Goal: Task Accomplishment & Management: Use online tool/utility

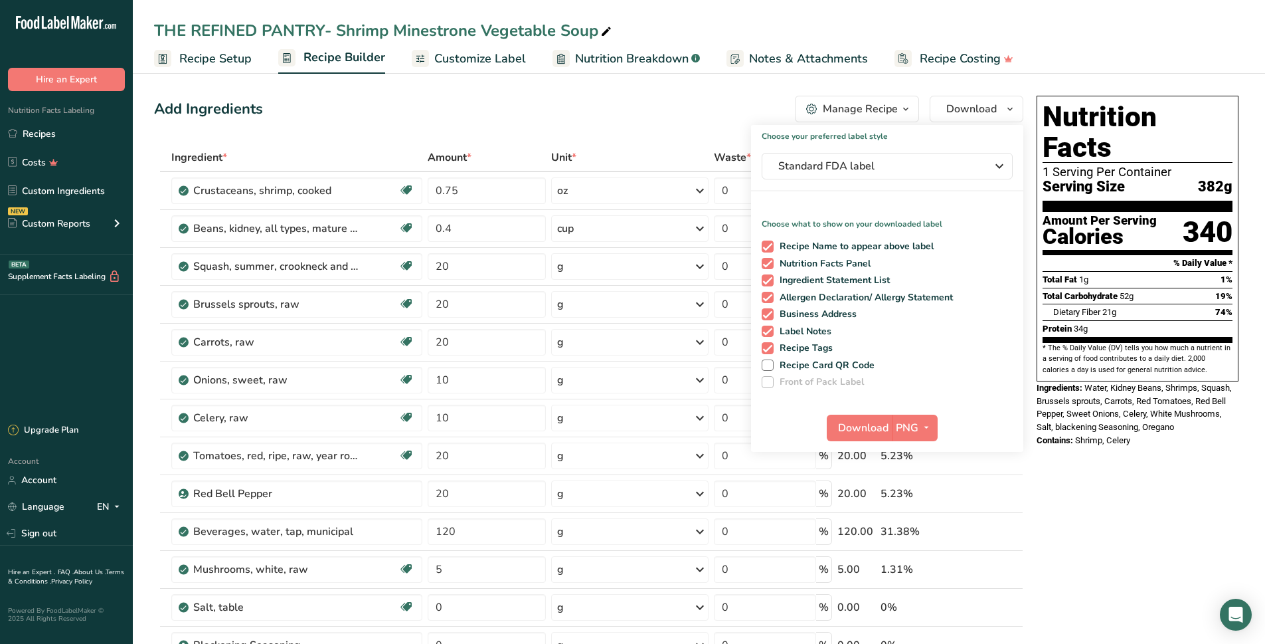
click at [212, 56] on span "Recipe Setup" at bounding box center [215, 59] width 72 height 18
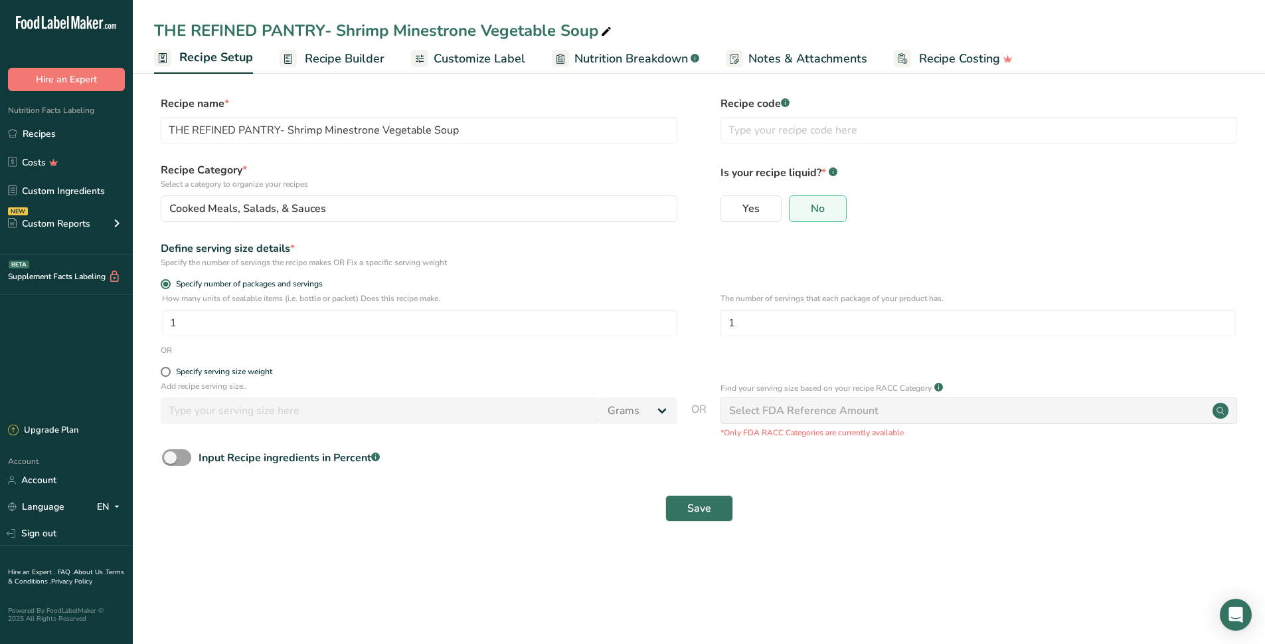
click at [344, 65] on span "Recipe Builder" at bounding box center [345, 59] width 80 height 18
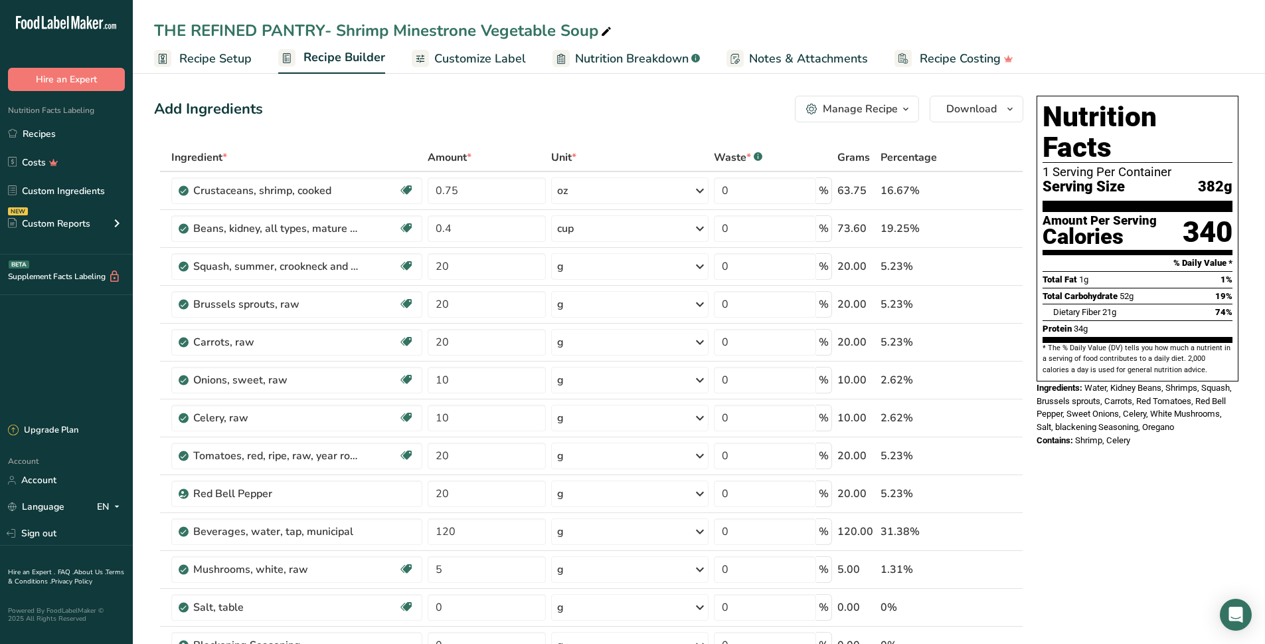
click at [219, 62] on span "Recipe Setup" at bounding box center [215, 59] width 72 height 18
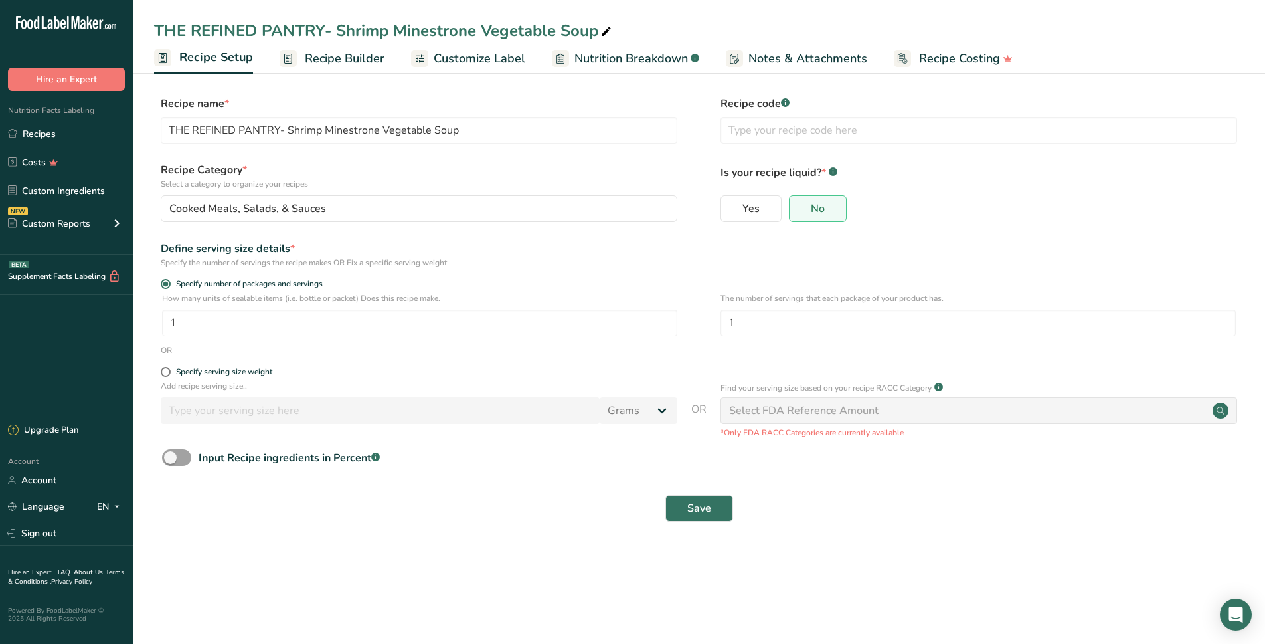
click at [341, 68] on link "Recipe Builder" at bounding box center [332, 59] width 105 height 30
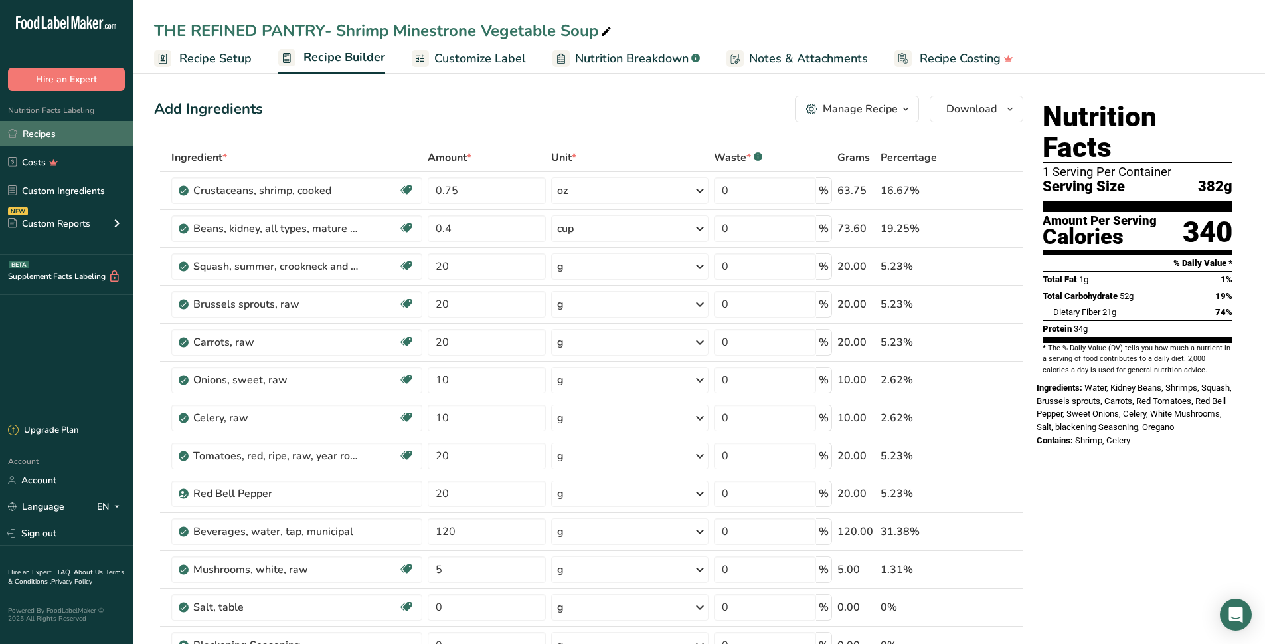
click at [74, 126] on link "Recipes" at bounding box center [66, 133] width 133 height 25
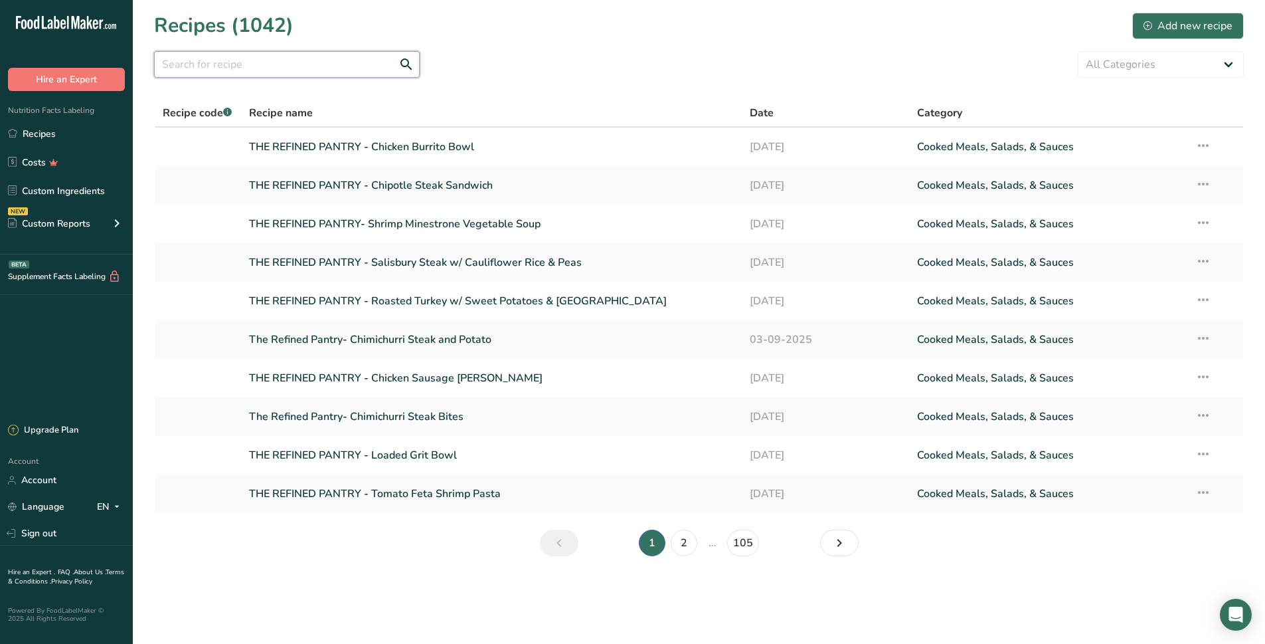
click at [294, 66] on input "text" at bounding box center [287, 64] width 266 height 27
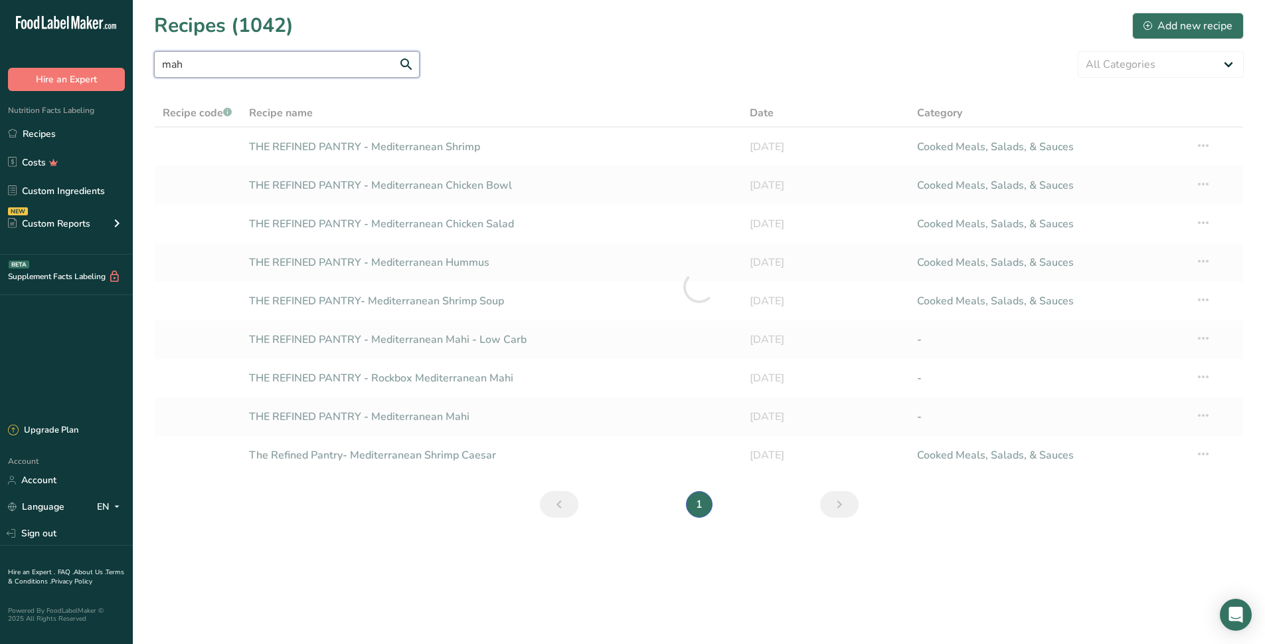
type input "mahi"
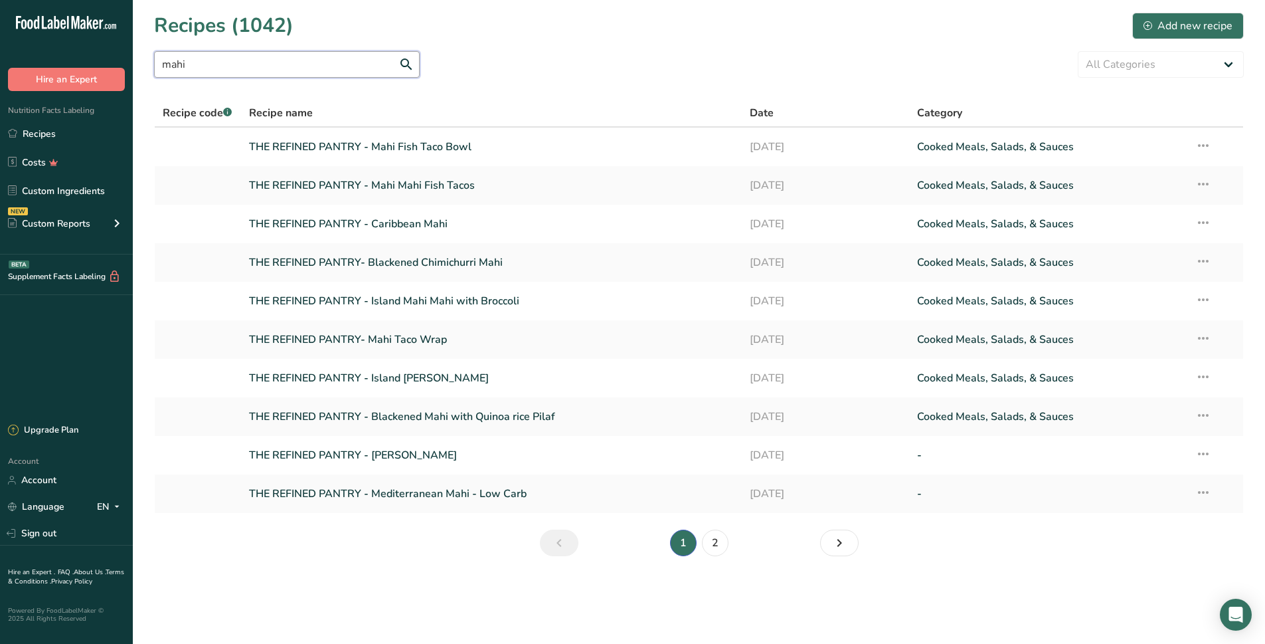
drag, startPoint x: 200, startPoint y: 71, endPoint x: 0, endPoint y: 55, distance: 200.5
click at [0, 56] on div ".a-20{fill:#fff;} Hire an Expert Nutrition Facts Labeling Recipes Costs Custom …" at bounding box center [632, 322] width 1265 height 644
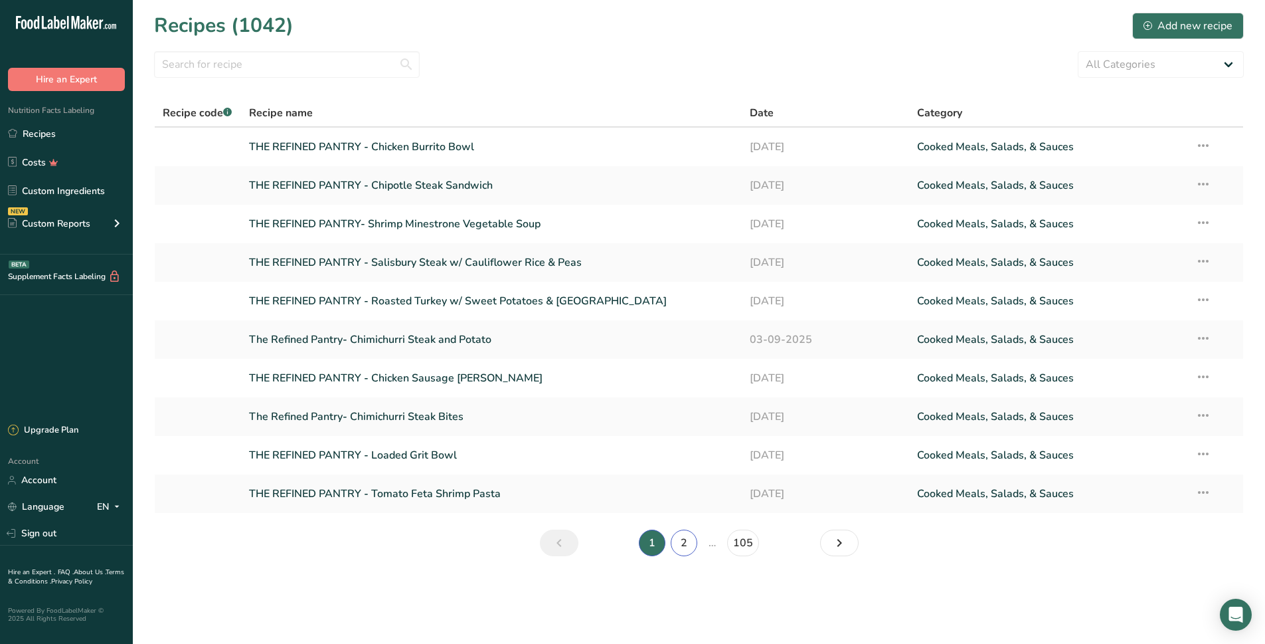
click at [682, 543] on link "2" at bounding box center [684, 542] width 27 height 27
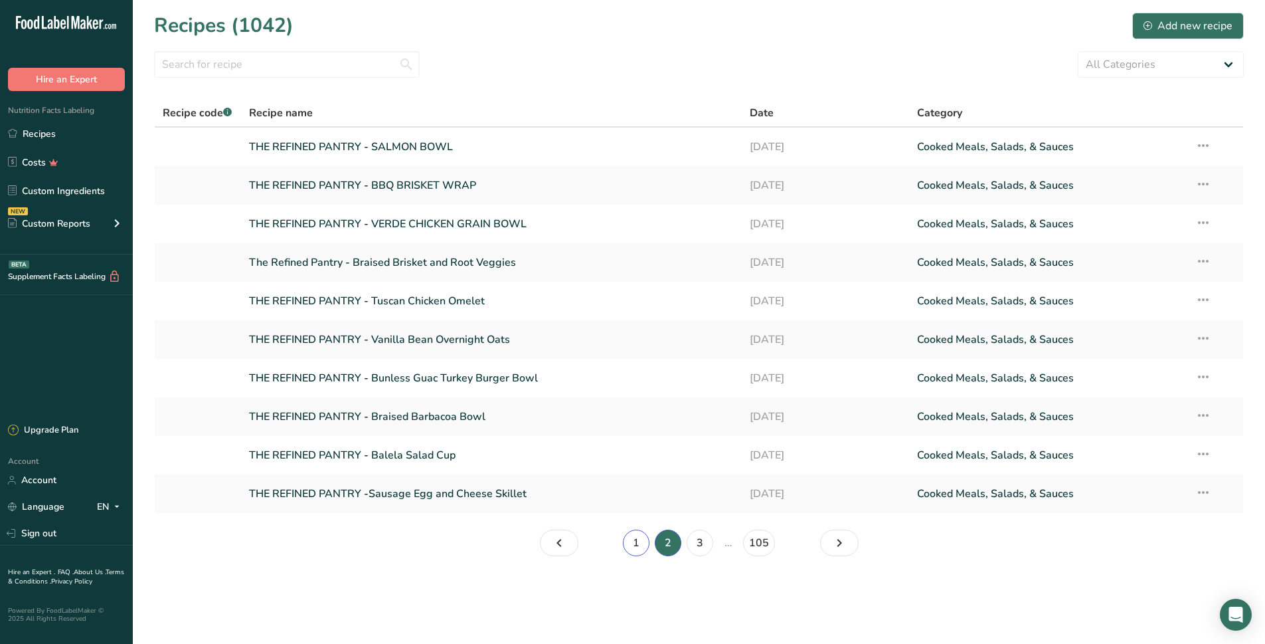
click at [636, 543] on link "1" at bounding box center [636, 542] width 27 height 27
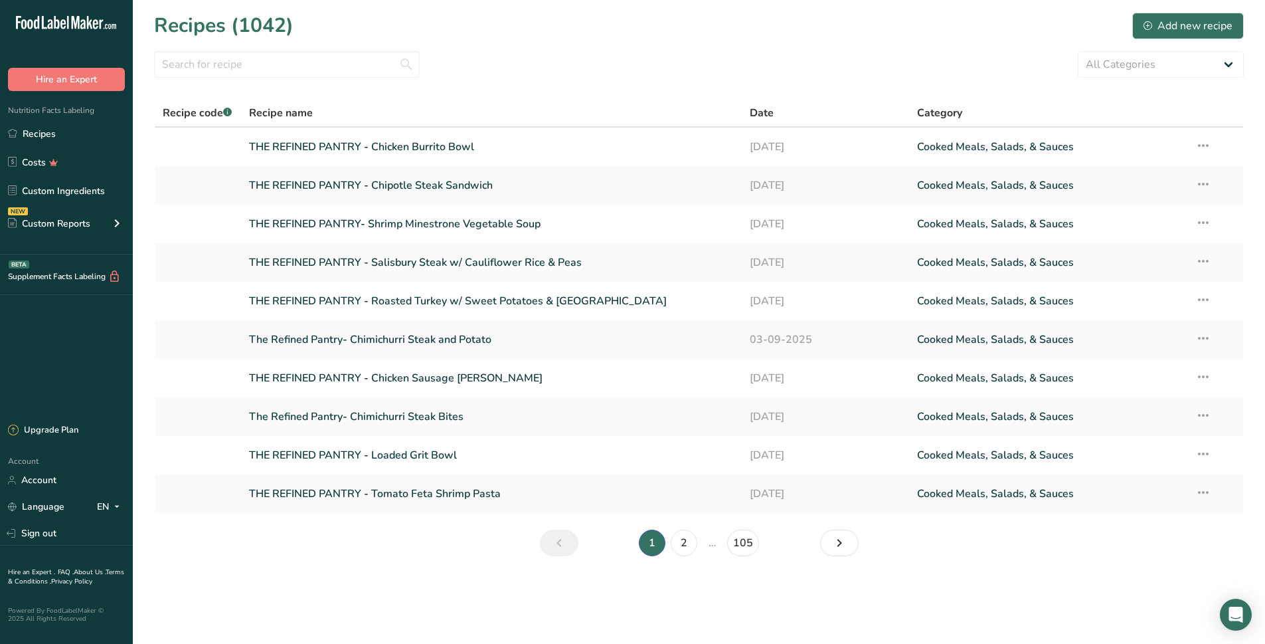
click at [37, 148] on ul "Recipes Costs Custom Ingredients NEW Custom Reports Menu Label Ingredient Compa…" at bounding box center [66, 180] width 133 height 119
click at [1164, 64] on select "All Categories Baked Goods [GEOGRAPHIC_DATA] Confectionery Cooked Meals, Salads…" at bounding box center [1161, 64] width 166 height 27
click at [849, 84] on section "Recipes (1042) Add new recipe All Categories Baked Goods [GEOGRAPHIC_DATA] Conf…" at bounding box center [699, 288] width 1132 height 577
click at [266, 76] on input "text" at bounding box center [287, 64] width 266 height 27
click at [265, 69] on input "text" at bounding box center [287, 64] width 266 height 27
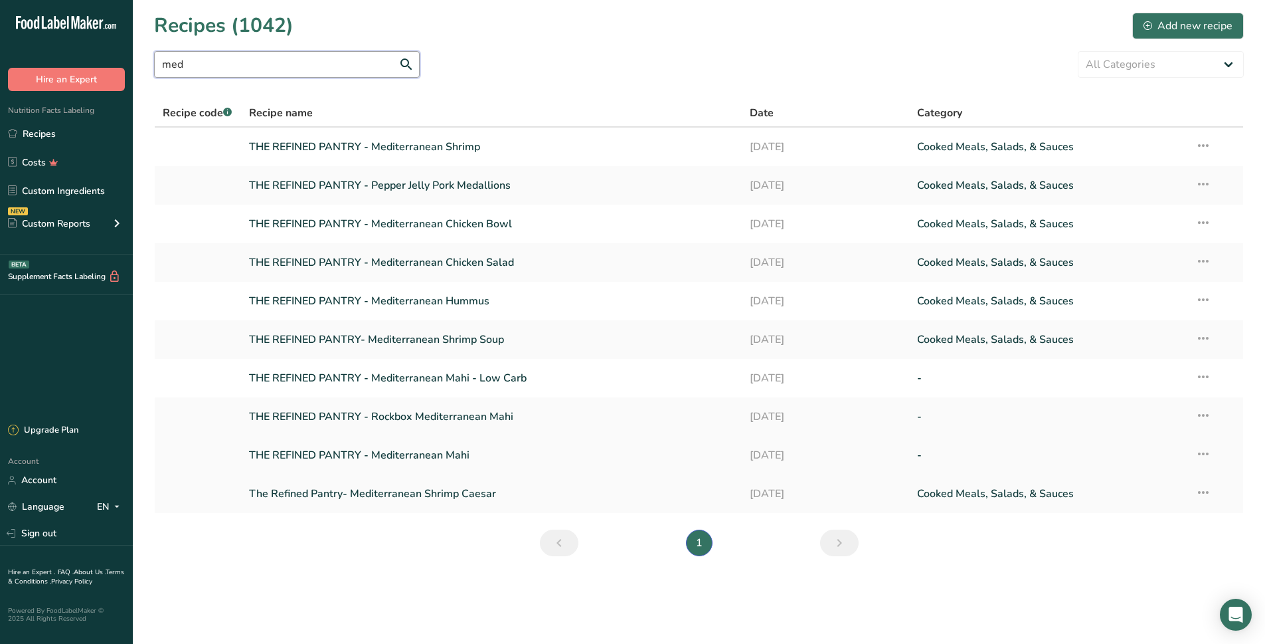
type input "med"
click at [444, 450] on link "THE REFINED PANTRY - Mediterranean Mahi" at bounding box center [491, 455] width 485 height 28
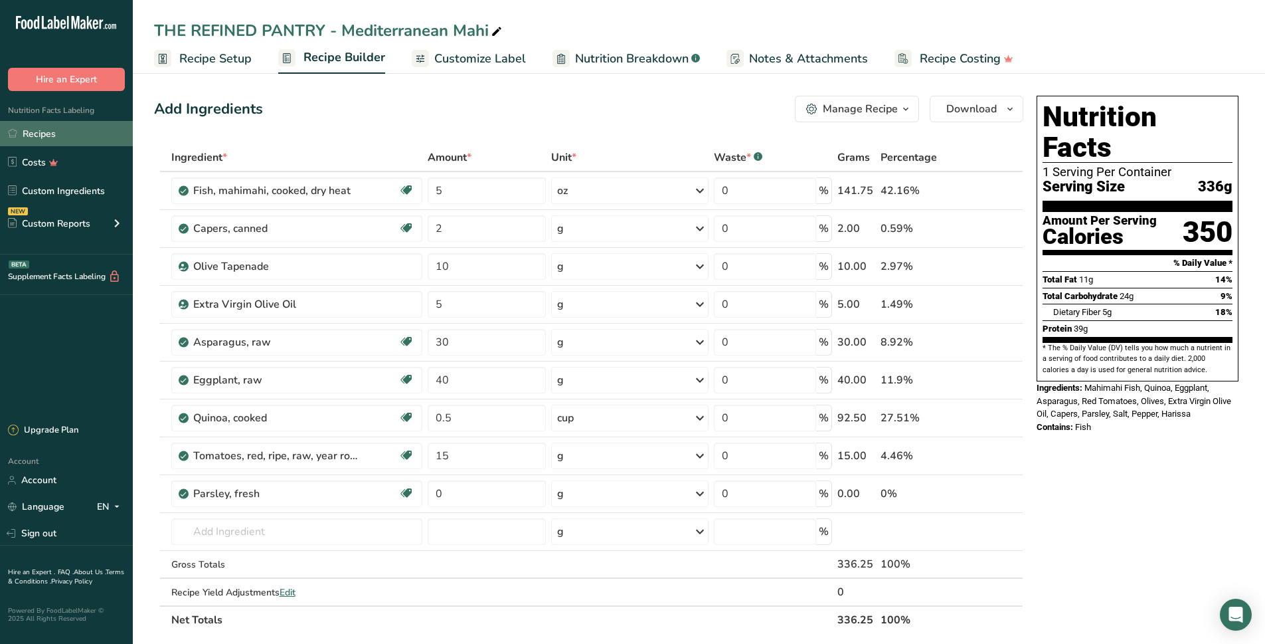
click at [58, 140] on link "Recipes" at bounding box center [66, 133] width 133 height 25
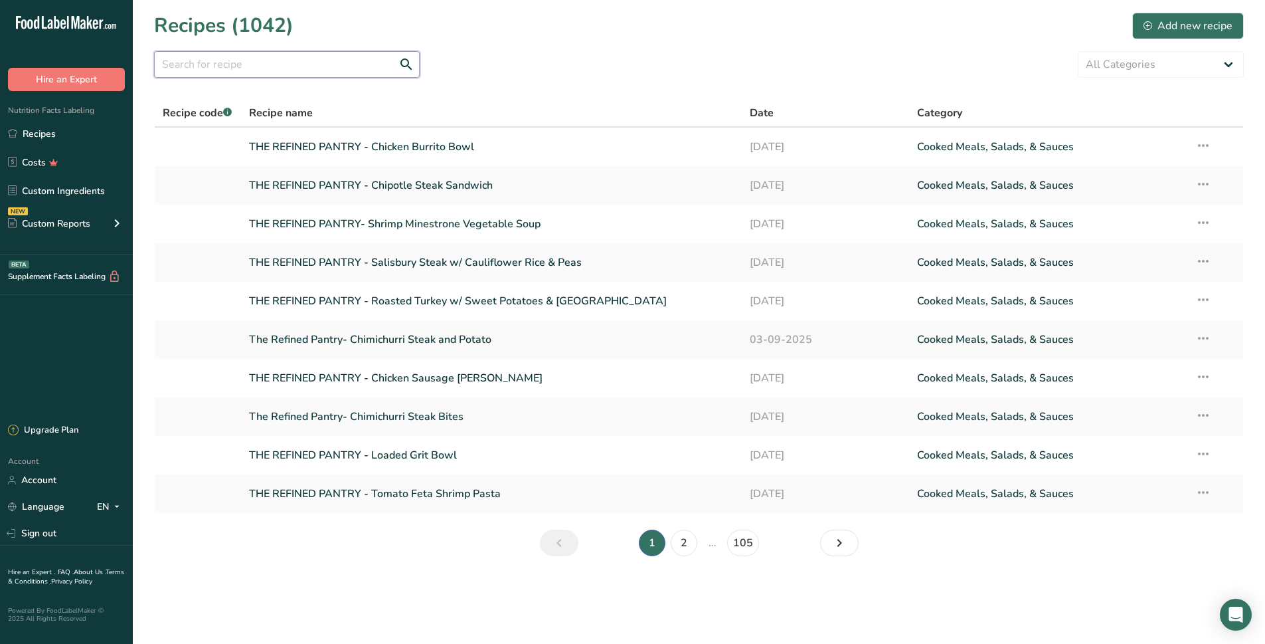
click at [251, 64] on input "text" at bounding box center [287, 64] width 266 height 27
type input "med"
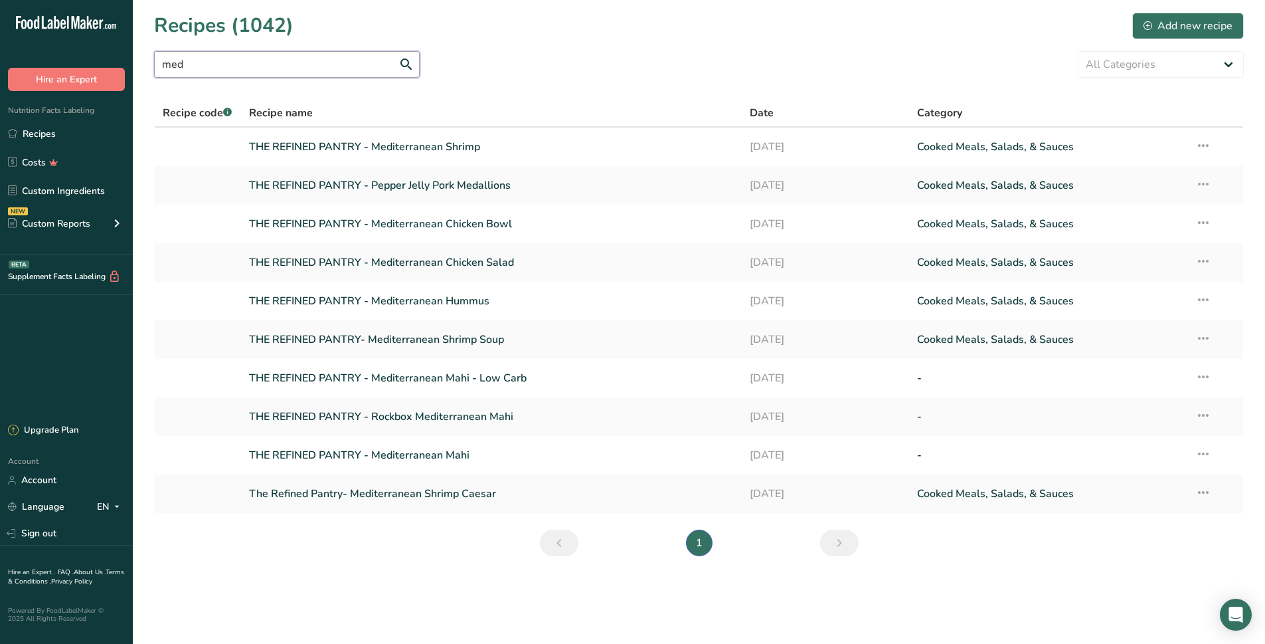
drag, startPoint x: 189, startPoint y: 56, endPoint x: 36, endPoint y: 59, distance: 153.4
click at [87, 59] on div ".a-20{fill:#fff;} Hire an Expert Nutrition Facts Labeling Recipes Costs Custom …" at bounding box center [632, 322] width 1265 height 644
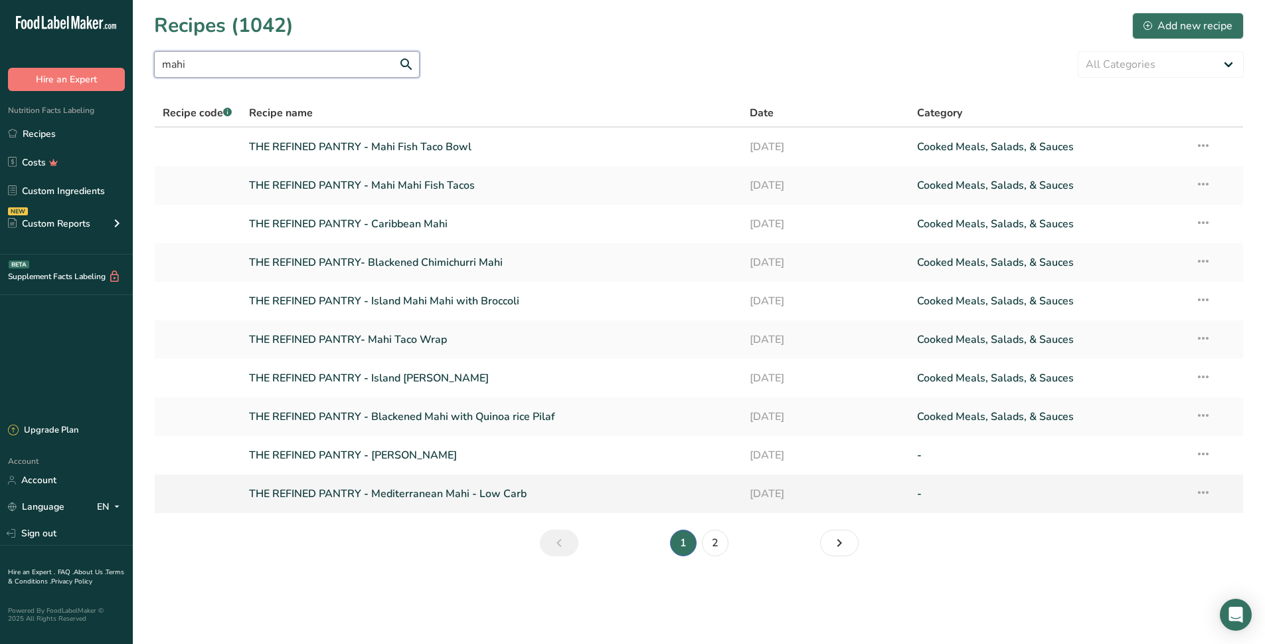
type input "mahi"
click at [377, 489] on link "THE REFINED PANTRY - Mediterranean Mahi - Low Carb" at bounding box center [491, 494] width 485 height 28
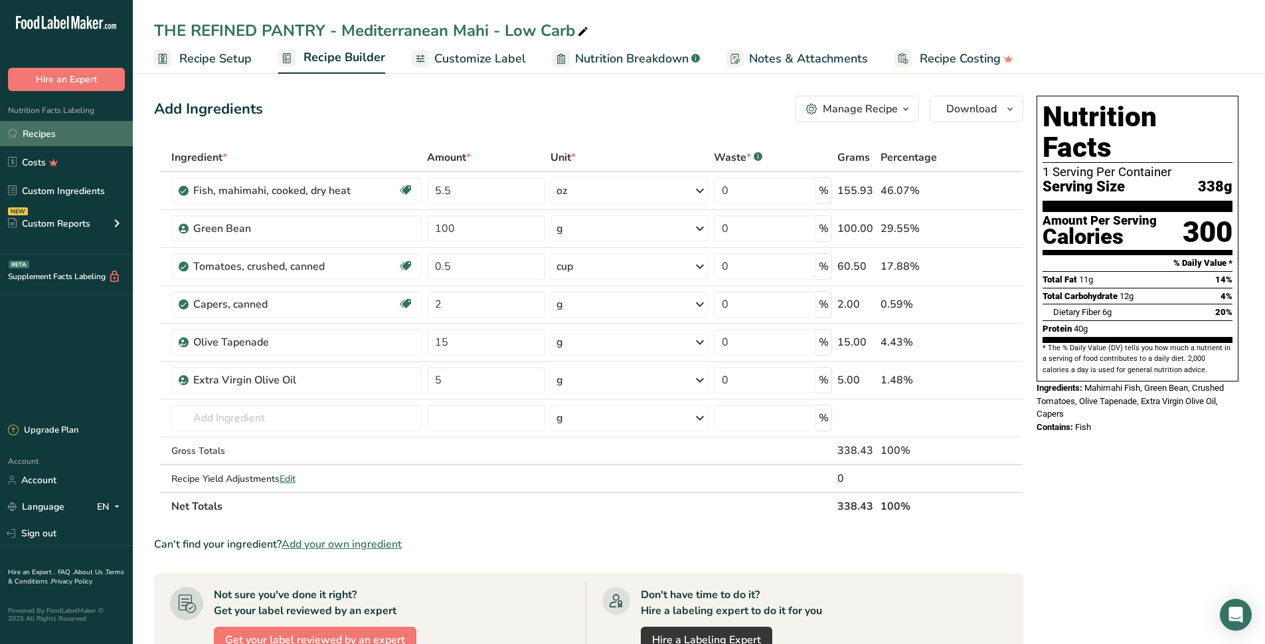
click at [49, 128] on link "Recipes" at bounding box center [66, 133] width 133 height 25
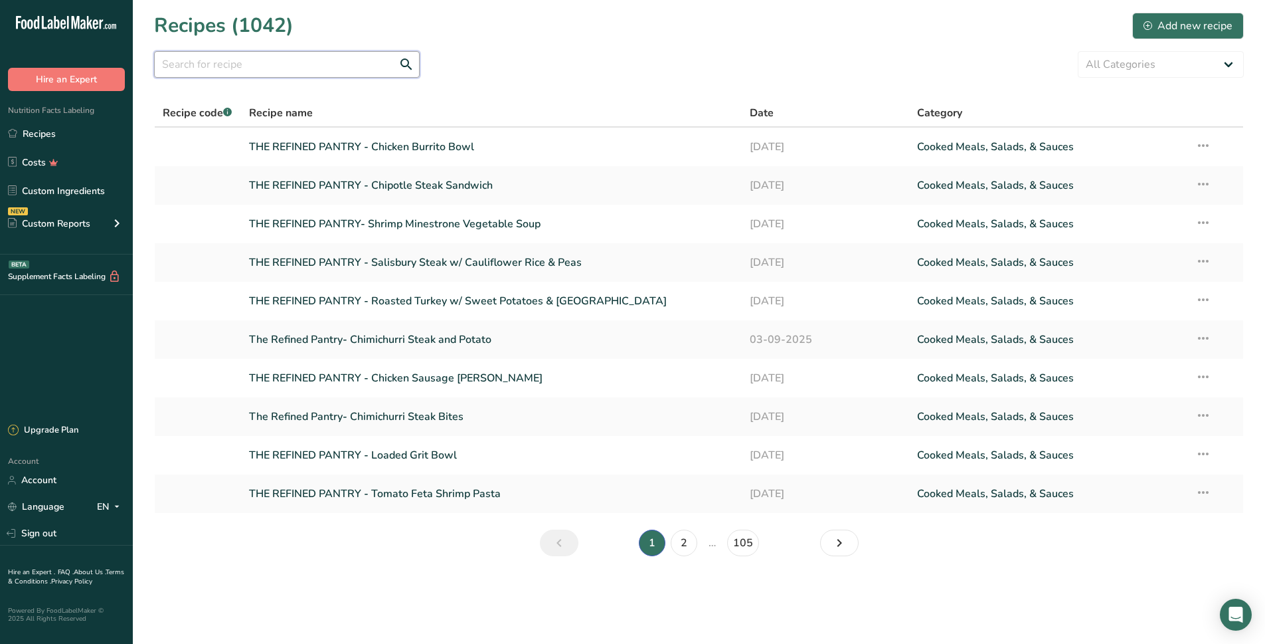
click at [288, 73] on input "text" at bounding box center [287, 64] width 266 height 27
click at [325, 27] on section "Recipes (1042) Add new recipe All Categories Baked Goods [GEOGRAPHIC_DATA] Conf…" at bounding box center [699, 288] width 1132 height 577
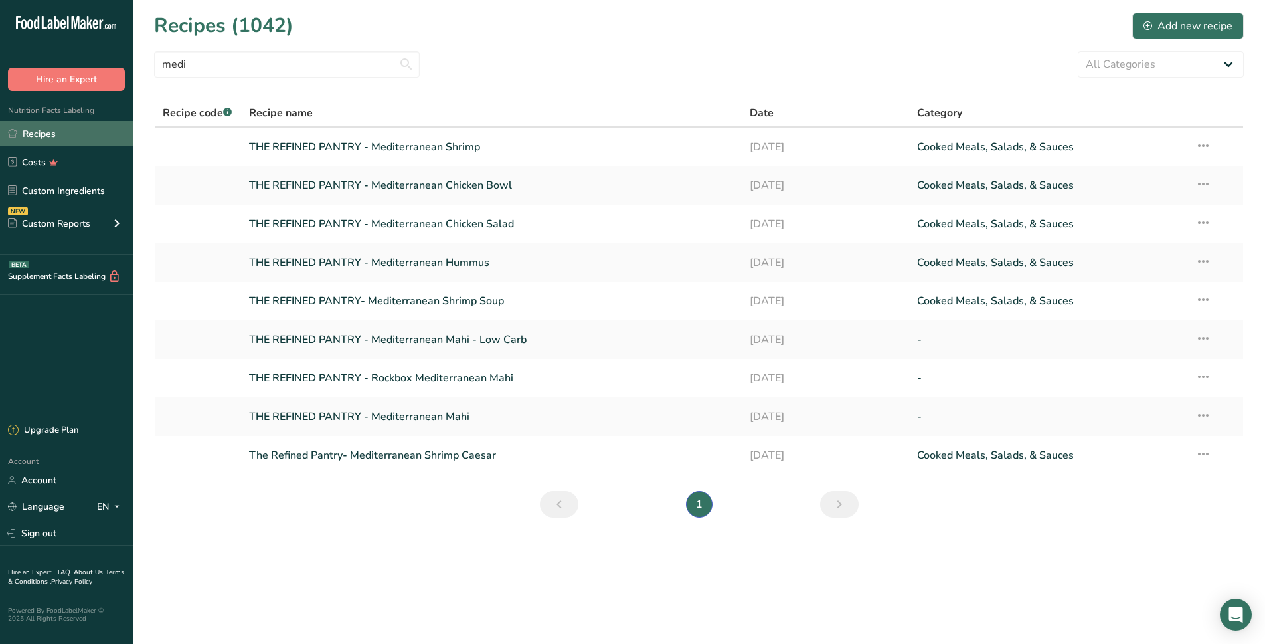
click at [66, 133] on link "Recipes" at bounding box center [66, 133] width 133 height 25
click at [187, 70] on input "medi" at bounding box center [287, 64] width 266 height 27
drag, startPoint x: 193, startPoint y: 69, endPoint x: 64, endPoint y: 77, distance: 129.8
click at [64, 78] on div ".a-20{fill:#fff;} Hire an Expert Nutrition Facts Labeling Recipes Costs Custom …" at bounding box center [632, 322] width 1265 height 644
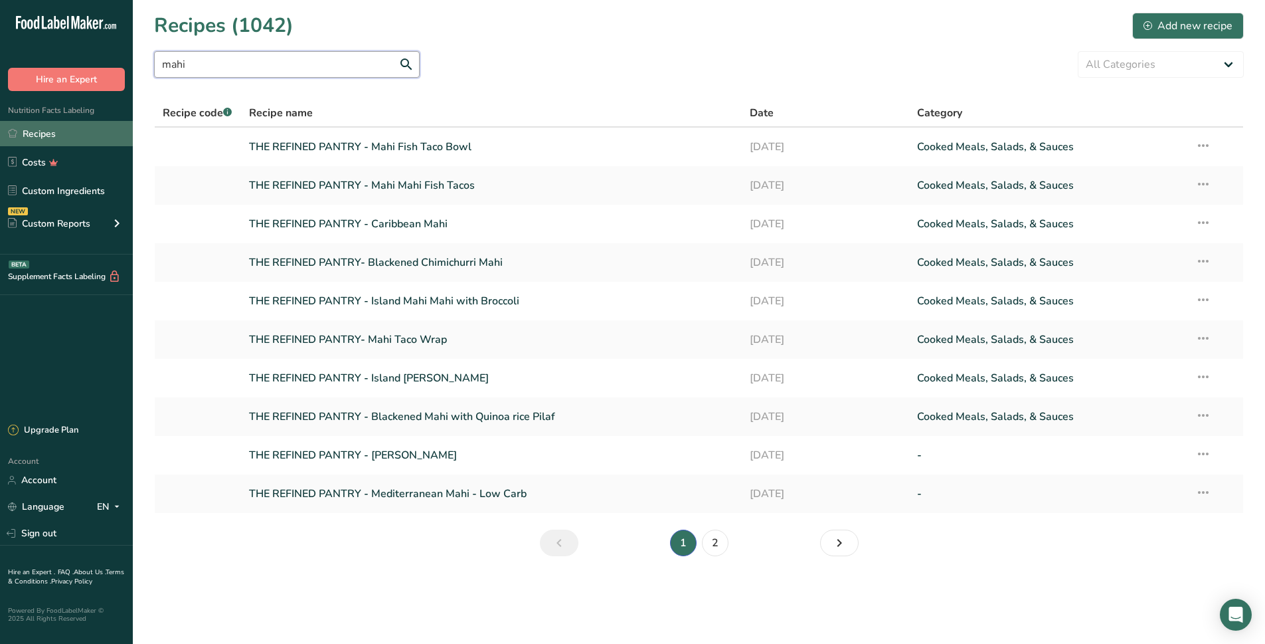
type input "mahi"
click at [64, 133] on link "Recipes" at bounding box center [66, 133] width 133 height 25
click at [78, 138] on link "Recipes" at bounding box center [66, 133] width 133 height 25
click at [78, 135] on link "Recipes" at bounding box center [66, 133] width 133 height 25
click at [68, 138] on link "Recipes" at bounding box center [66, 133] width 133 height 25
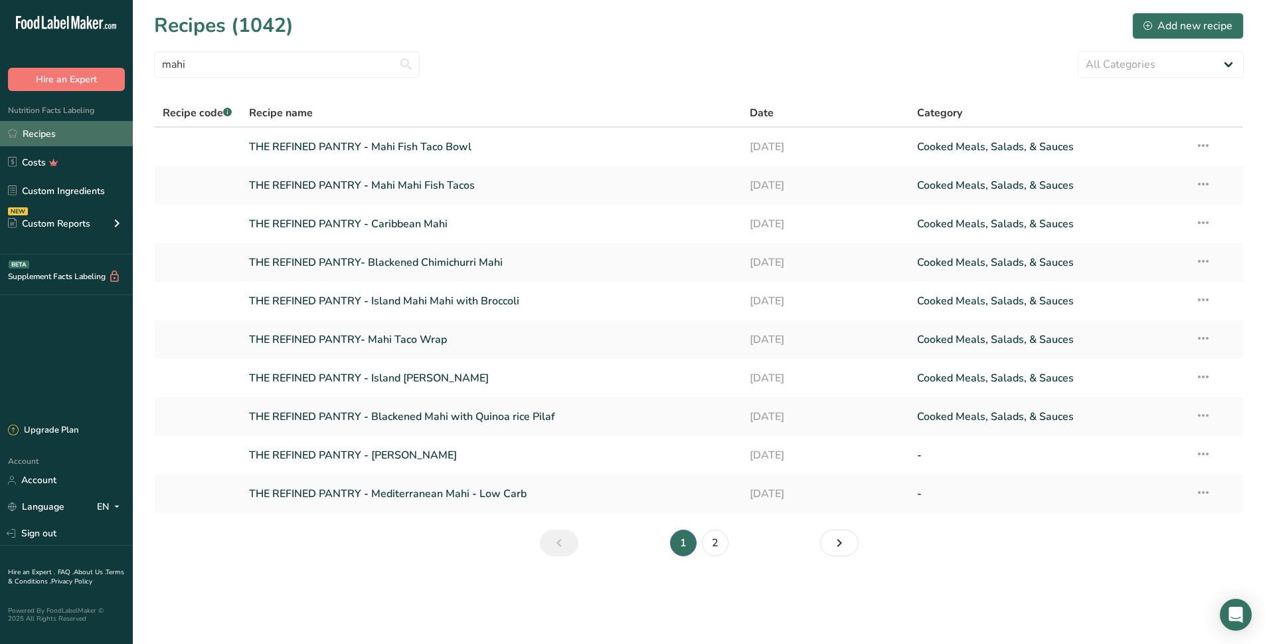
drag, startPoint x: 68, startPoint y: 138, endPoint x: 71, endPoint y: 130, distance: 9.3
click at [68, 137] on link "Recipes" at bounding box center [66, 133] width 133 height 25
drag, startPoint x: 197, startPoint y: 71, endPoint x: 173, endPoint y: 74, distance: 24.1
click at [196, 72] on input "mahi" at bounding box center [287, 64] width 266 height 27
drag, startPoint x: 199, startPoint y: 62, endPoint x: 0, endPoint y: 80, distance: 200.1
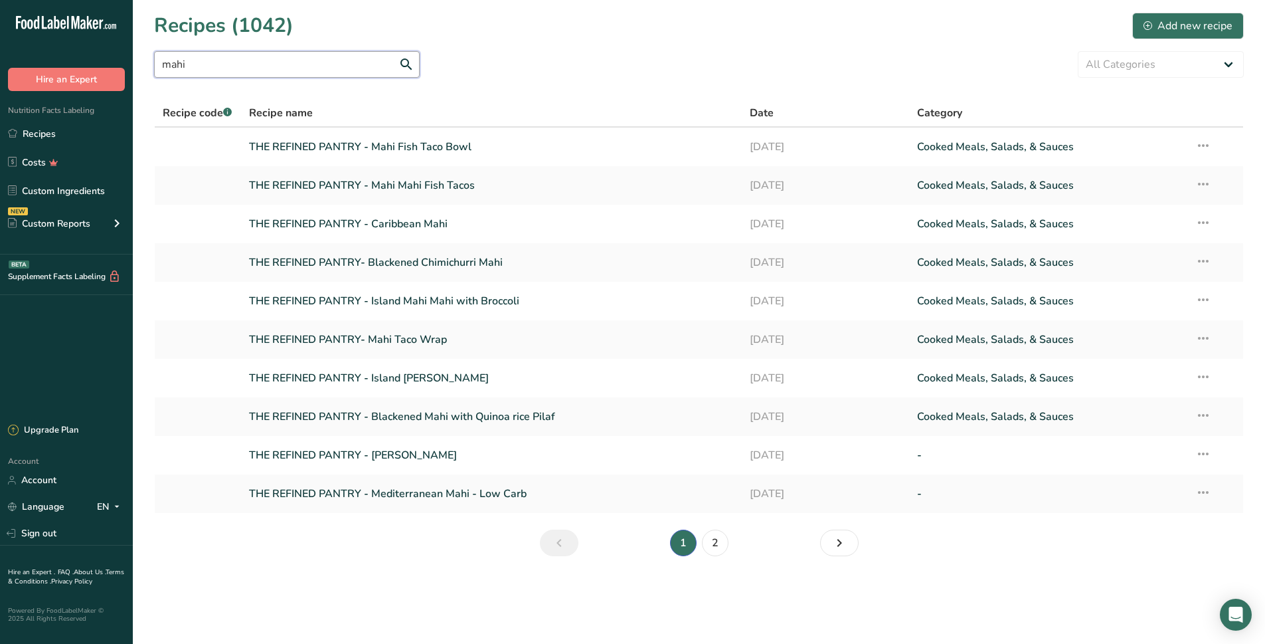
click at [0, 80] on div ".a-20{fill:#fff;} Hire an Expert Nutrition Facts Labeling Recipes Costs Custom …" at bounding box center [632, 322] width 1265 height 644
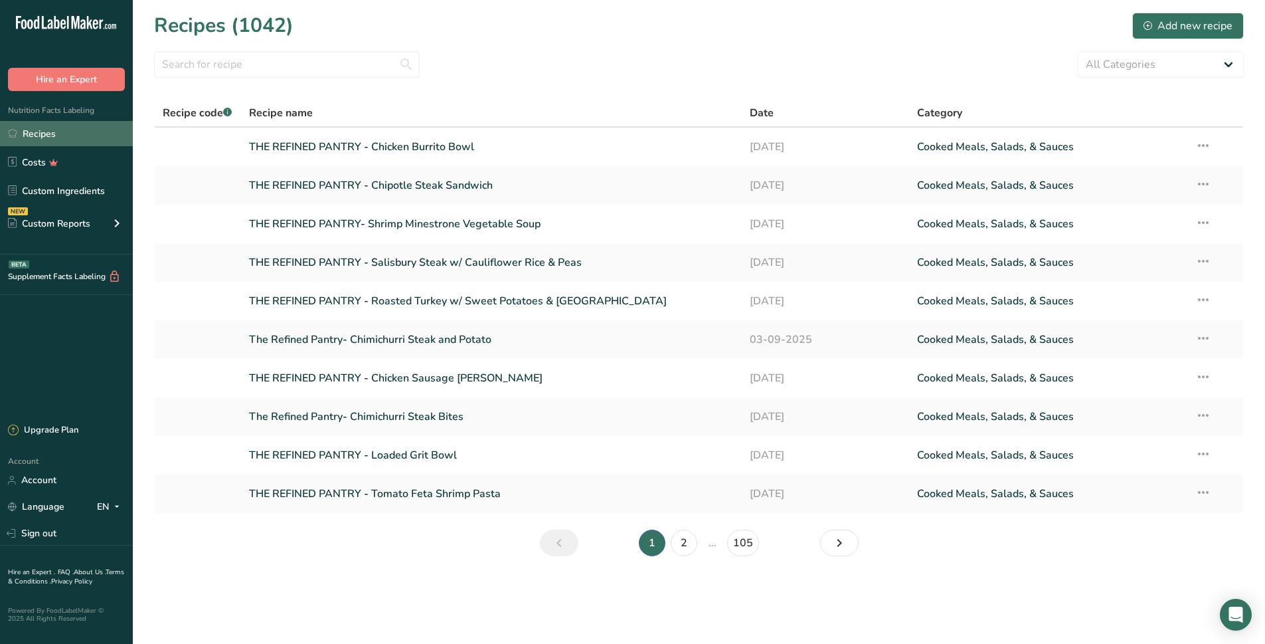
click at [106, 133] on link "Recipes" at bounding box center [66, 133] width 133 height 25
click at [851, 549] on link "Next page" at bounding box center [839, 542] width 39 height 27
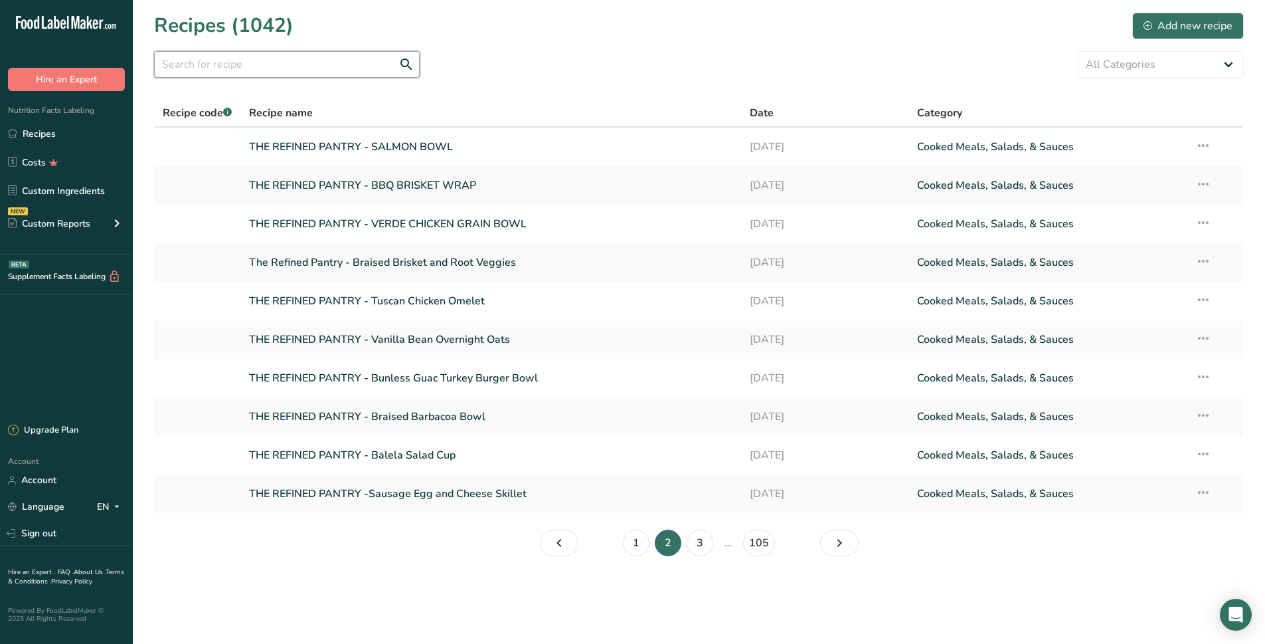
click at [207, 73] on input "text" at bounding box center [287, 64] width 266 height 27
click at [213, 66] on input "text" at bounding box center [287, 64] width 266 height 27
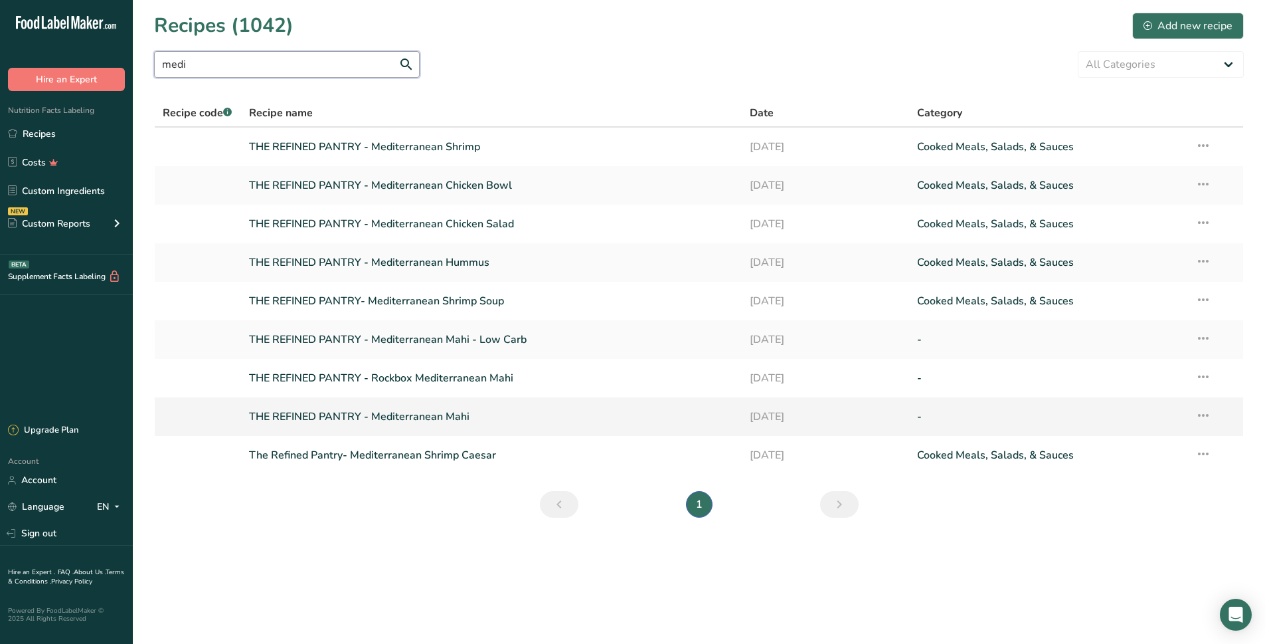
type input "medi"
click at [251, 416] on link "THE REFINED PANTRY - Mediterranean Mahi" at bounding box center [491, 416] width 485 height 28
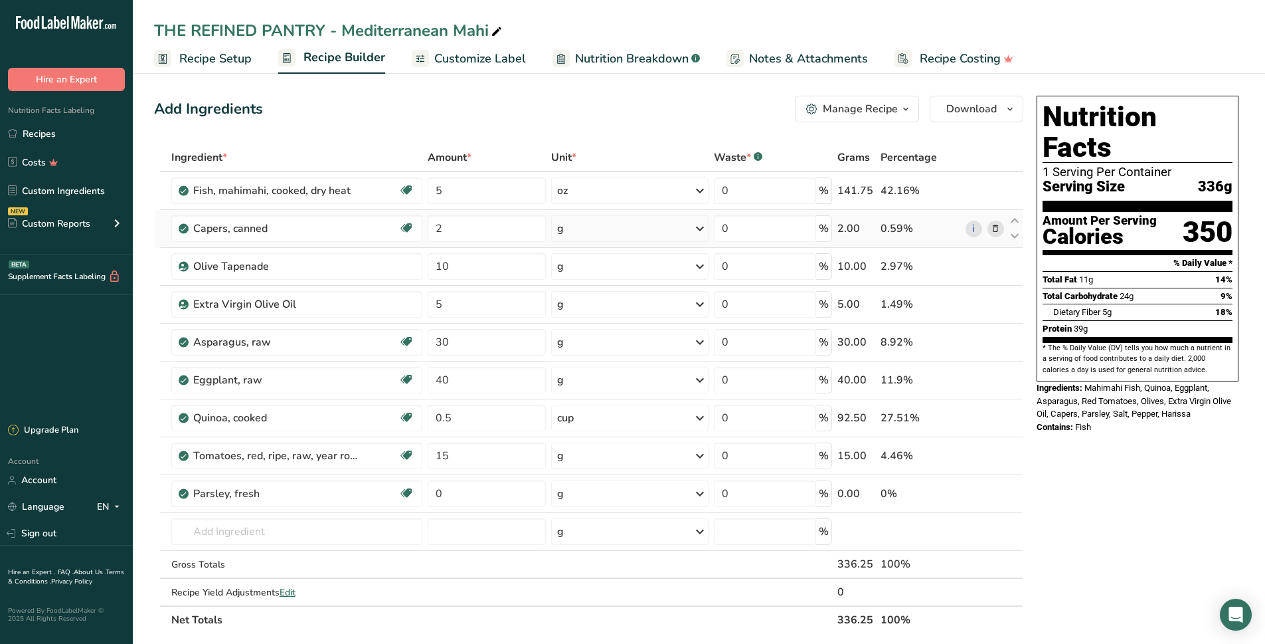
click at [997, 229] on icon at bounding box center [995, 229] width 9 height 14
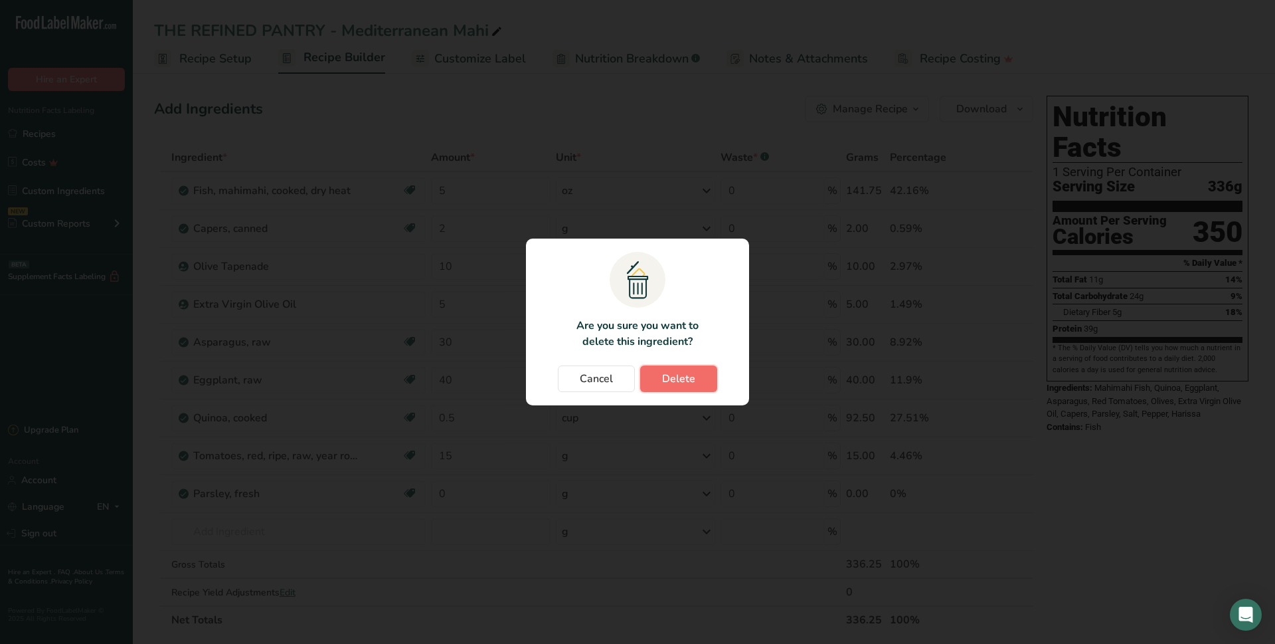
click at [667, 375] on span "Delete" at bounding box center [678, 379] width 33 height 16
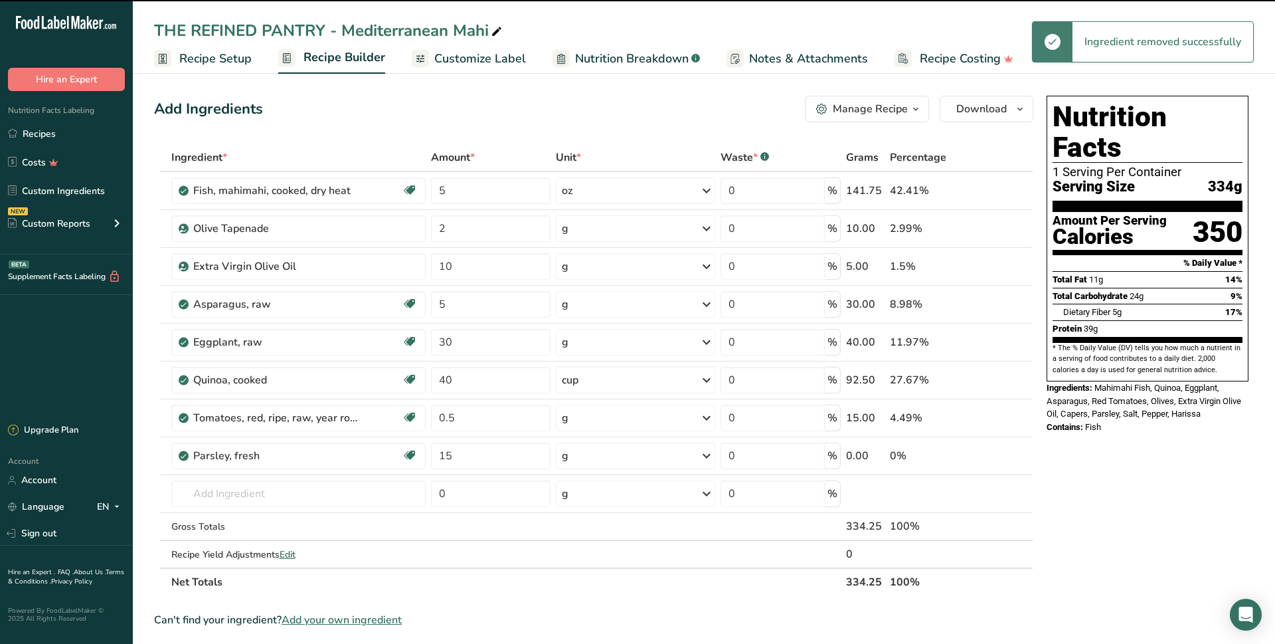
type input "10"
type input "5"
type input "30"
type input "40"
type input "0.5"
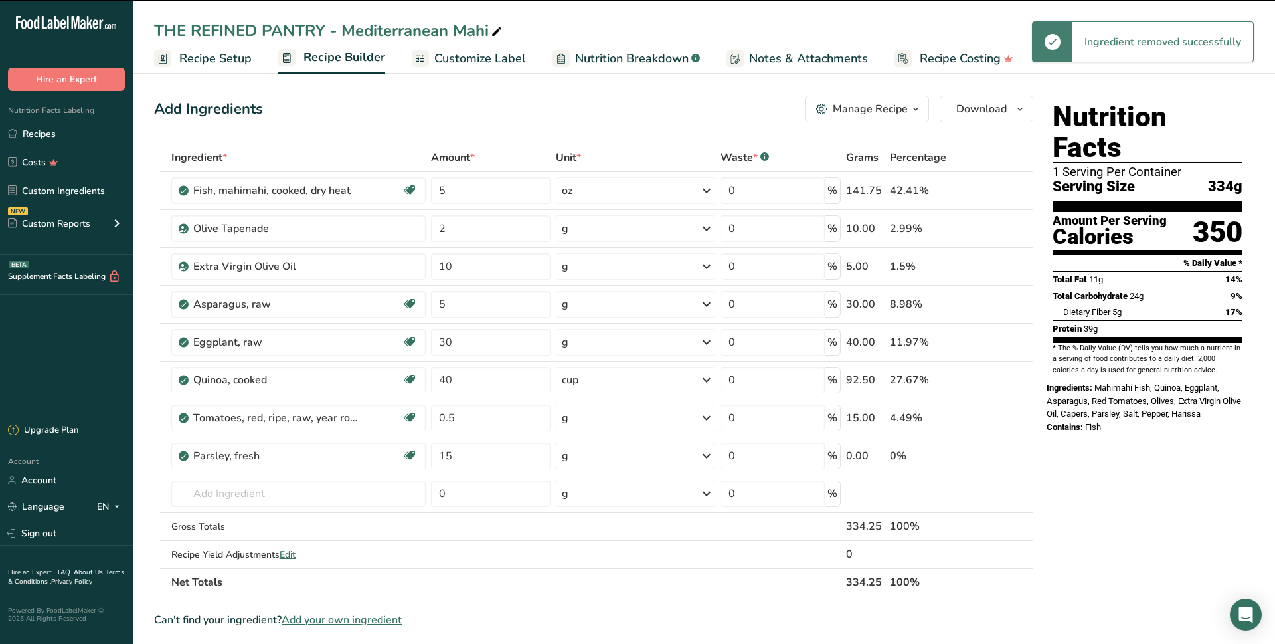
type input "15"
type input "0"
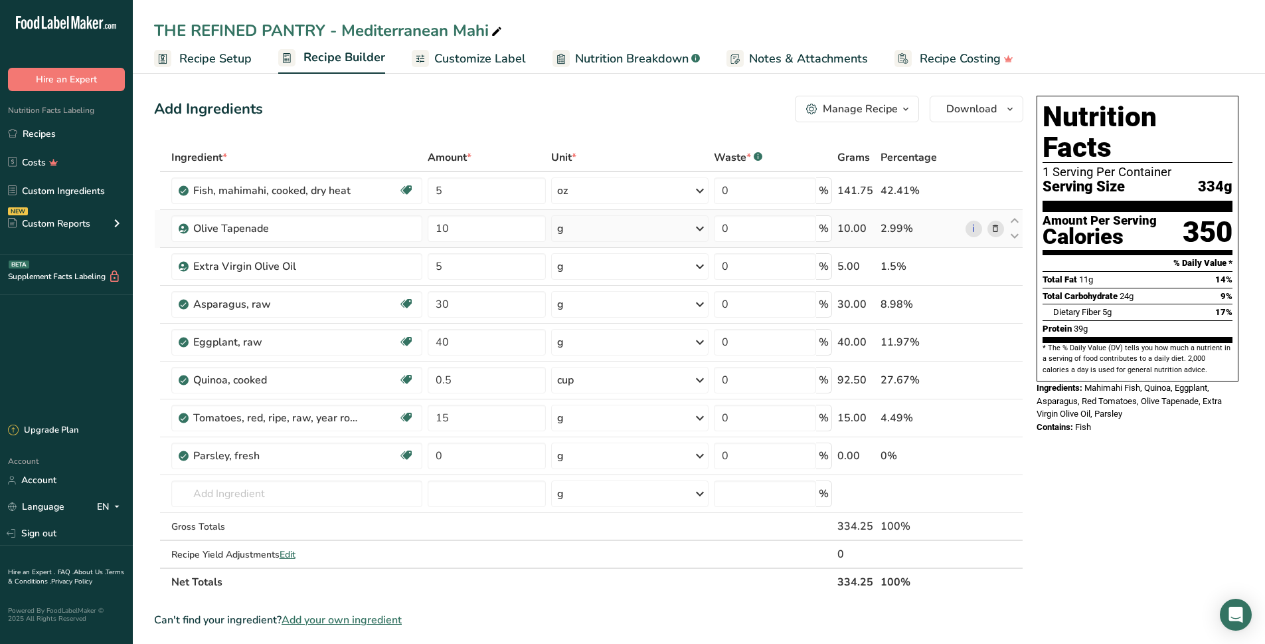
click at [992, 229] on icon at bounding box center [995, 229] width 9 height 14
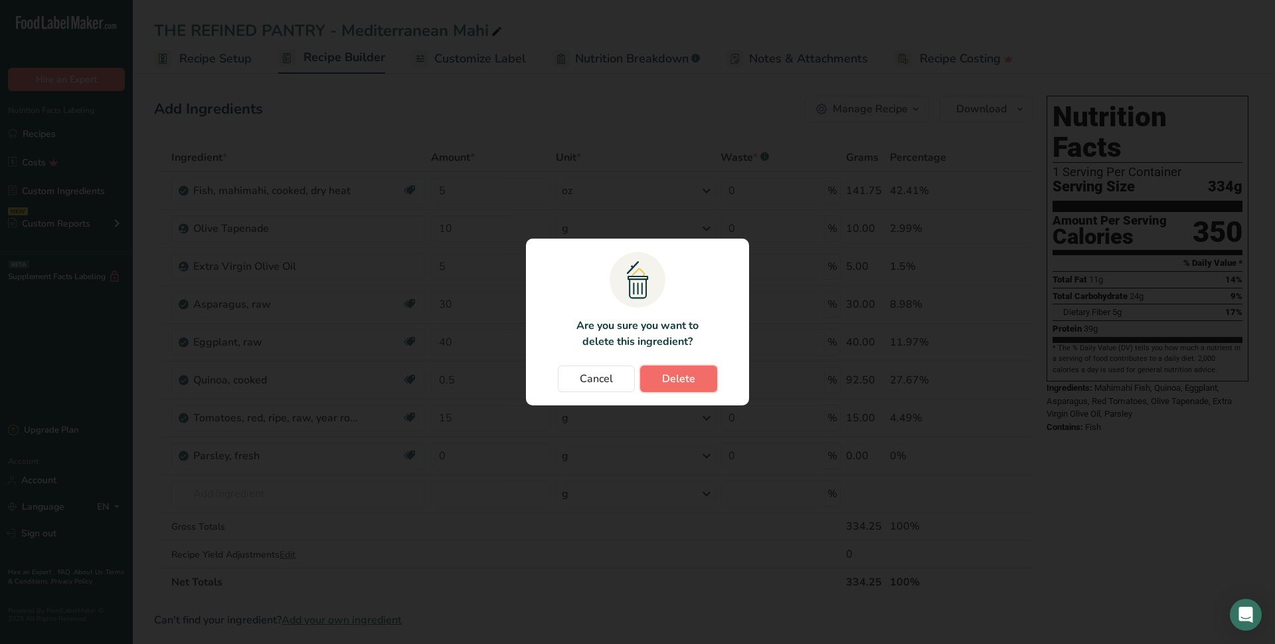
click at [665, 384] on span "Delete" at bounding box center [678, 379] width 33 height 16
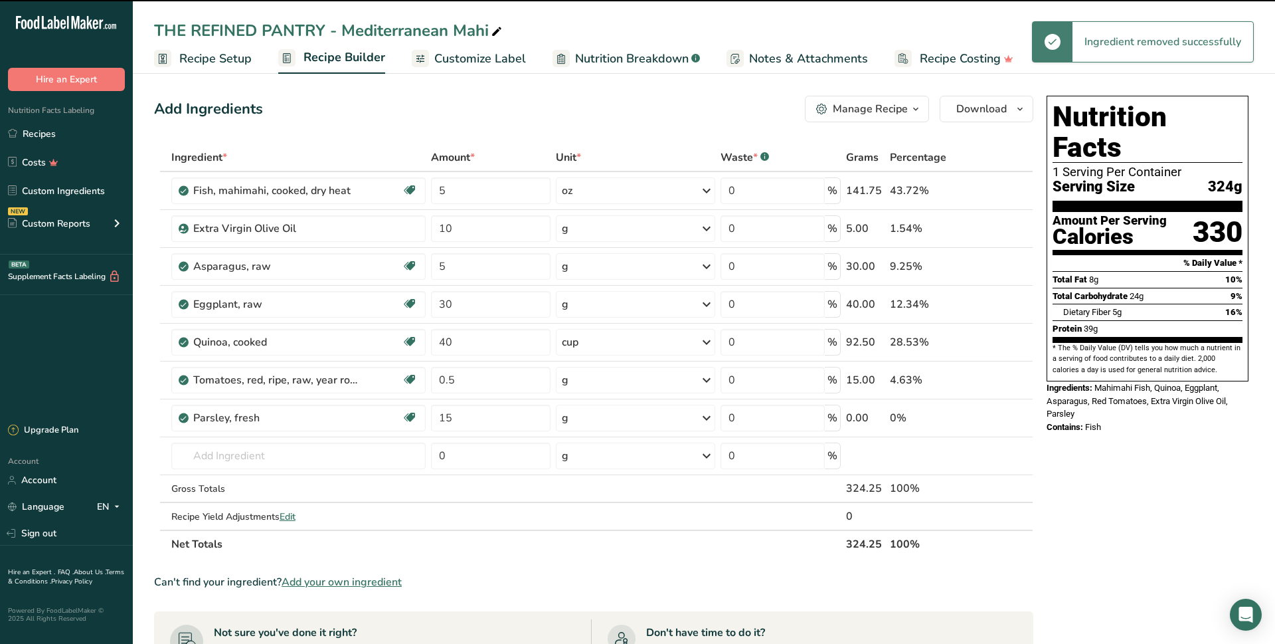
type input "5"
type input "30"
type input "40"
type input "0.5"
type input "15"
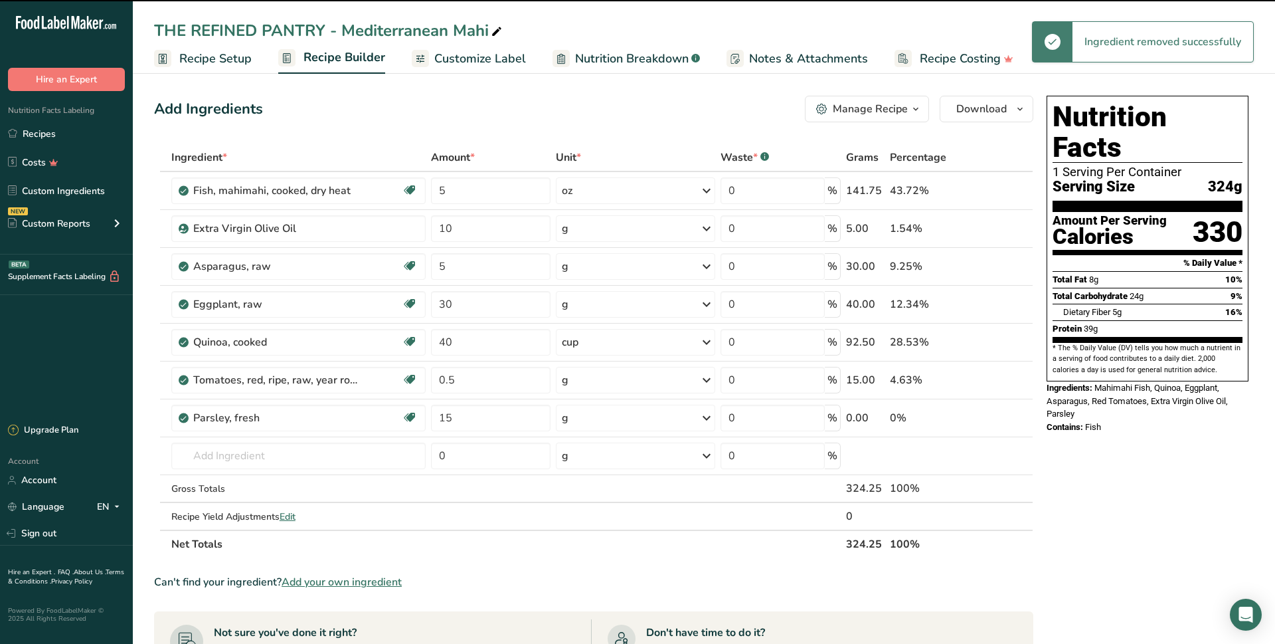
type input "0"
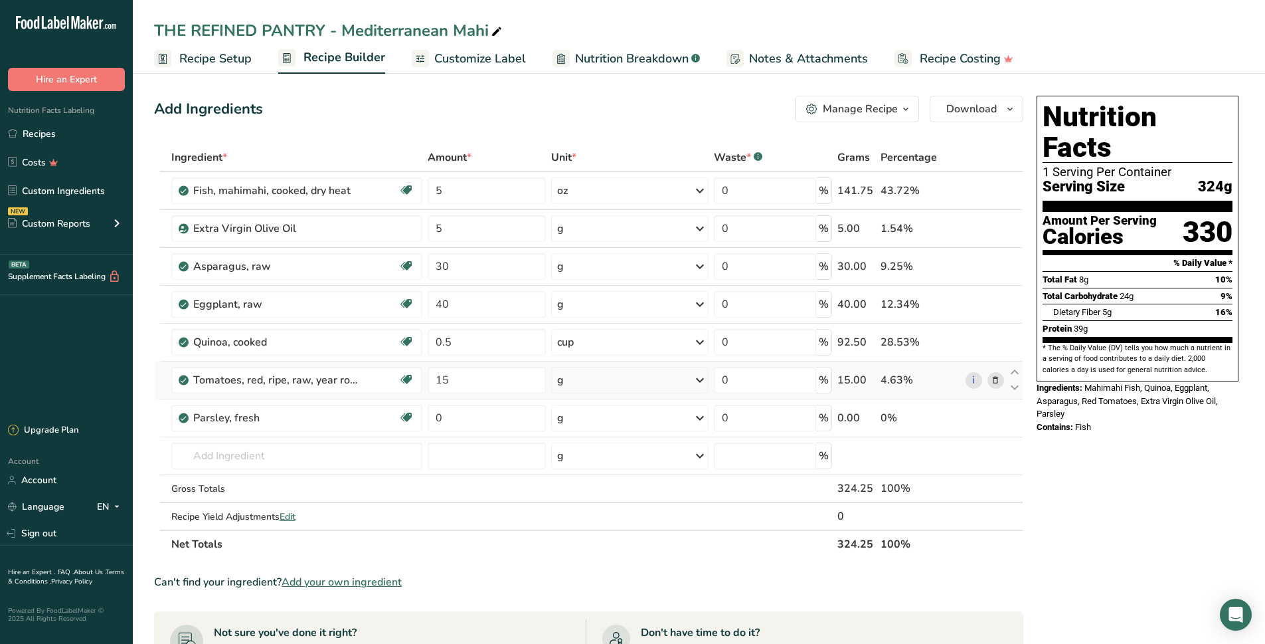
click at [996, 379] on icon at bounding box center [995, 380] width 9 height 14
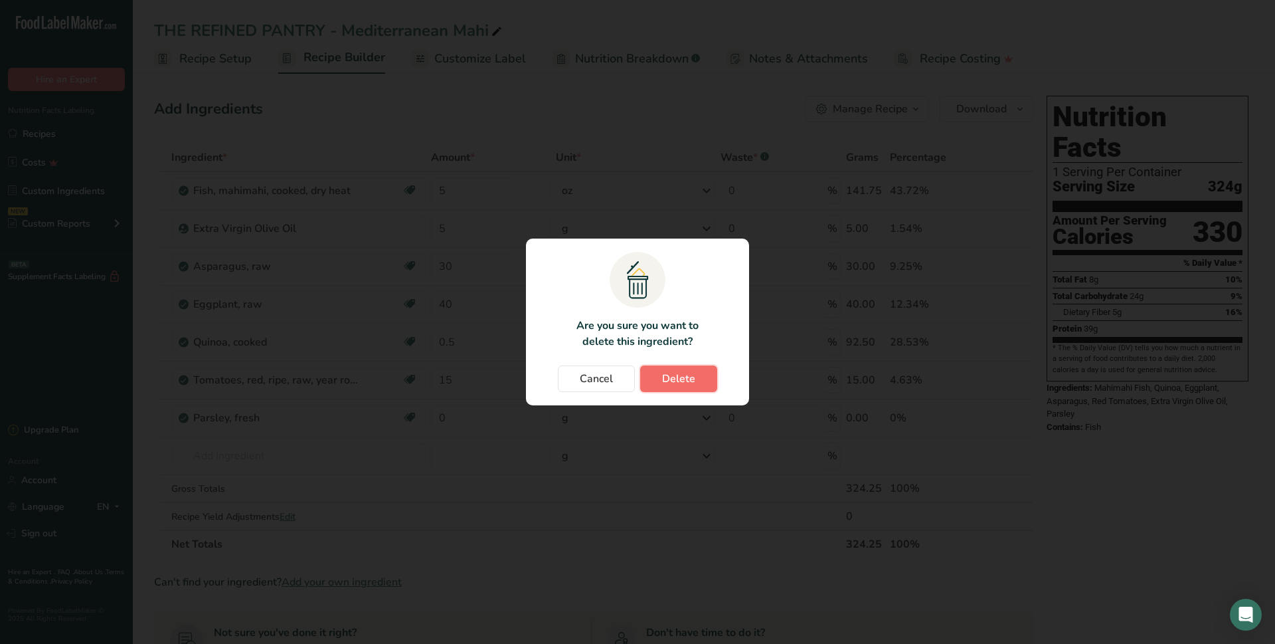
click at [687, 377] on span "Delete" at bounding box center [678, 379] width 33 height 16
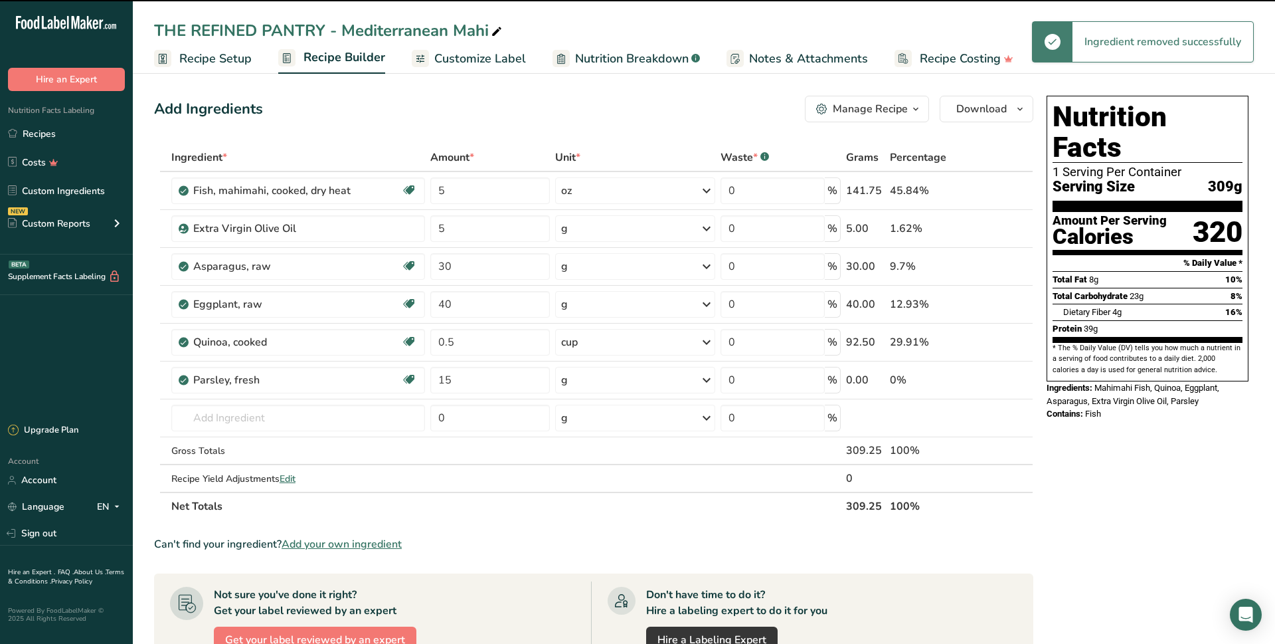
type input "0"
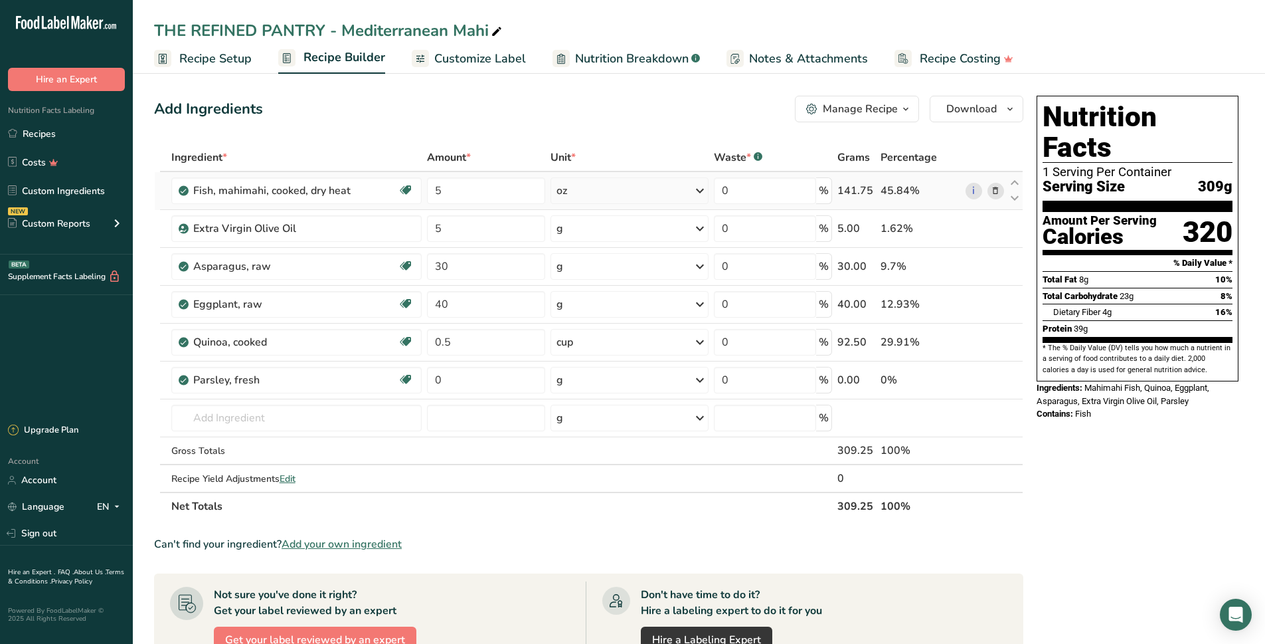
click at [996, 191] on icon at bounding box center [995, 191] width 9 height 14
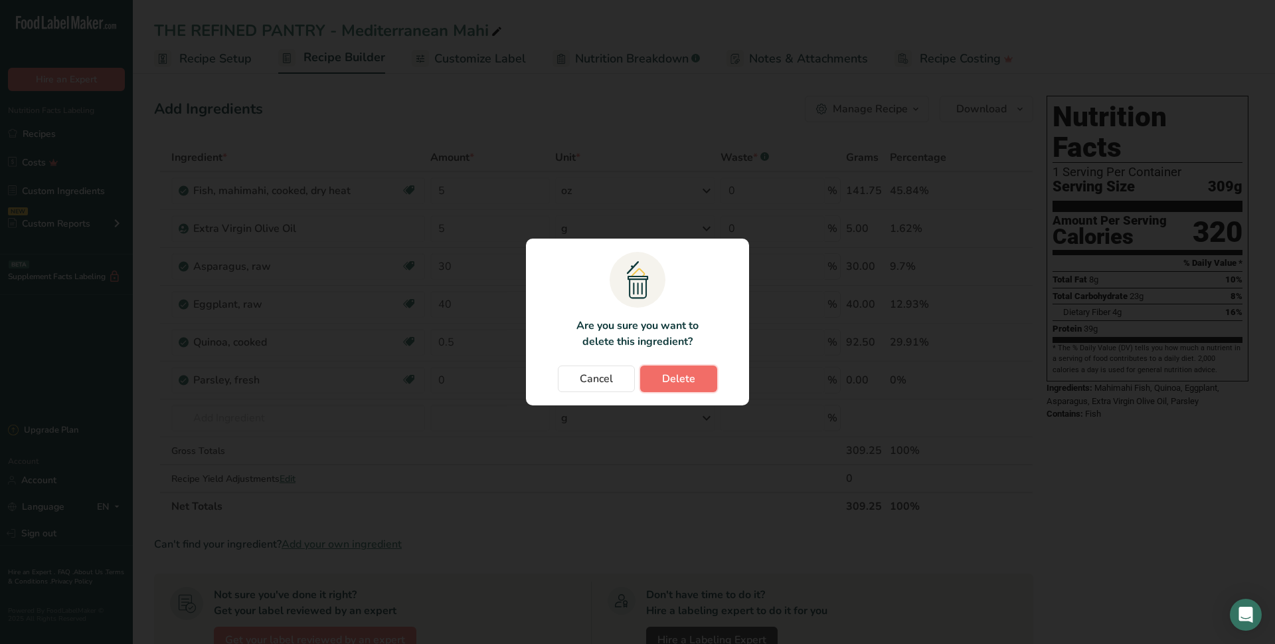
click at [681, 379] on span "Delete" at bounding box center [678, 379] width 33 height 16
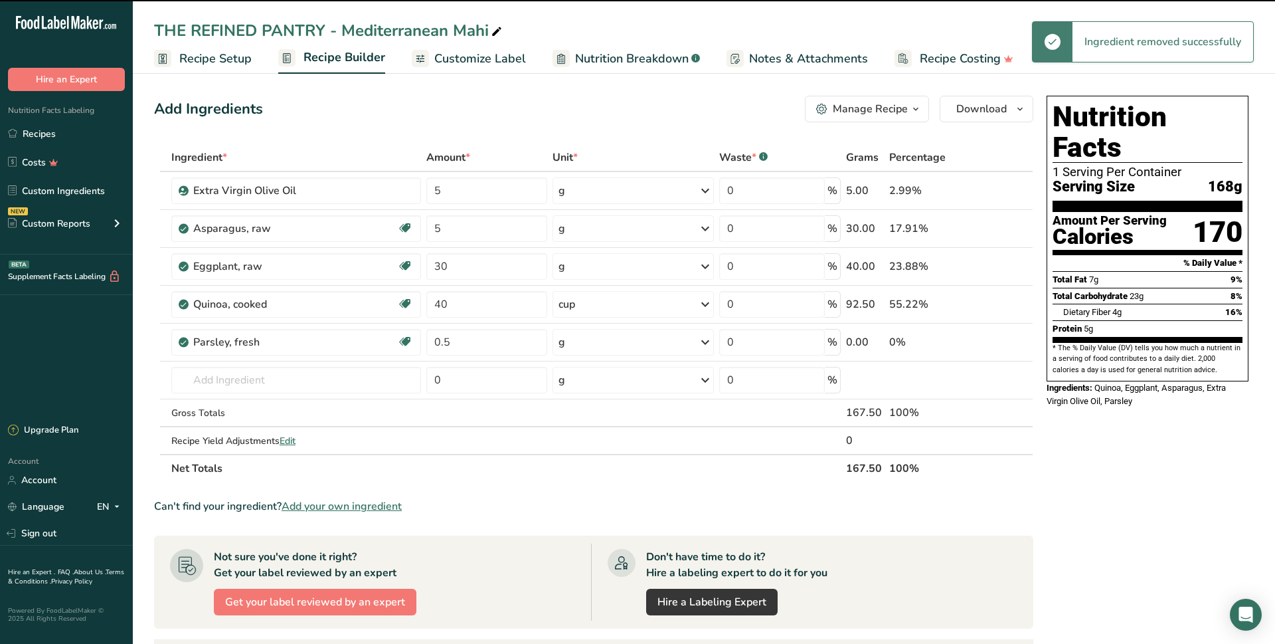
type input "30"
type input "40"
type input "0.5"
type input "0"
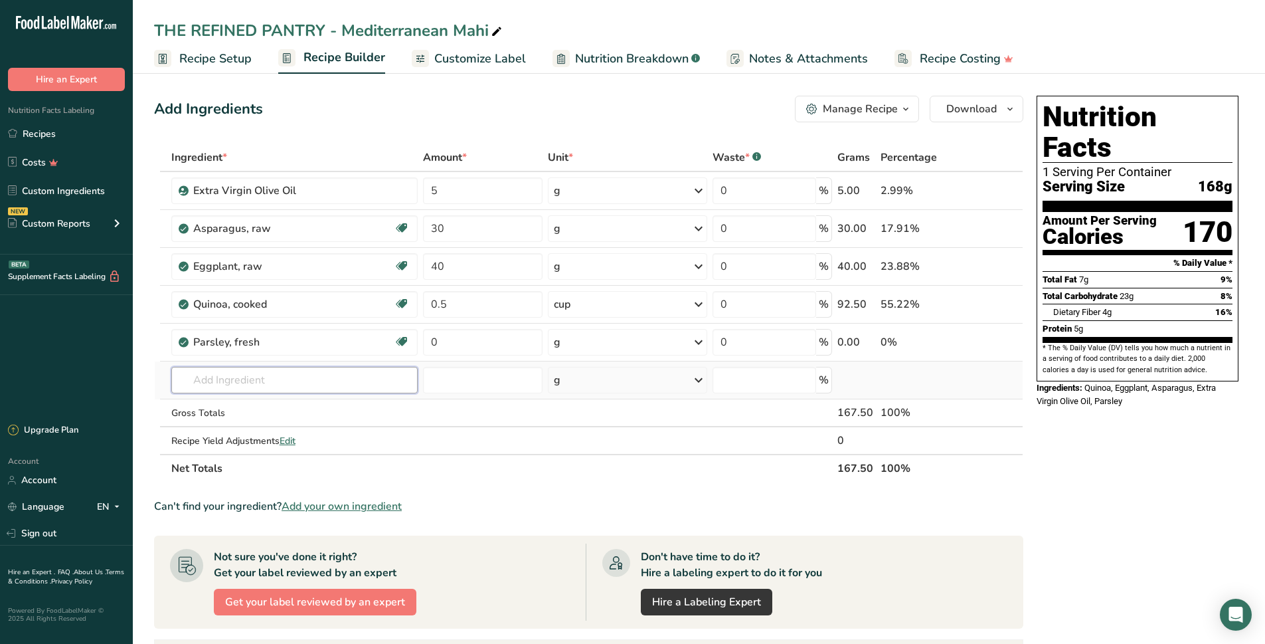
click at [292, 369] on input "text" at bounding box center [294, 380] width 246 height 27
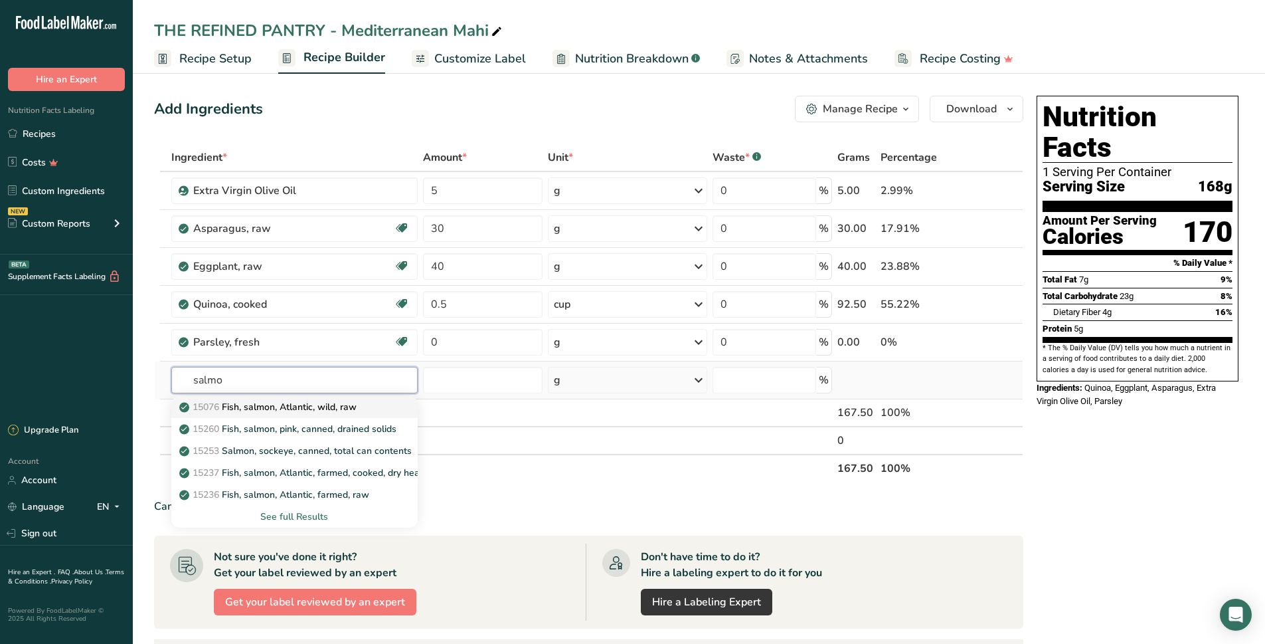
type input "salmo"
click at [389, 414] on link "15076 Fish, salmon, Atlantic, wild, raw" at bounding box center [294, 407] width 246 height 22
type input "Fish, salmon, Atlantic, wild, raw"
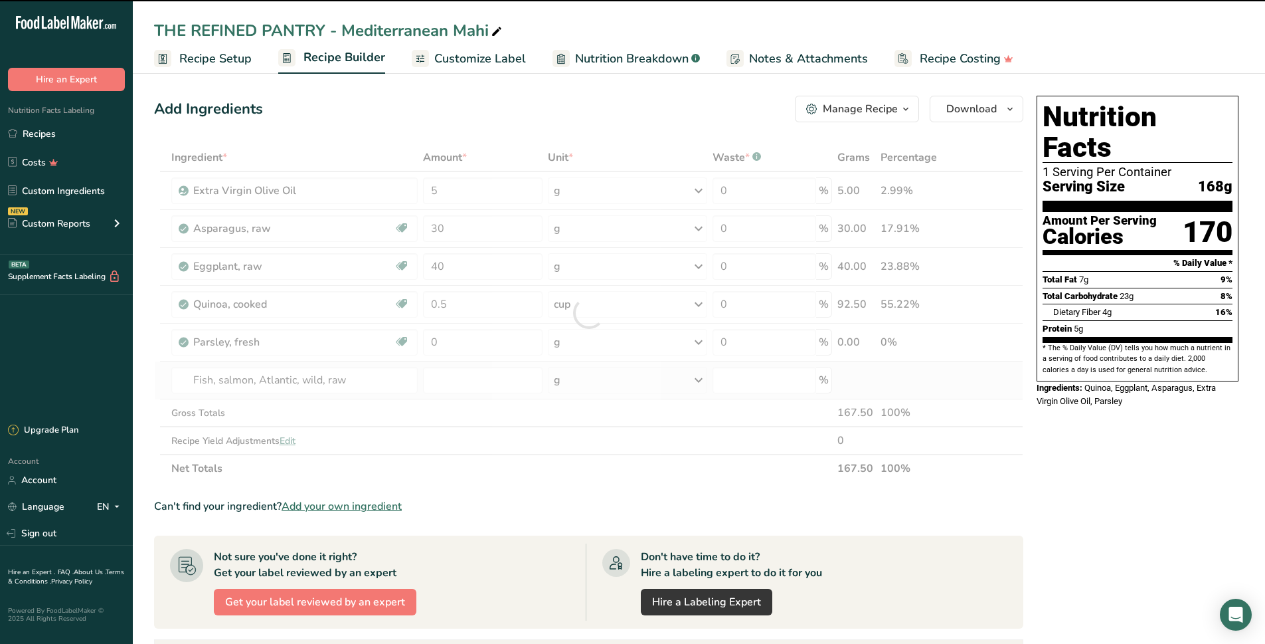
type input "0"
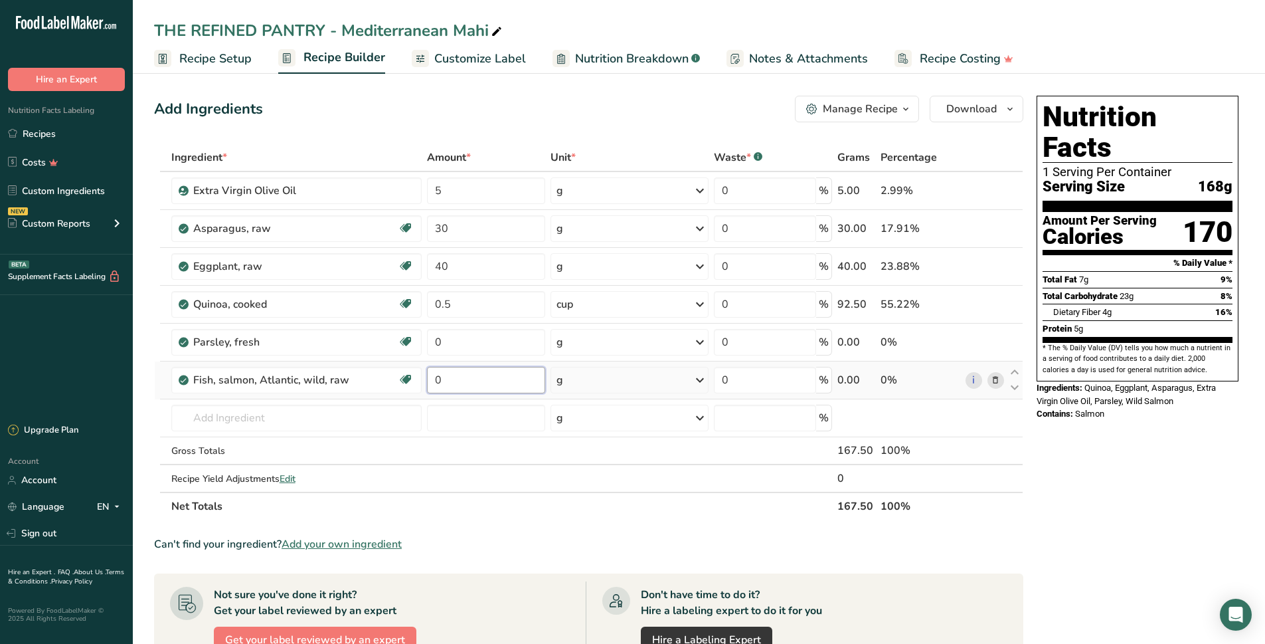
click at [480, 386] on input "0" at bounding box center [486, 380] width 118 height 27
type input "5"
click at [585, 380] on div "Ingredient * Amount * Unit * Waste * .a-a{fill:#347362;}.b-a{fill:#fff;} Grams …" at bounding box center [588, 331] width 869 height 377
click at [608, 389] on div "g" at bounding box center [629, 380] width 157 height 27
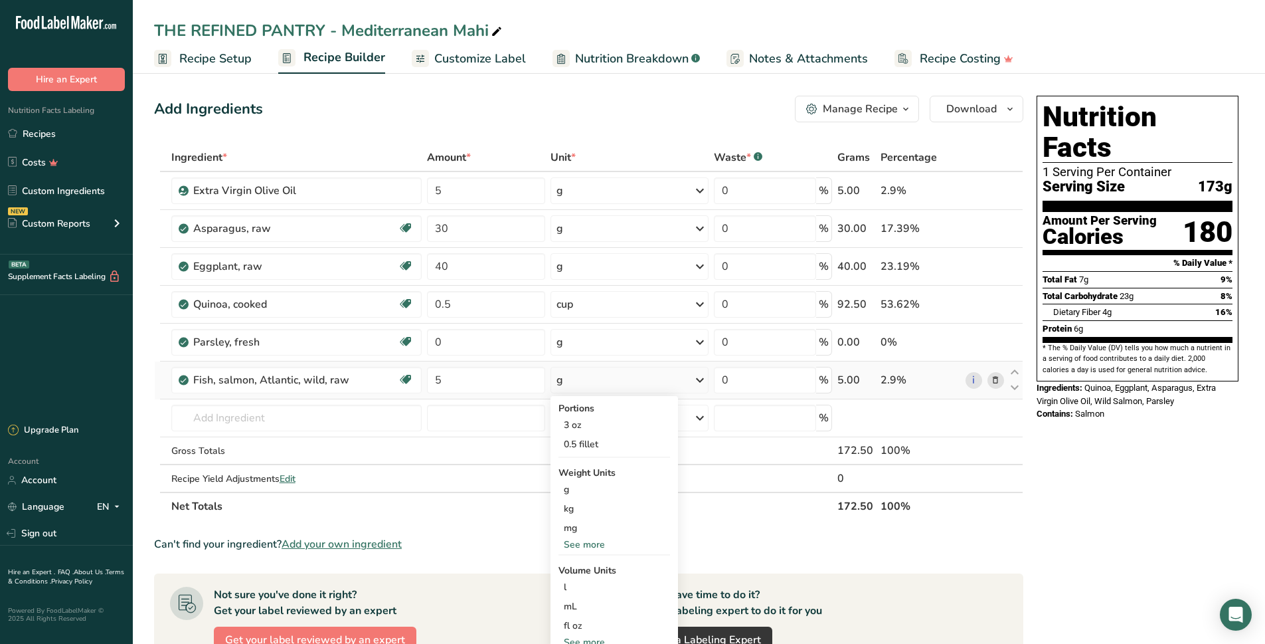
click at [596, 543] on div "See more" at bounding box center [615, 544] width 112 height 14
click at [573, 582] on div "oz" at bounding box center [615, 585] width 112 height 19
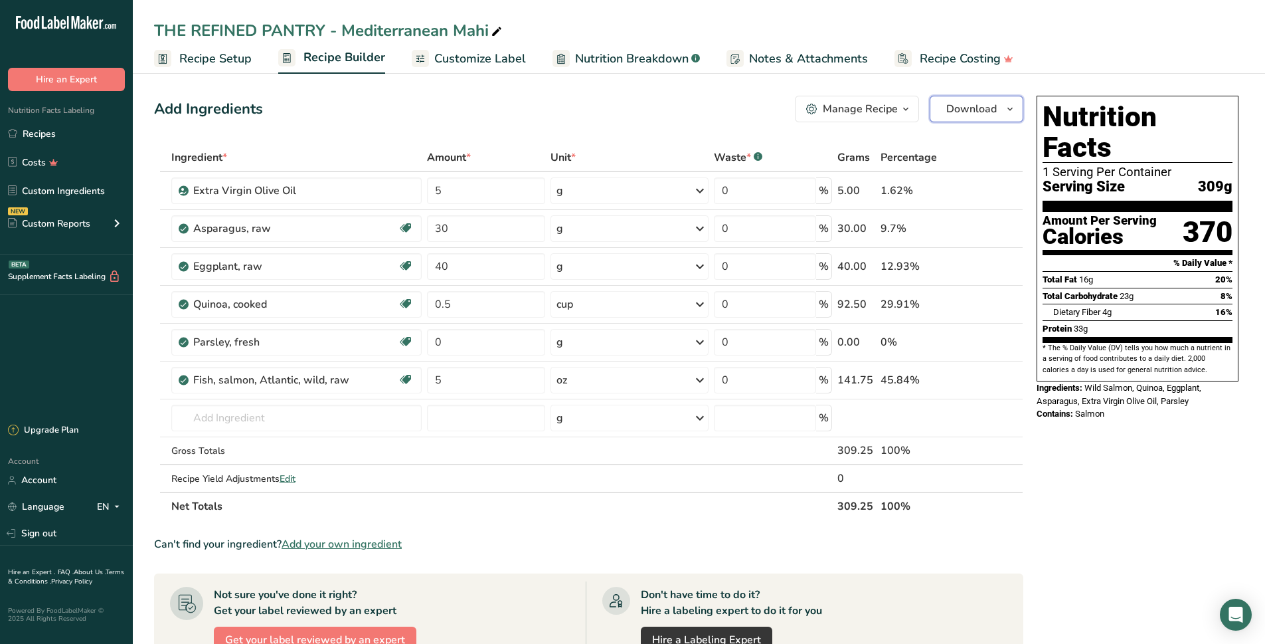
click at [970, 104] on span "Download" at bounding box center [971, 109] width 50 height 16
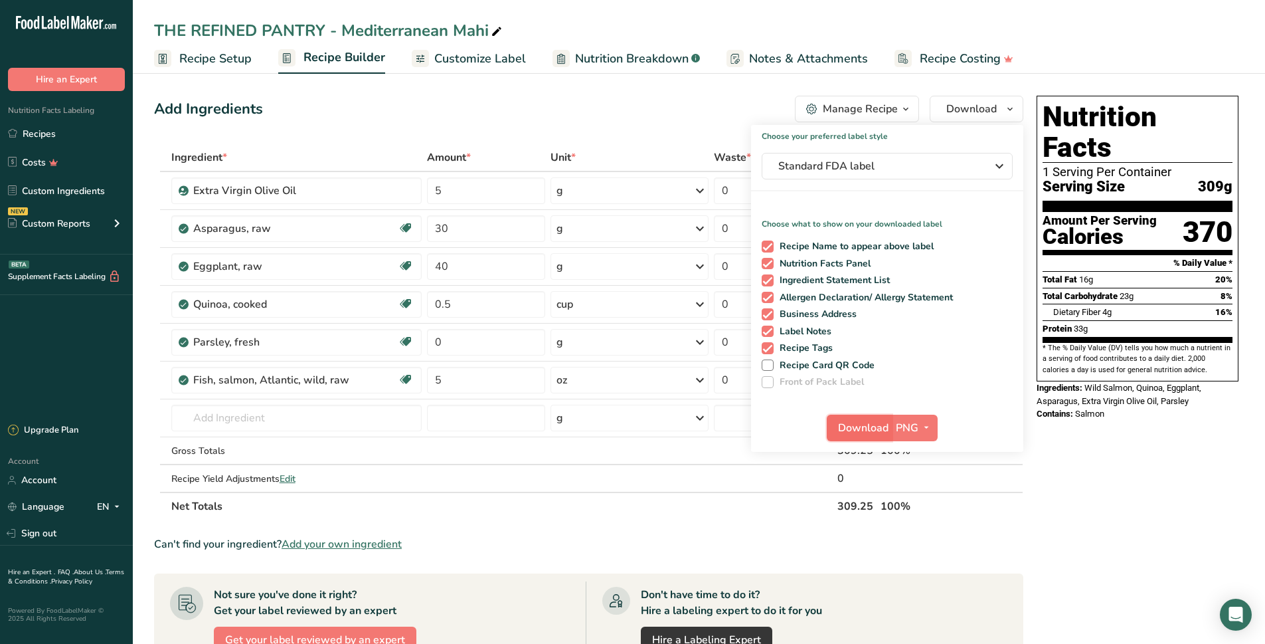
click at [851, 427] on span "Download" at bounding box center [863, 428] width 50 height 16
click at [602, 122] on div "Add Ingredients Manage Recipe Delete Recipe Duplicate Recipe Scale Recipe Save …" at bounding box center [588, 109] width 869 height 27
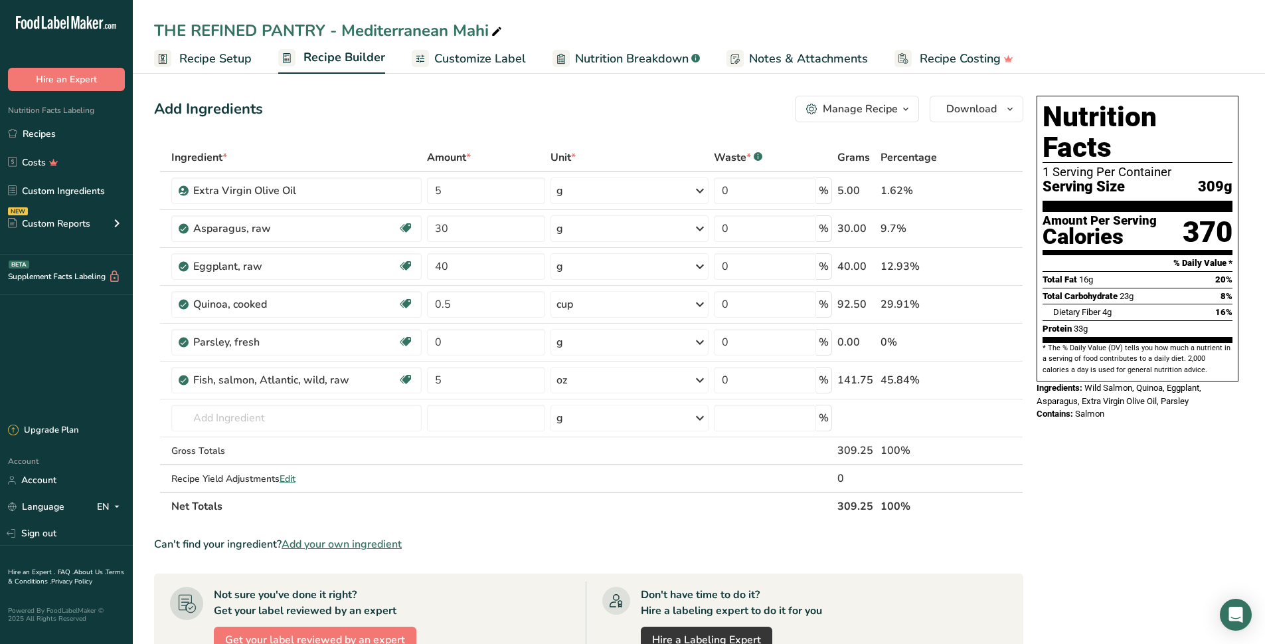
click at [499, 31] on icon at bounding box center [497, 32] width 12 height 19
type input "THE REFINED PANTRY - Mediterranean Salmon"
click at [1124, 44] on ul "Recipe Setup Recipe Builder Customize Label Nutrition Breakdown .a-a{fill:#3473…" at bounding box center [699, 58] width 1132 height 31
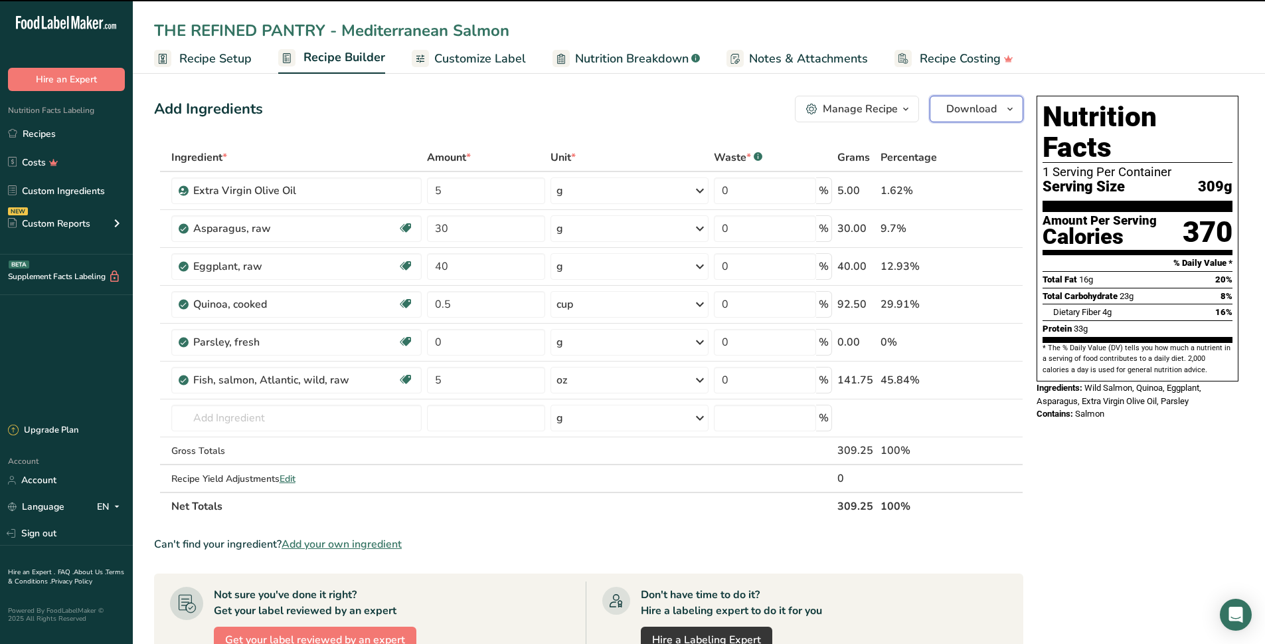
click at [960, 105] on span "Download" at bounding box center [971, 109] width 50 height 16
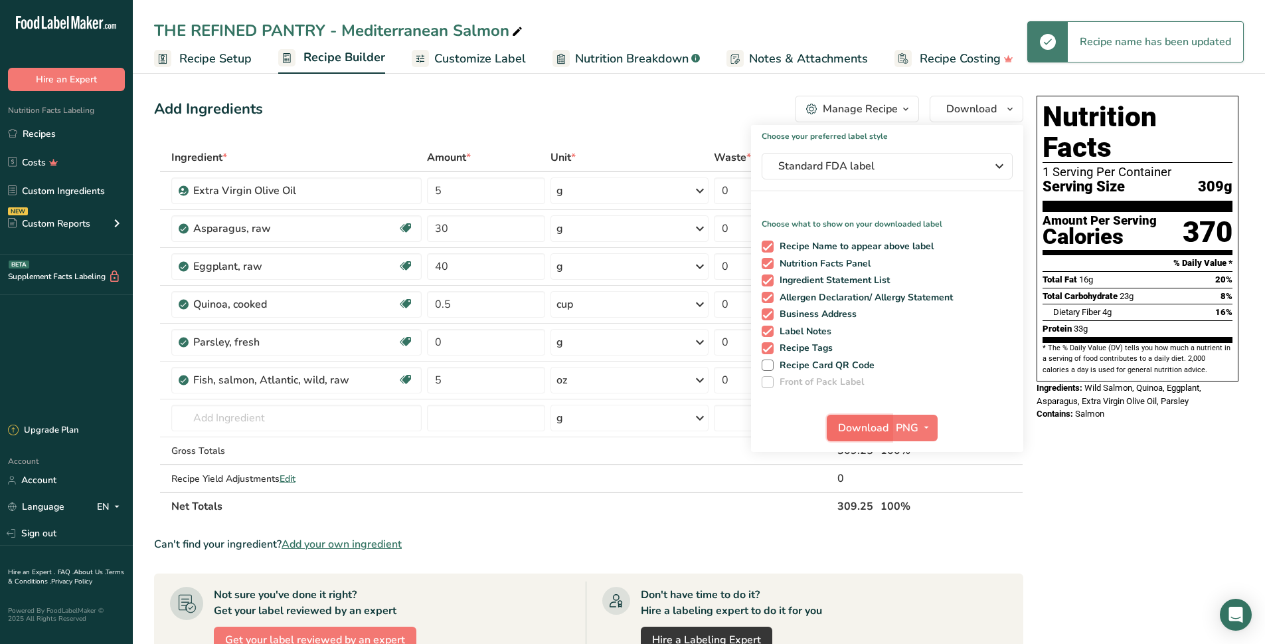
click at [875, 429] on span "Download" at bounding box center [863, 428] width 50 height 16
click at [881, 422] on span "Download" at bounding box center [863, 428] width 50 height 16
click at [360, 387] on div "Fish, salmon, Atlantic, wild, raw" at bounding box center [295, 380] width 205 height 16
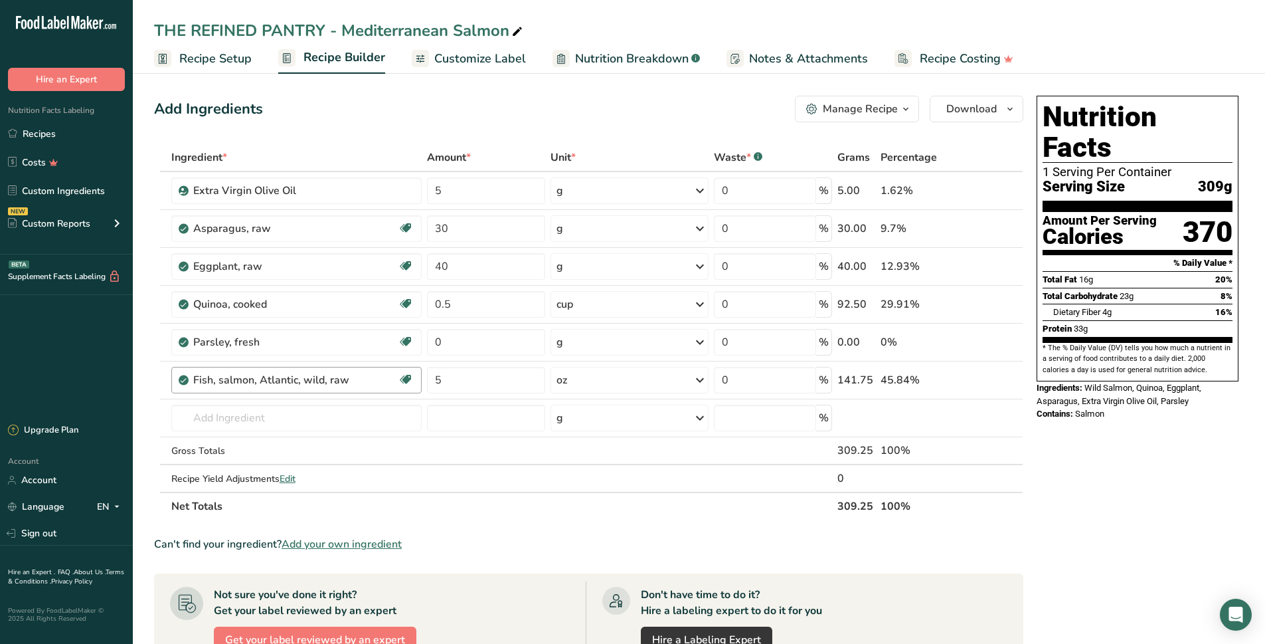
click at [375, 383] on div "Fish, salmon, Atlantic, wild, raw" at bounding box center [295, 380] width 205 height 16
click at [359, 381] on div "Fish, salmon, Atlantic, wild, raw" at bounding box center [295, 380] width 205 height 16
click at [217, 385] on div "Fish, salmon, Atlantic, wild, raw" at bounding box center [276, 380] width 166 height 16
click at [350, 376] on div "Fish, salmon, Atlantic, wild, raw" at bounding box center [276, 380] width 166 height 16
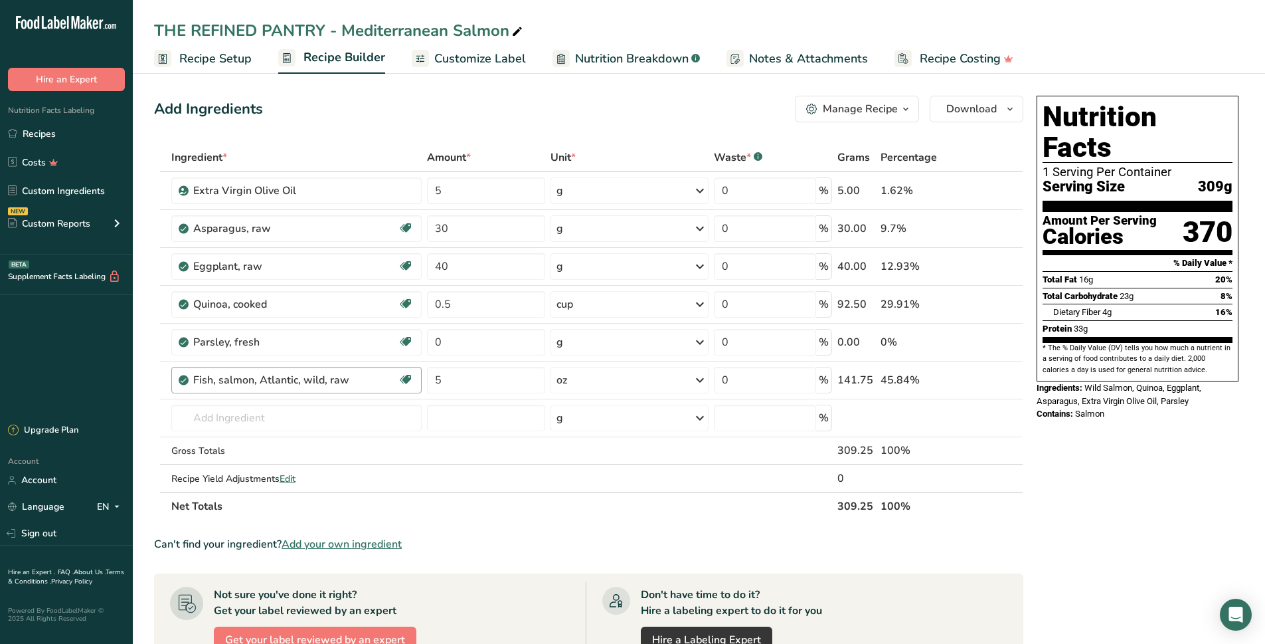
click at [350, 376] on div "Fish, salmon, Atlantic, wild, raw" at bounding box center [276, 380] width 166 height 16
click at [994, 383] on icon at bounding box center [995, 380] width 9 height 14
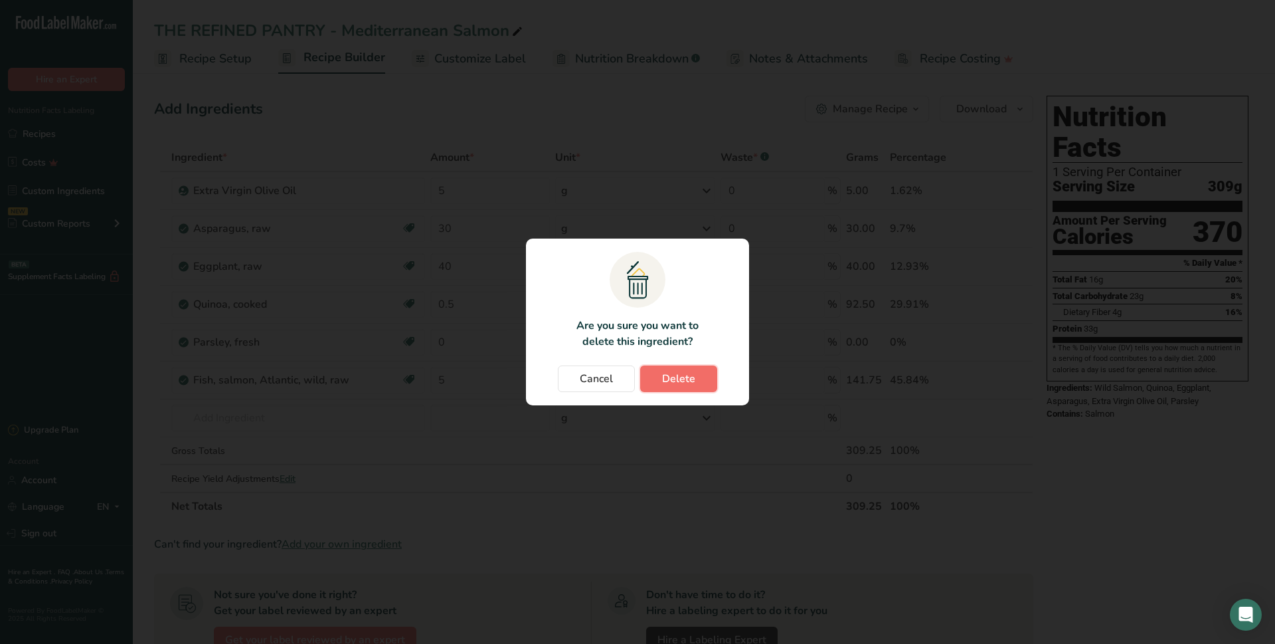
click at [672, 377] on span "Delete" at bounding box center [678, 379] width 33 height 16
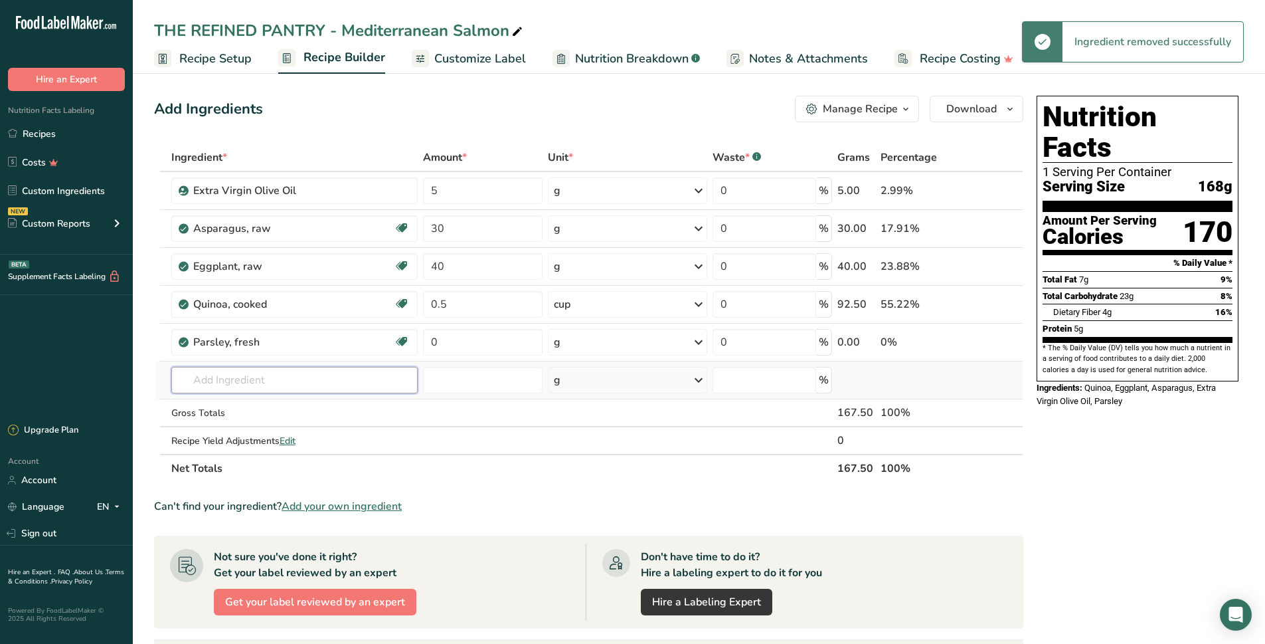
click at [226, 385] on input "text" at bounding box center [294, 380] width 246 height 27
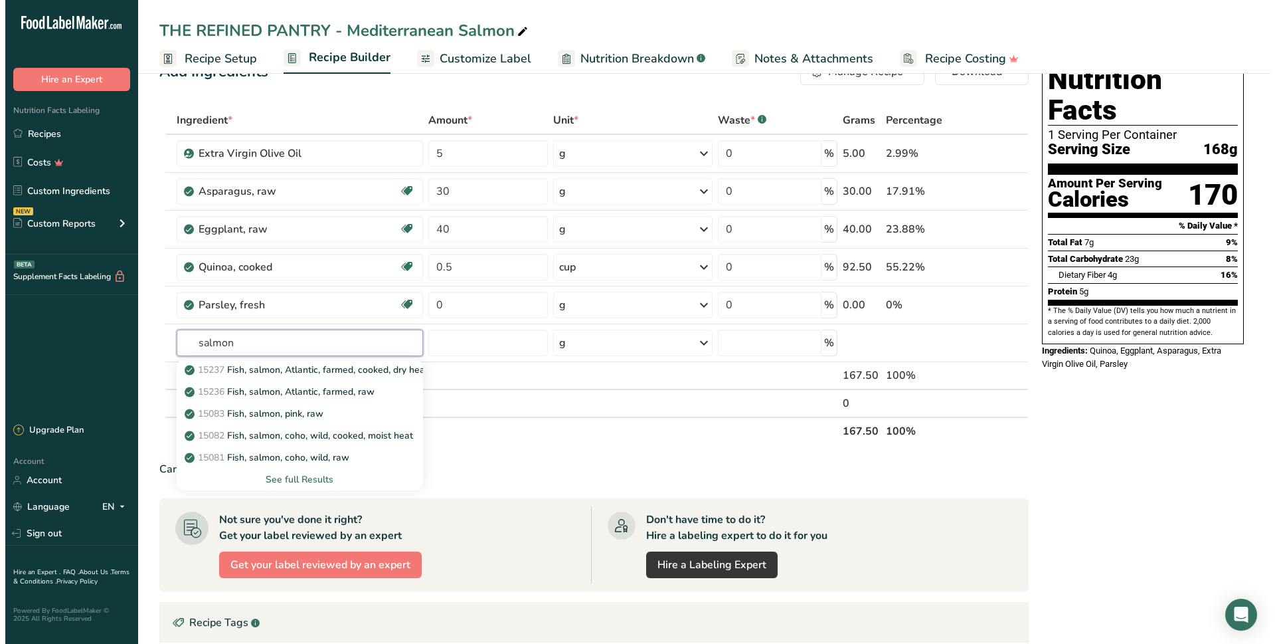
scroll to position [66, 0]
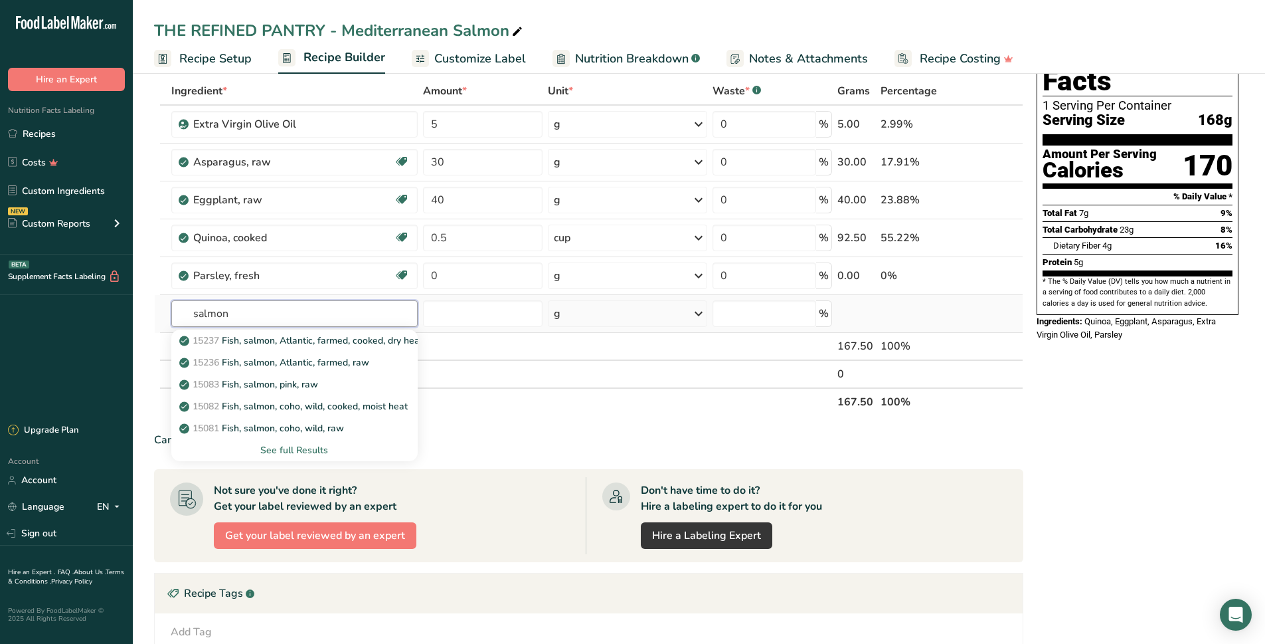
type input "salmon"
click at [296, 446] on div "See full Results" at bounding box center [294, 450] width 225 height 14
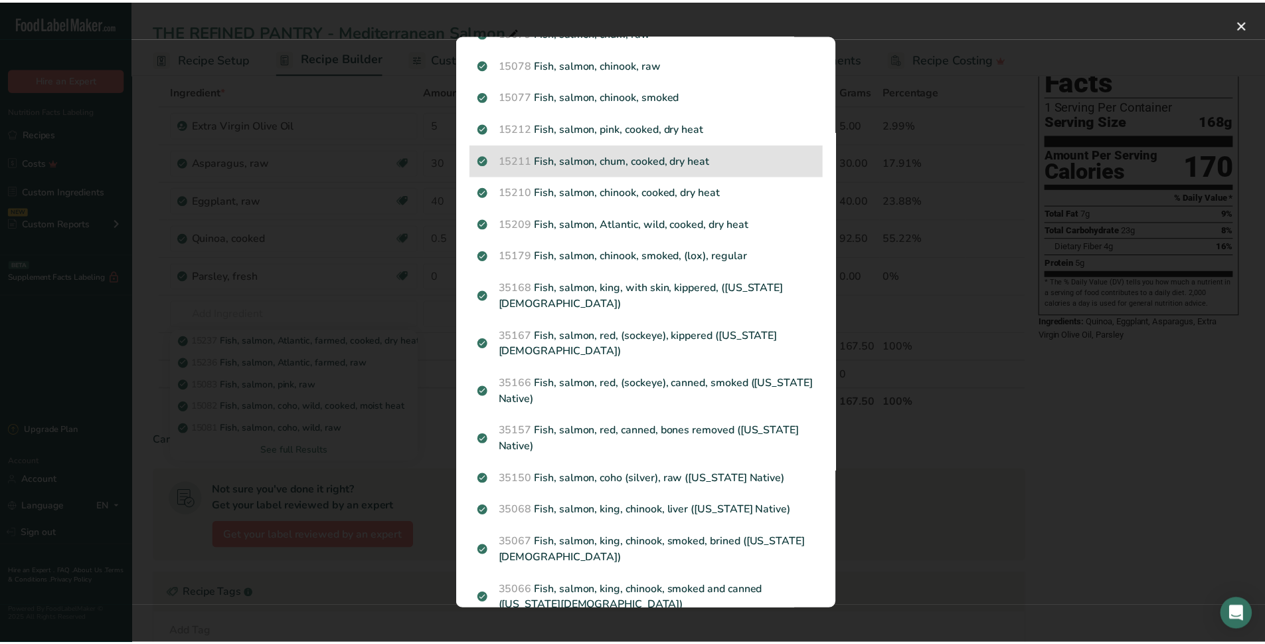
scroll to position [0, 0]
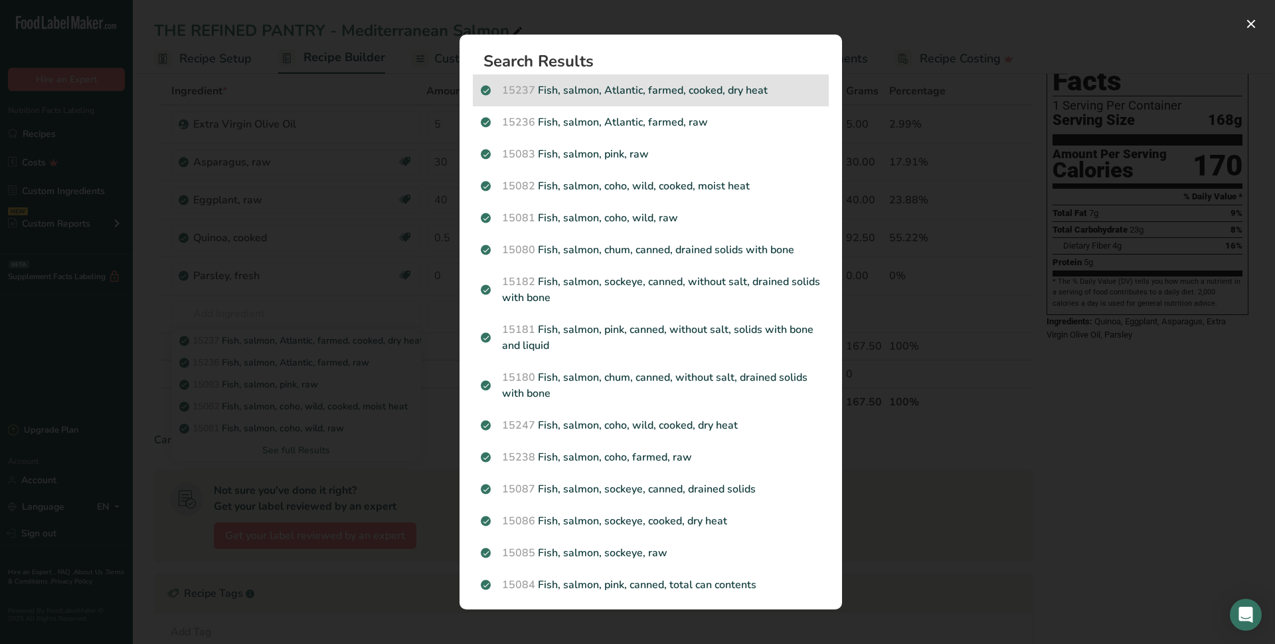
click at [694, 96] on p "15237 Fish, salmon, Atlantic, farmed, cooked, dry heat" at bounding box center [651, 90] width 340 height 16
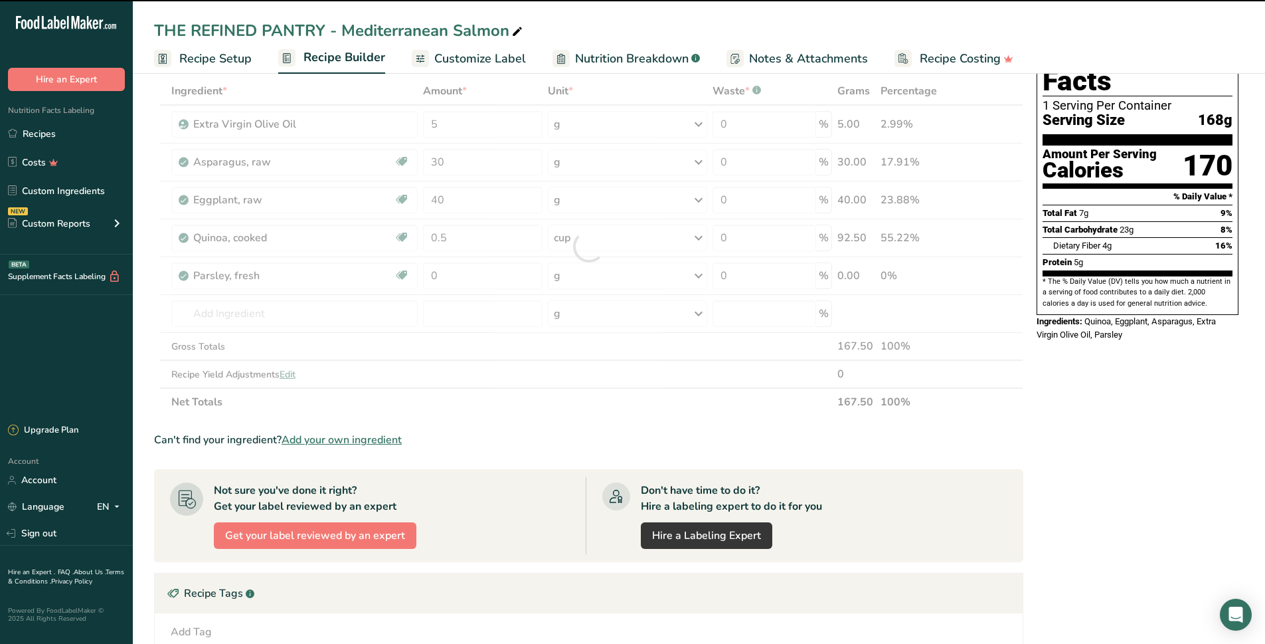
type input "0"
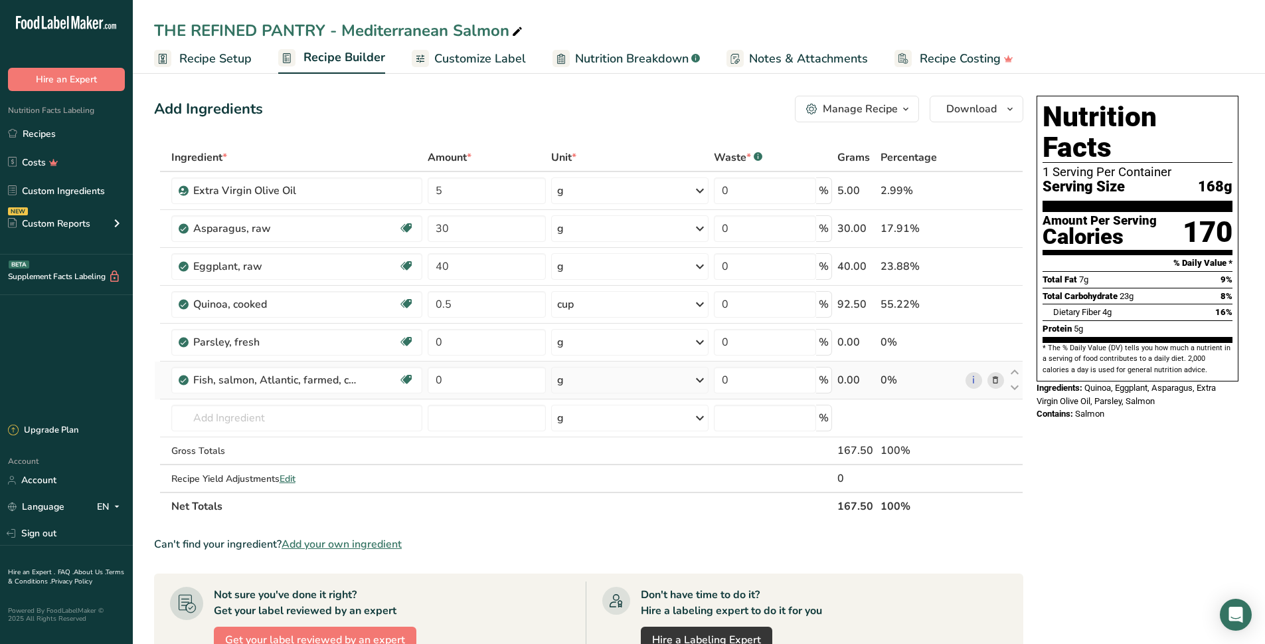
click at [1000, 381] on icon at bounding box center [995, 380] width 9 height 14
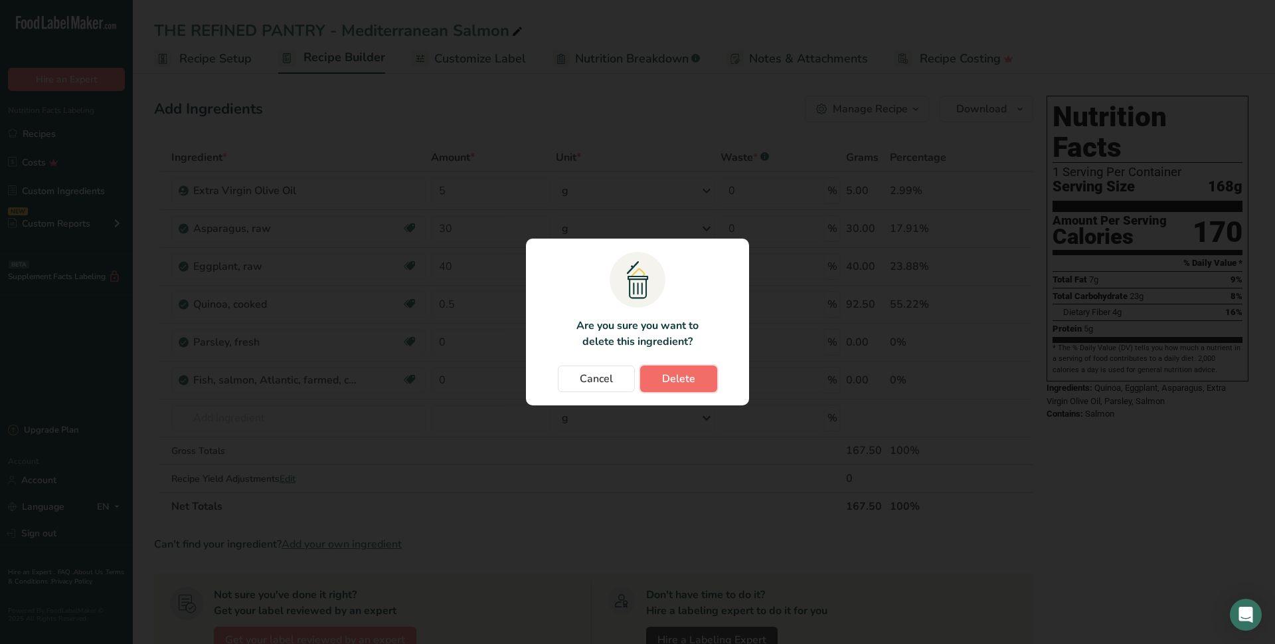
click at [660, 373] on button "Delete" at bounding box center [678, 378] width 77 height 27
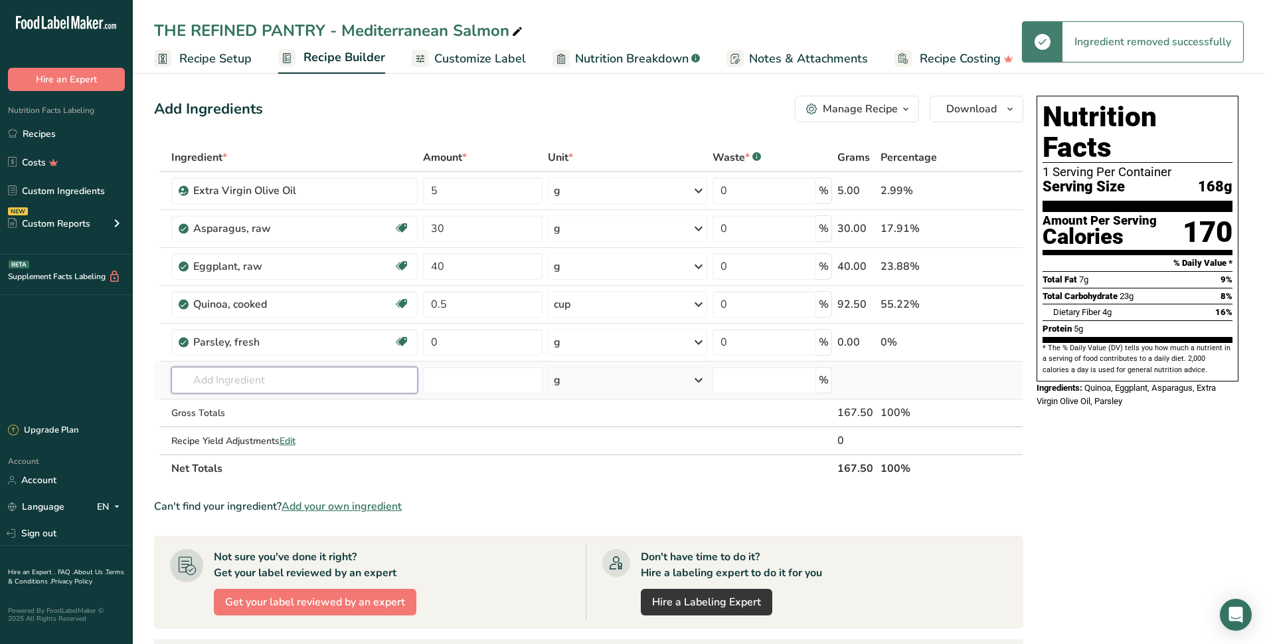
click at [257, 369] on input "text" at bounding box center [294, 380] width 246 height 27
type input "a"
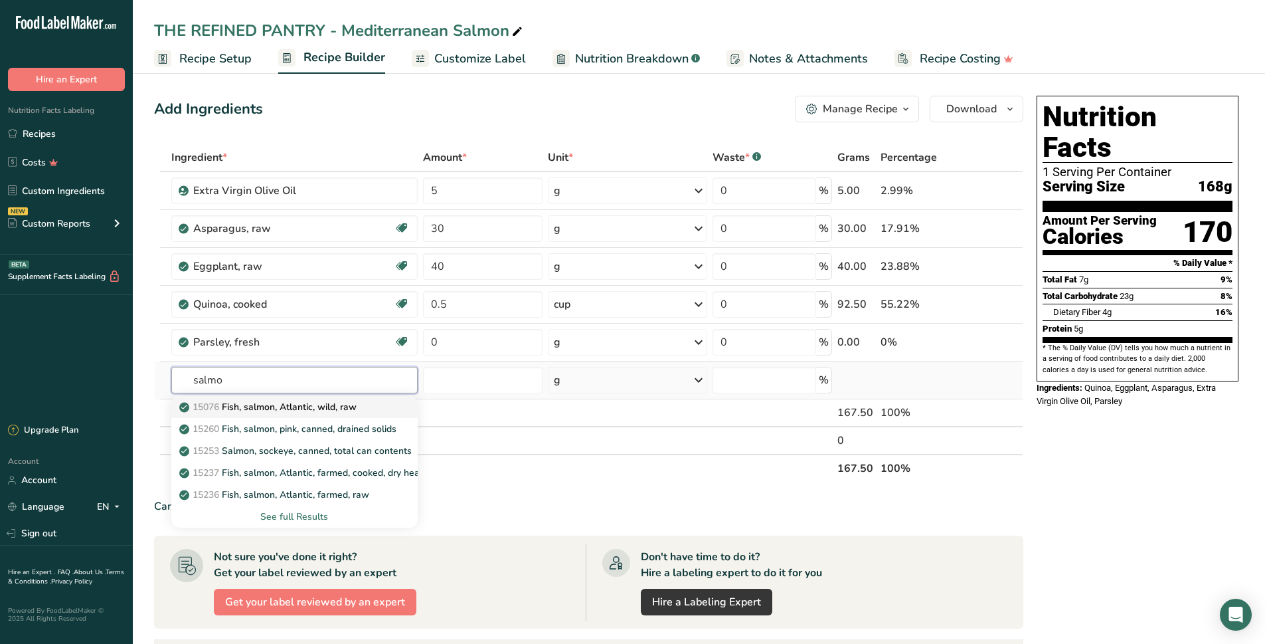
type input "salmo"
click at [366, 411] on div "15076 Fish, salmon, Atlantic, wild, raw" at bounding box center [284, 407] width 204 height 14
type input "Fish, salmon, Atlantic, wild, raw"
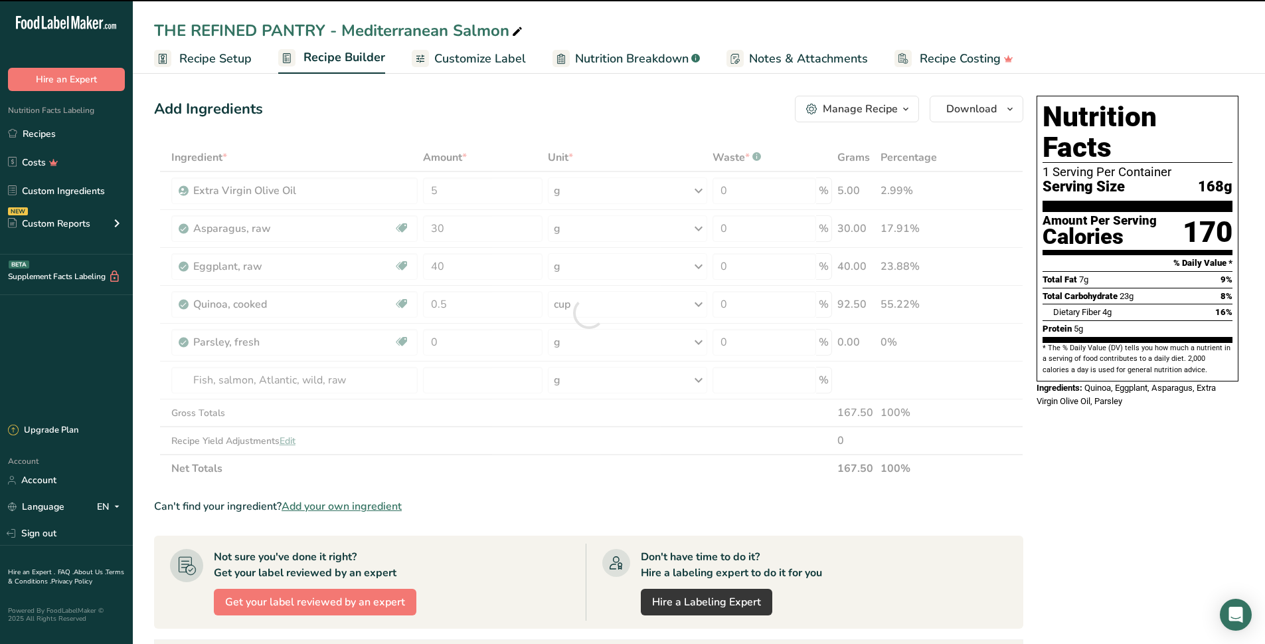
type input "0"
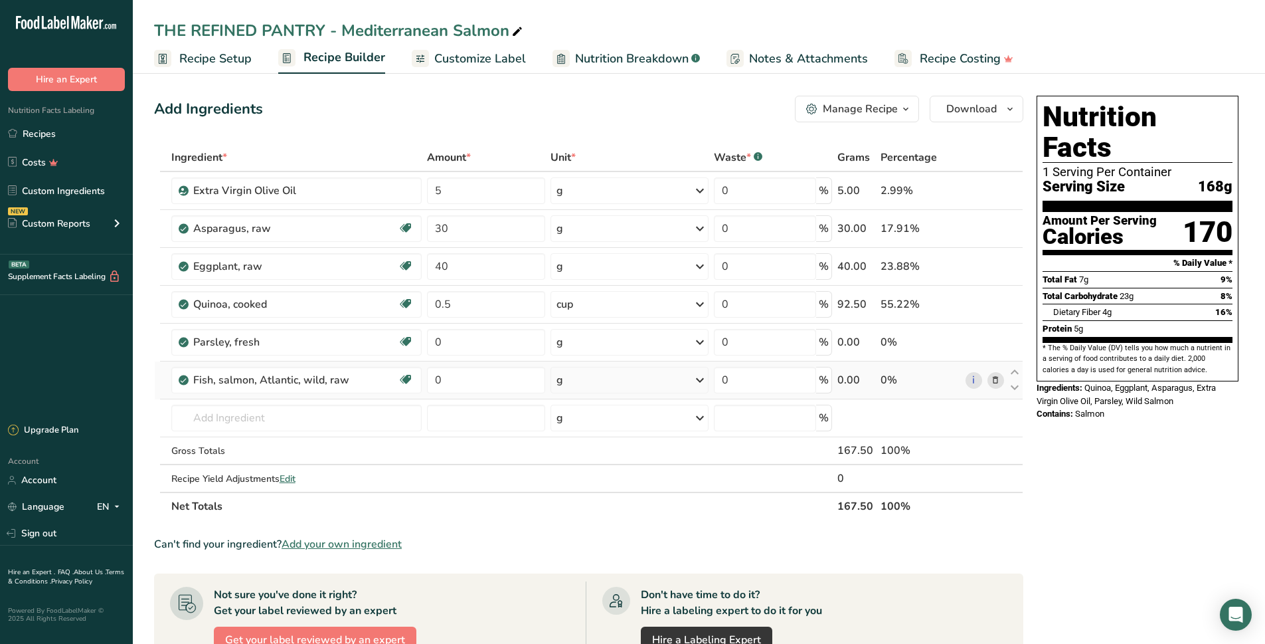
click at [987, 381] on div "i" at bounding box center [985, 380] width 39 height 17
click at [996, 382] on icon at bounding box center [995, 380] width 9 height 14
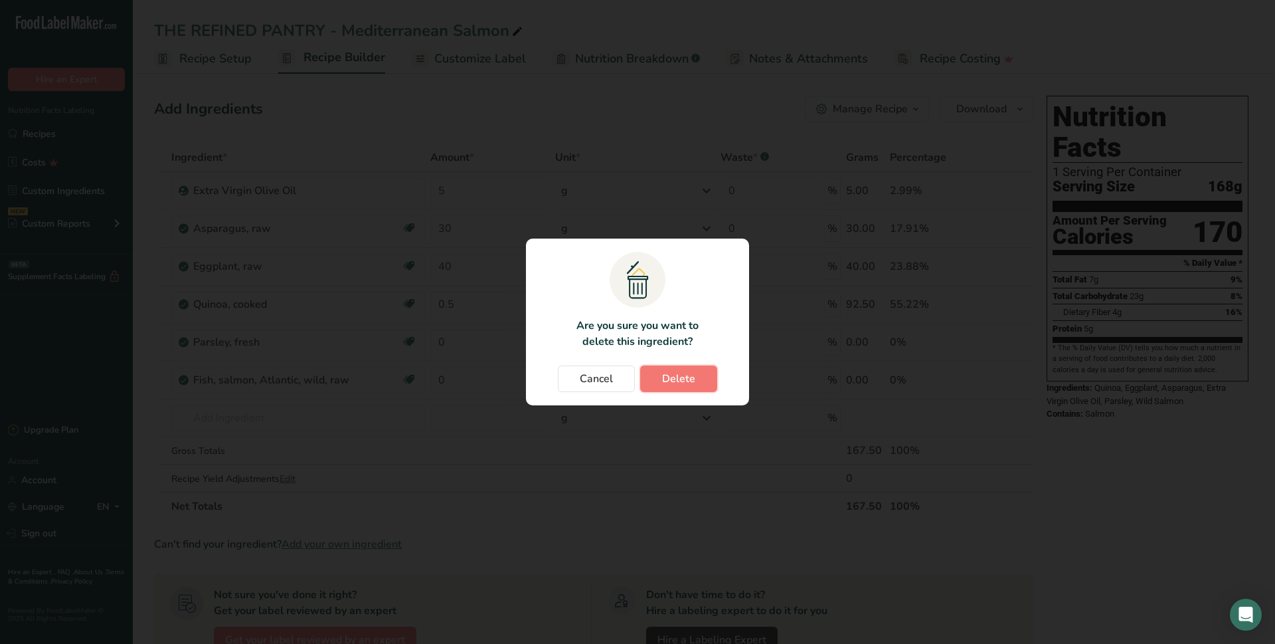
click at [686, 380] on span "Delete" at bounding box center [678, 379] width 33 height 16
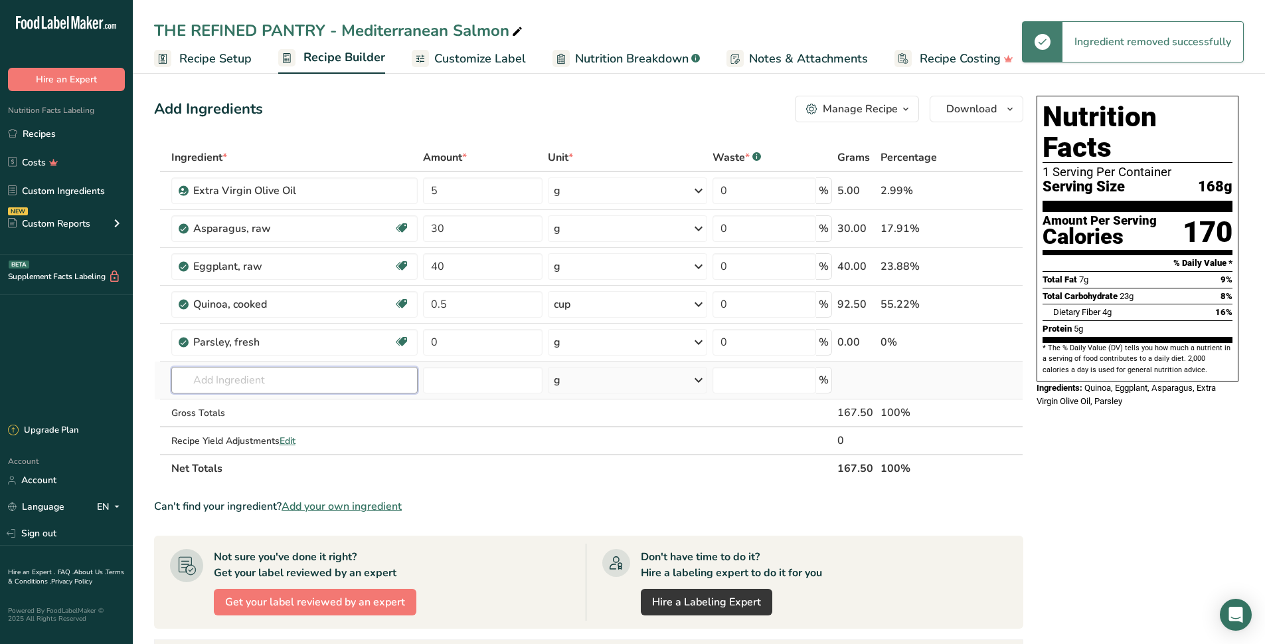
click at [246, 384] on input "text" at bounding box center [294, 380] width 246 height 27
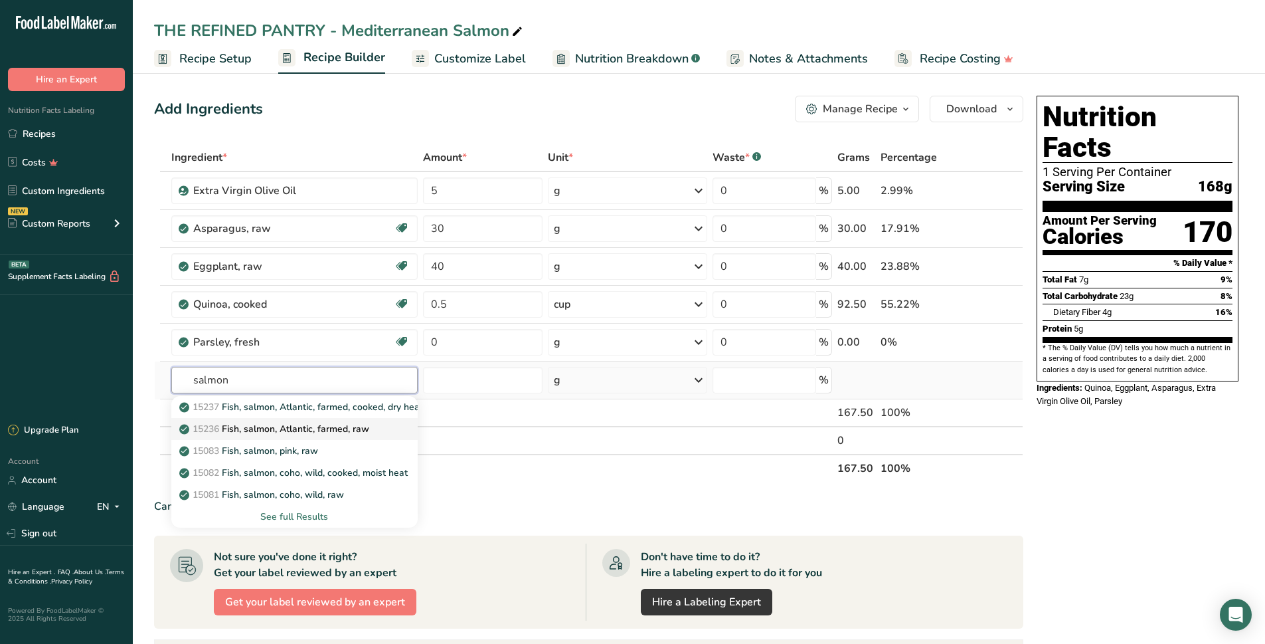
type input "salmon"
click at [343, 435] on p "15236 Fish, salmon, Atlantic, farmed, raw" at bounding box center [275, 429] width 187 height 14
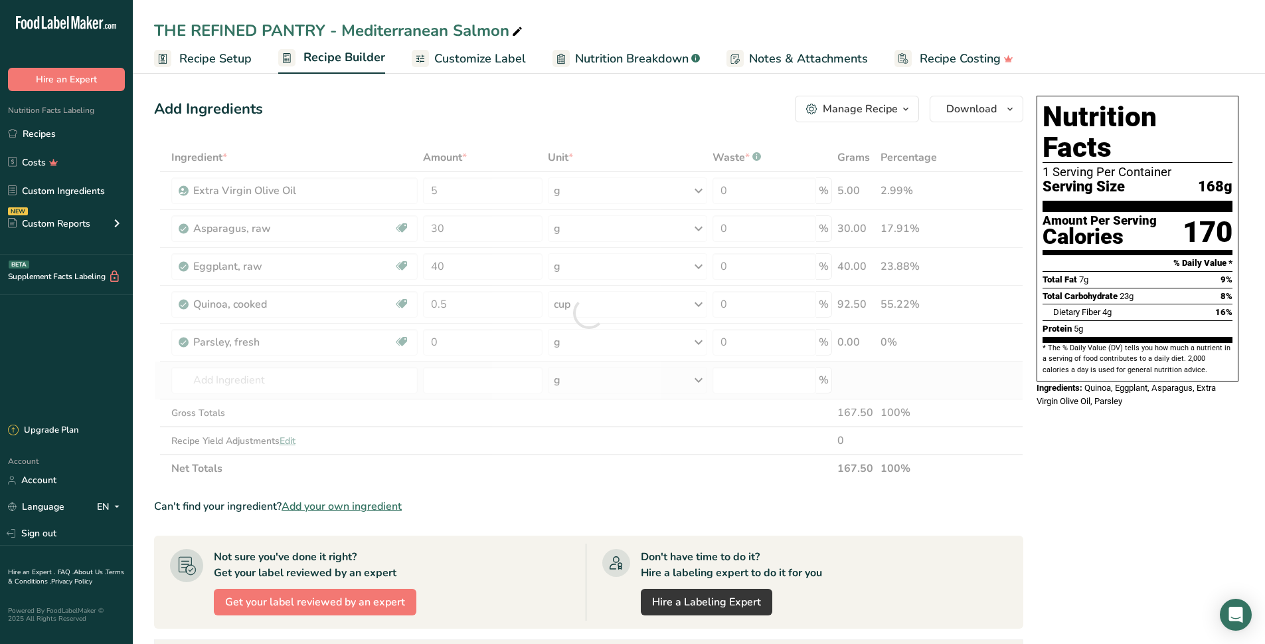
type input "Fish, salmon, Atlantic, farmed, raw"
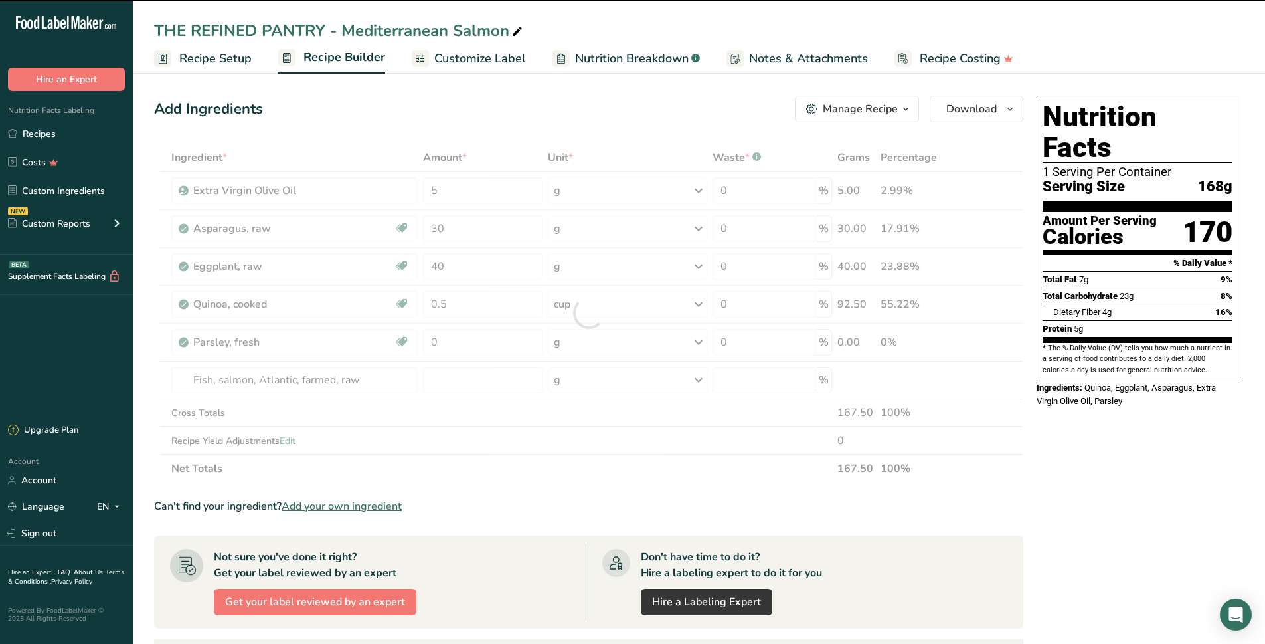
type input "0"
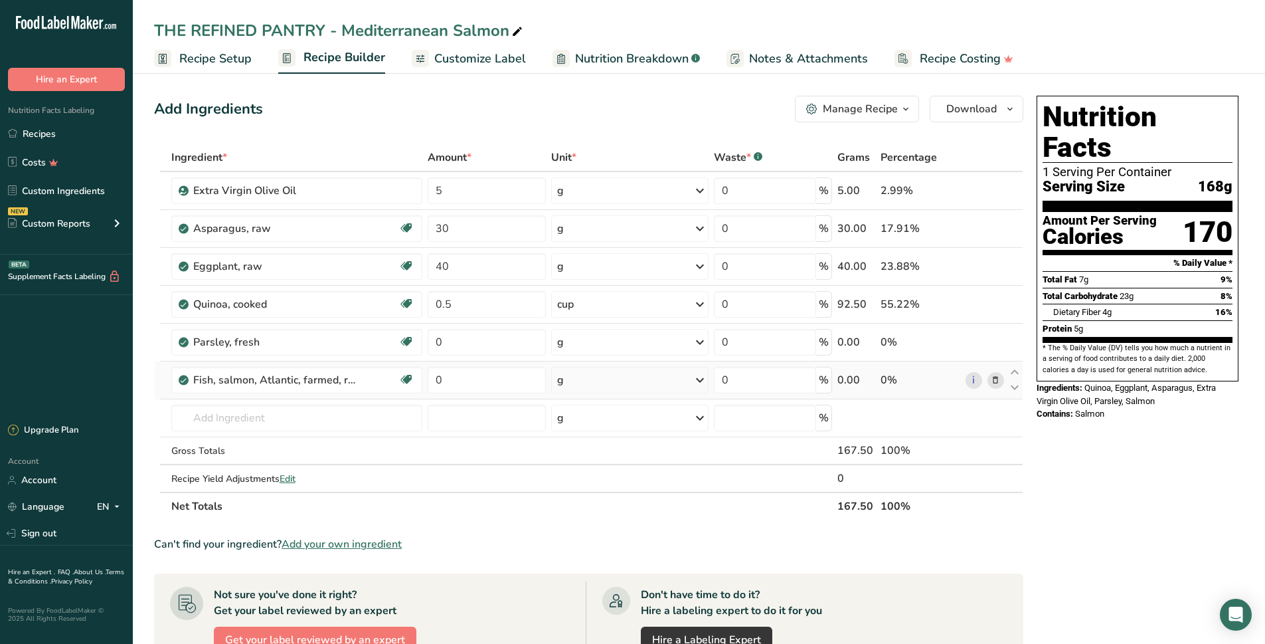
click at [988, 379] on span at bounding box center [996, 380] width 16 height 16
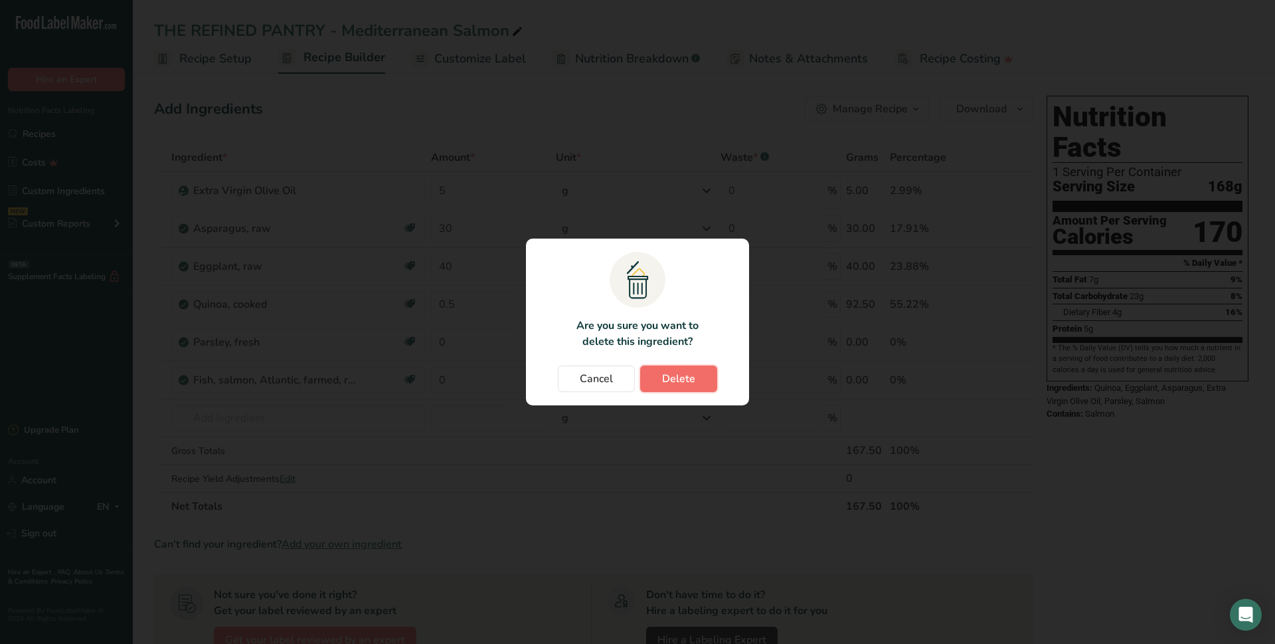
click at [669, 384] on span "Delete" at bounding box center [678, 379] width 33 height 16
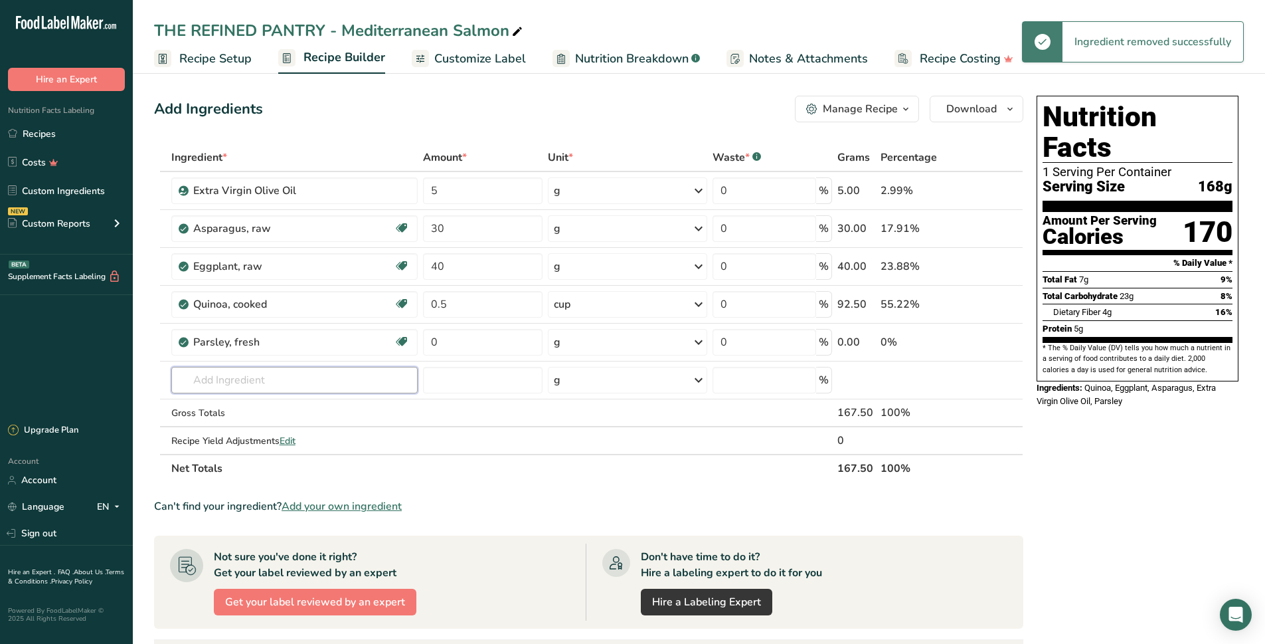
click at [223, 388] on input "text" at bounding box center [294, 380] width 246 height 27
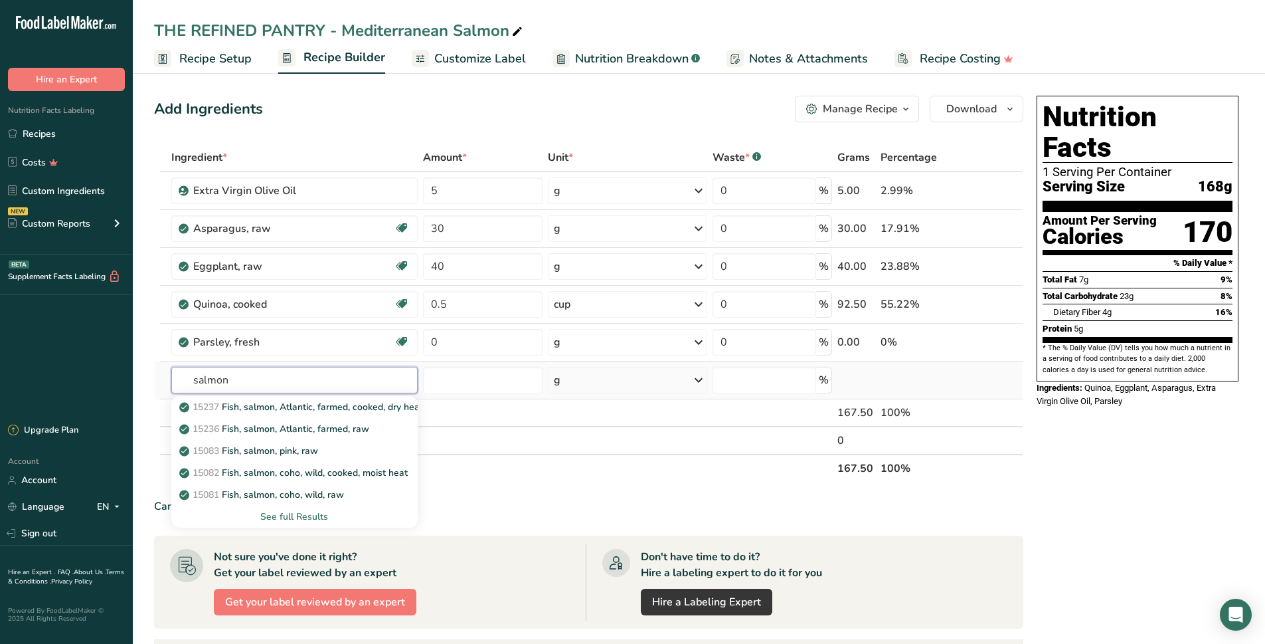
type input "salmon"
click at [314, 513] on div "See full Results" at bounding box center [294, 516] width 225 height 14
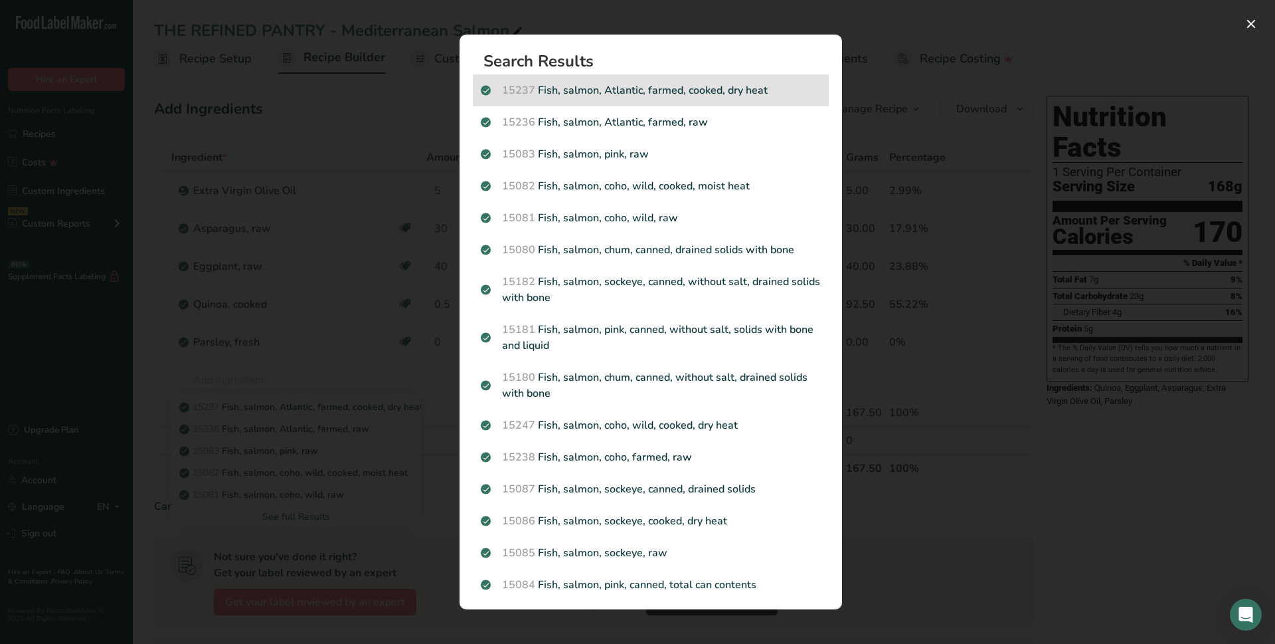
click at [721, 94] on p "15237 Fish, salmon, Atlantic, farmed, cooked, dry heat" at bounding box center [651, 90] width 340 height 16
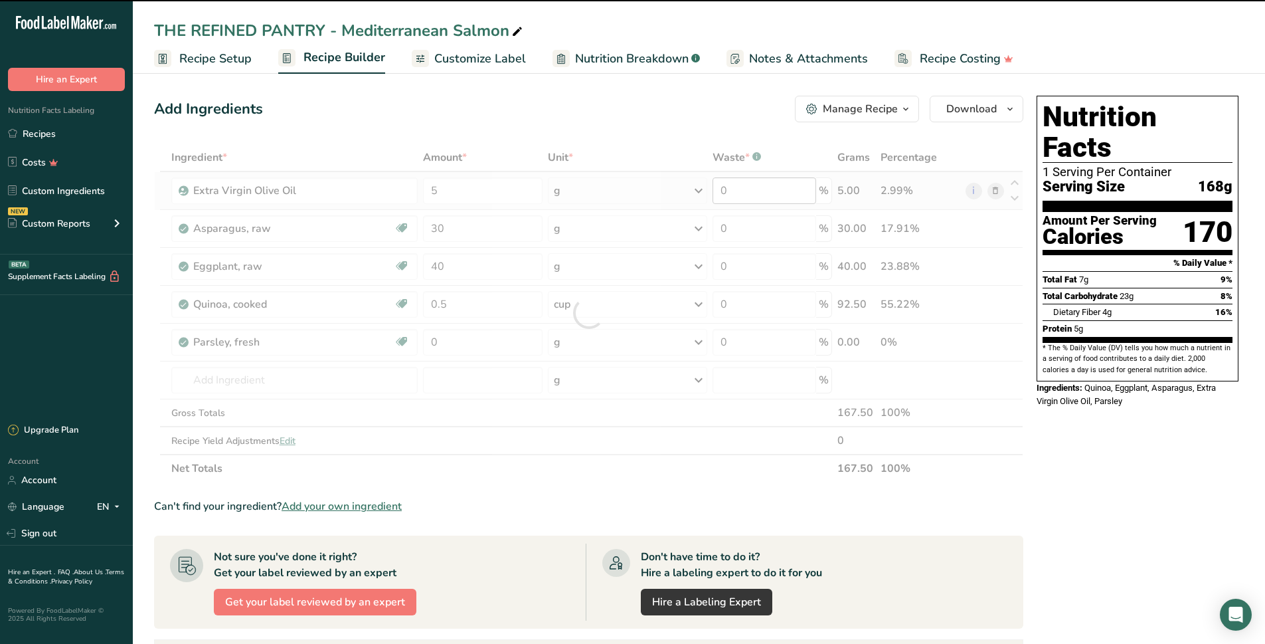
type input "0"
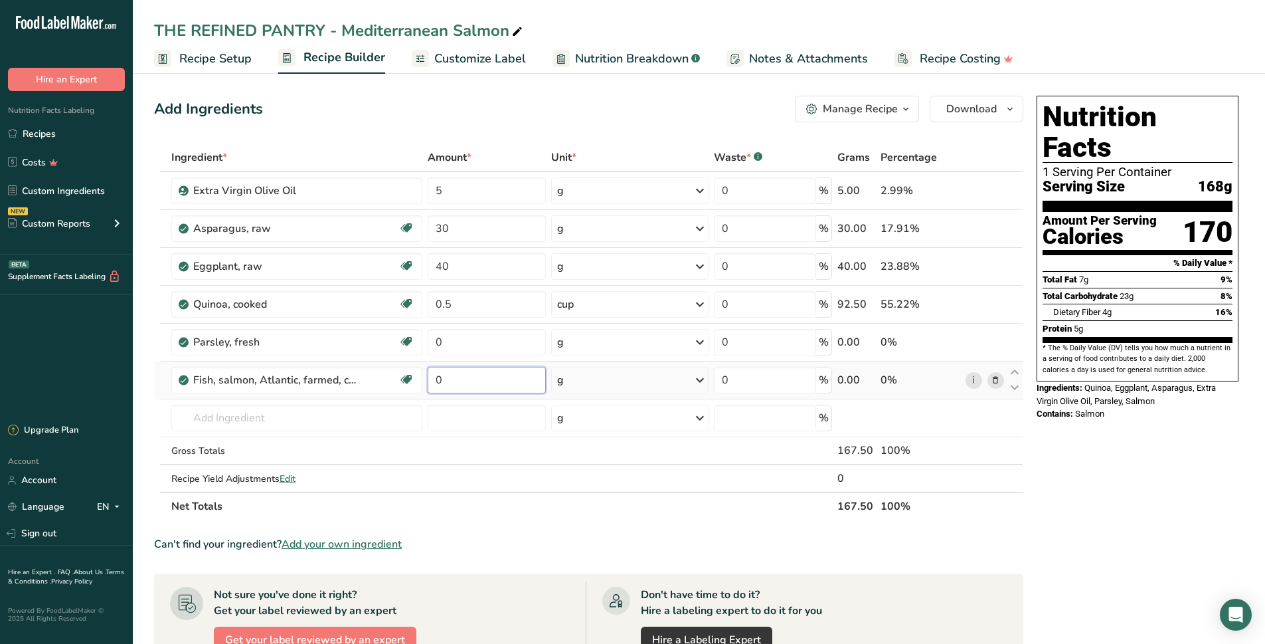
click at [504, 381] on input "0" at bounding box center [487, 380] width 118 height 27
type input "5"
click at [993, 378] on div "Ingredient * Amount * Unit * Waste * .a-a{fill:#347362;}.b-a{fill:#fff;} Grams …" at bounding box center [588, 331] width 869 height 377
click at [377, 379] on div "Fish, salmon, Atlantic, farmed, cooked, dry heat" at bounding box center [296, 380] width 206 height 16
click at [996, 383] on icon at bounding box center [995, 380] width 9 height 14
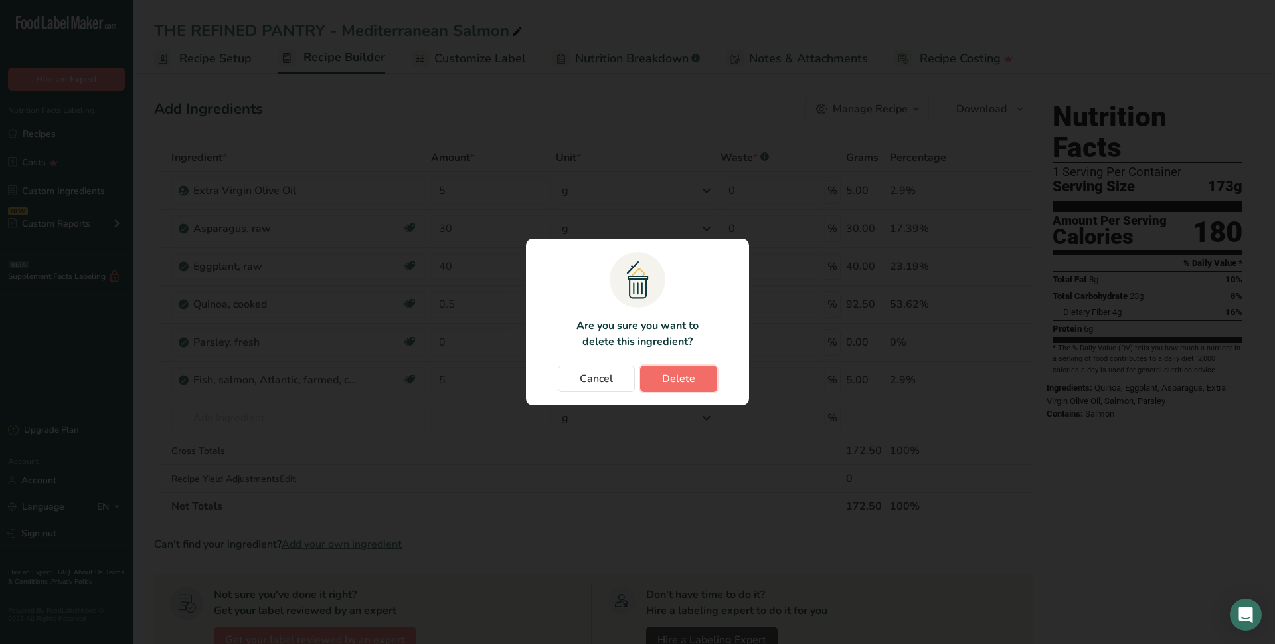
click at [674, 380] on span "Delete" at bounding box center [678, 379] width 33 height 16
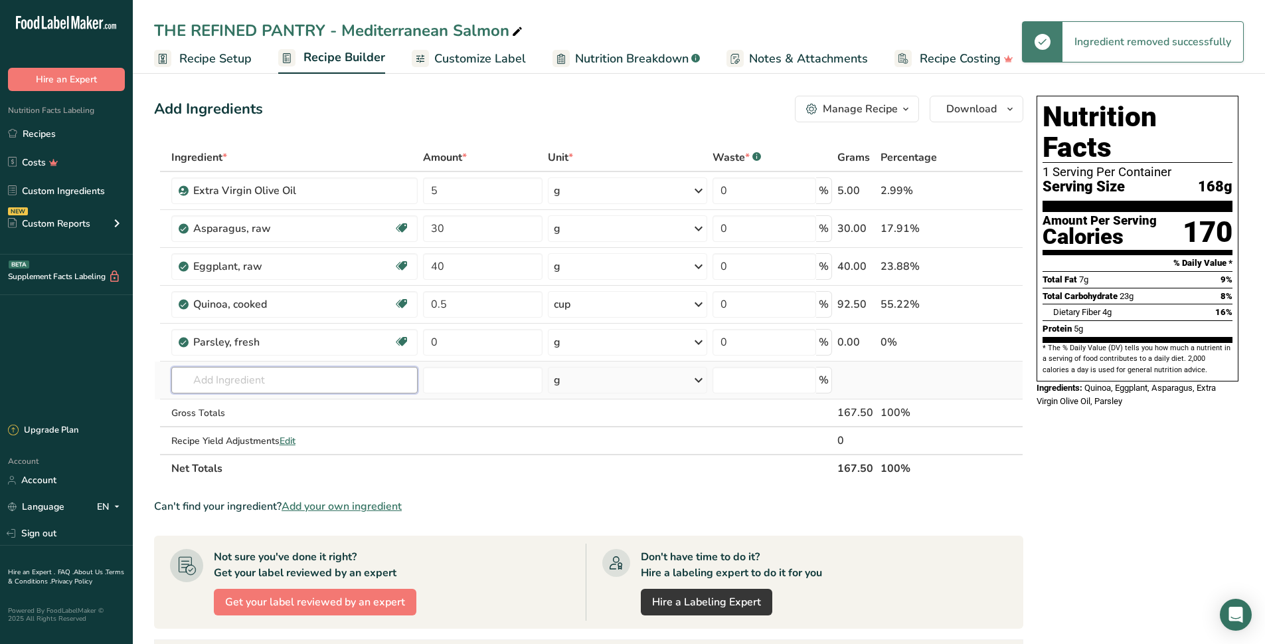
click at [330, 379] on input "text" at bounding box center [294, 380] width 246 height 27
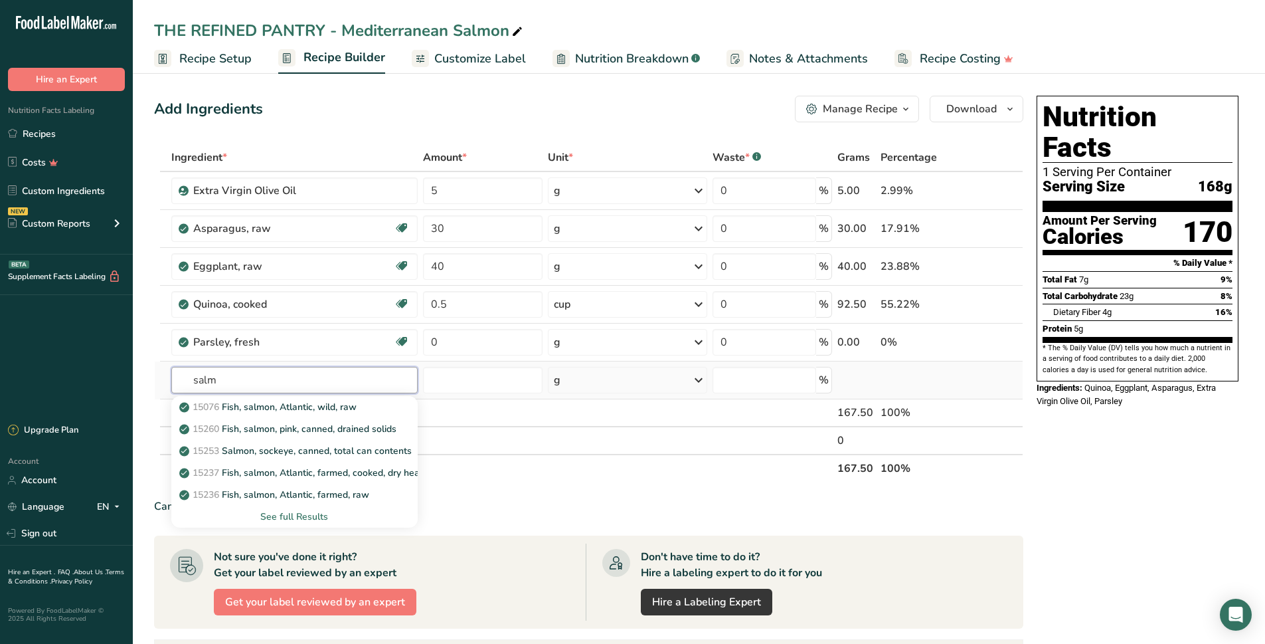
type input "salm"
click at [274, 519] on div "See full Results" at bounding box center [294, 516] width 225 height 14
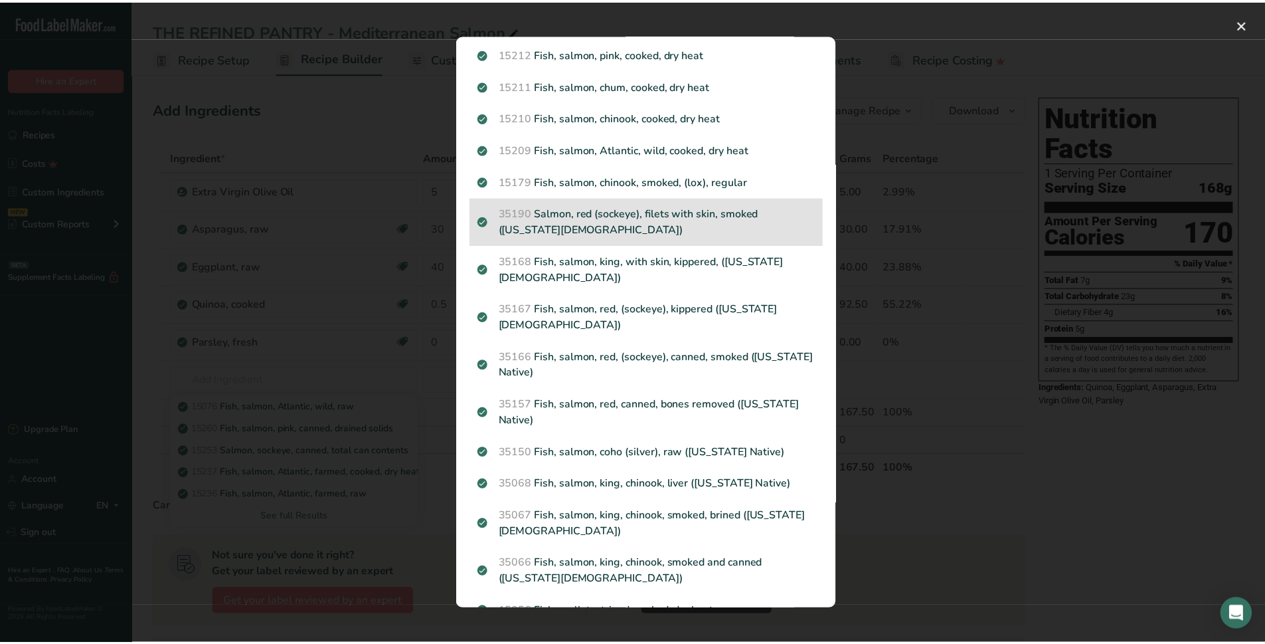
scroll to position [1248, 0]
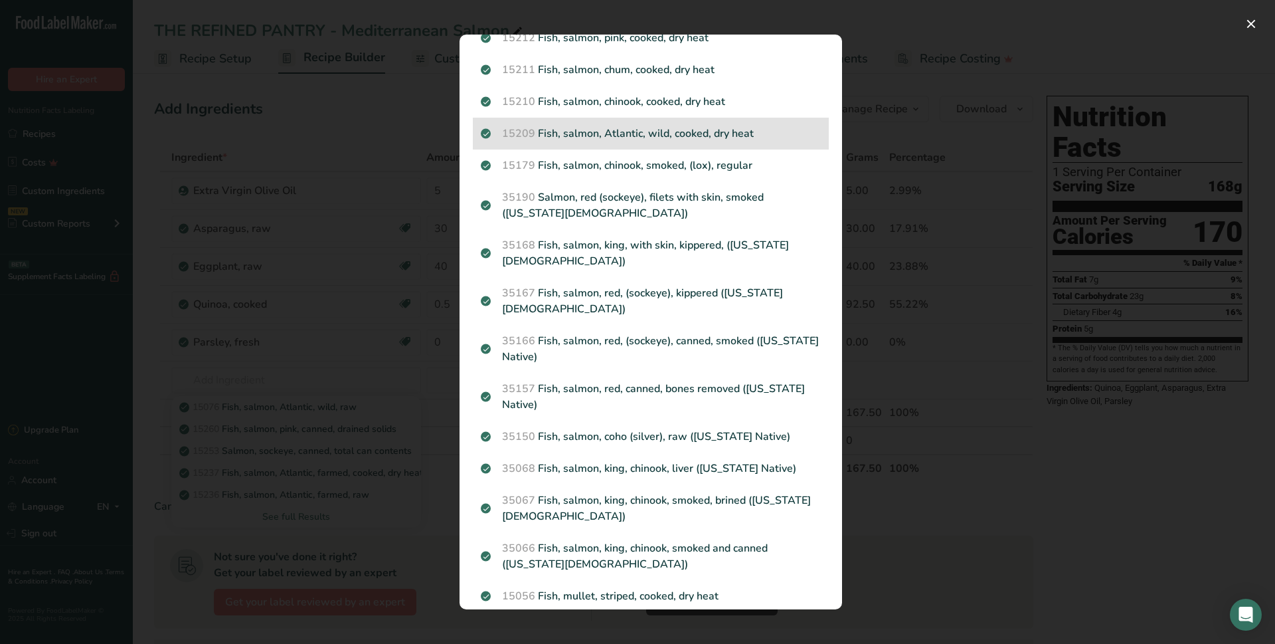
click at [745, 126] on p "15209 Fish, salmon, Atlantic, wild, cooked, dry heat" at bounding box center [651, 134] width 340 height 16
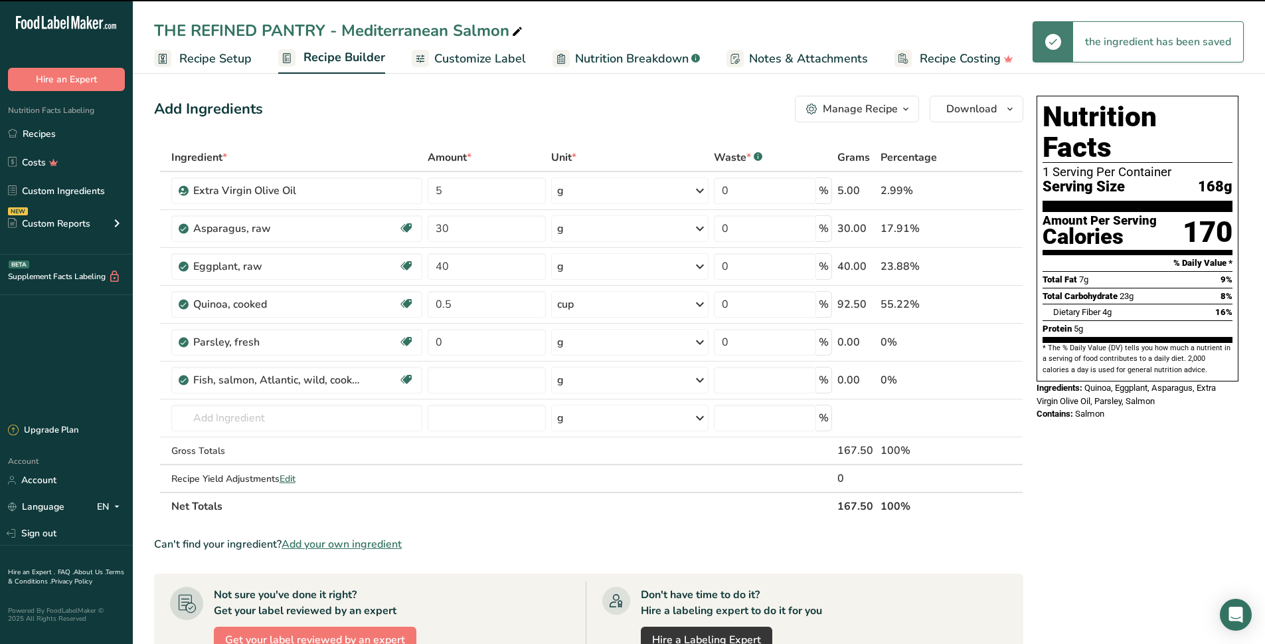
type input "0"
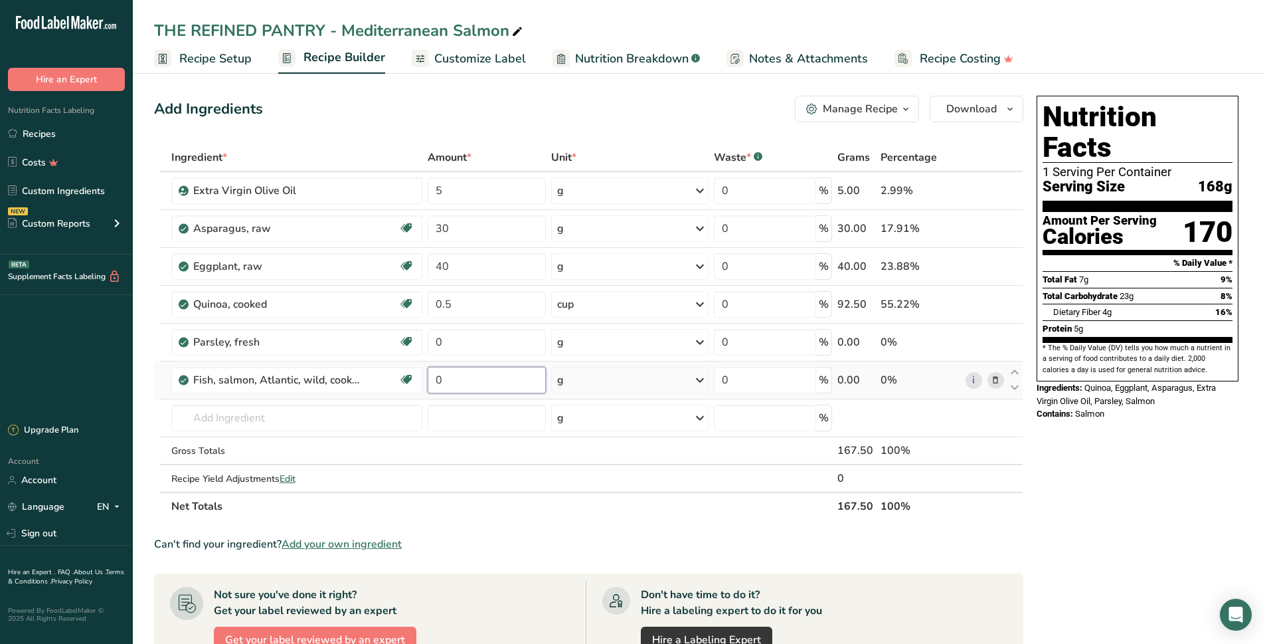
click at [475, 390] on input "0" at bounding box center [487, 380] width 118 height 27
type input "5"
click at [680, 380] on div "Ingredient * Amount * Unit * Waste * .a-a{fill:#347362;}.b-a{fill:#fff;} Grams …" at bounding box center [588, 331] width 869 height 377
click at [664, 379] on div "g" at bounding box center [629, 380] width 157 height 27
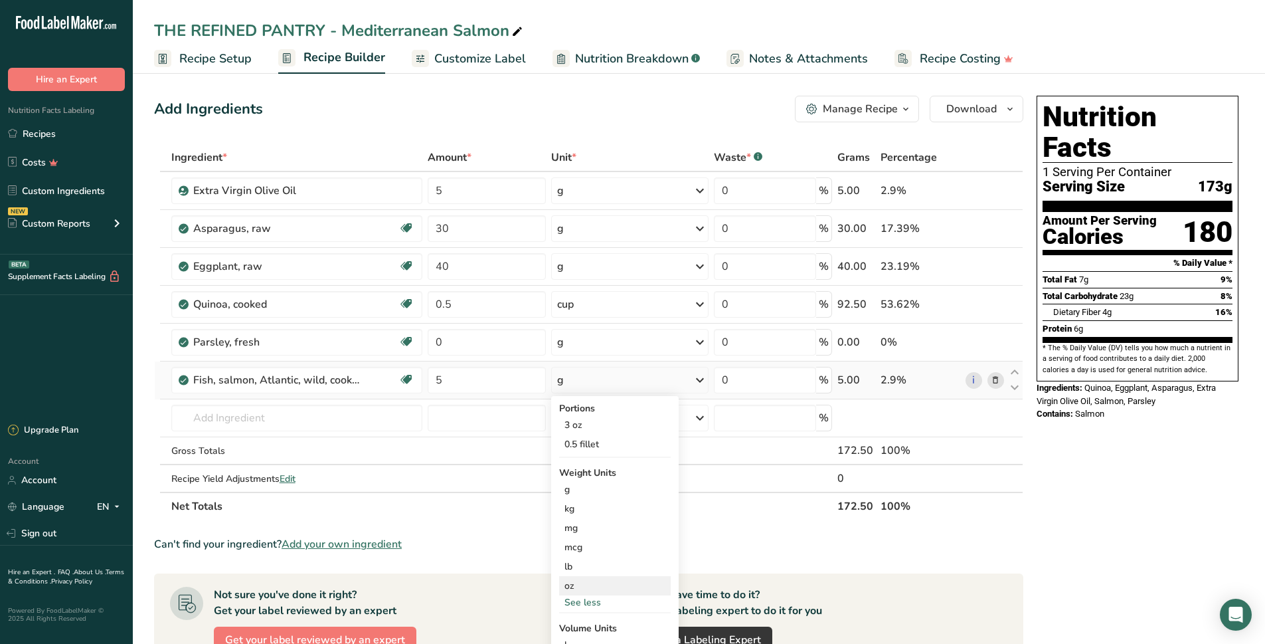
click at [589, 590] on div "oz" at bounding box center [615, 585] width 112 height 19
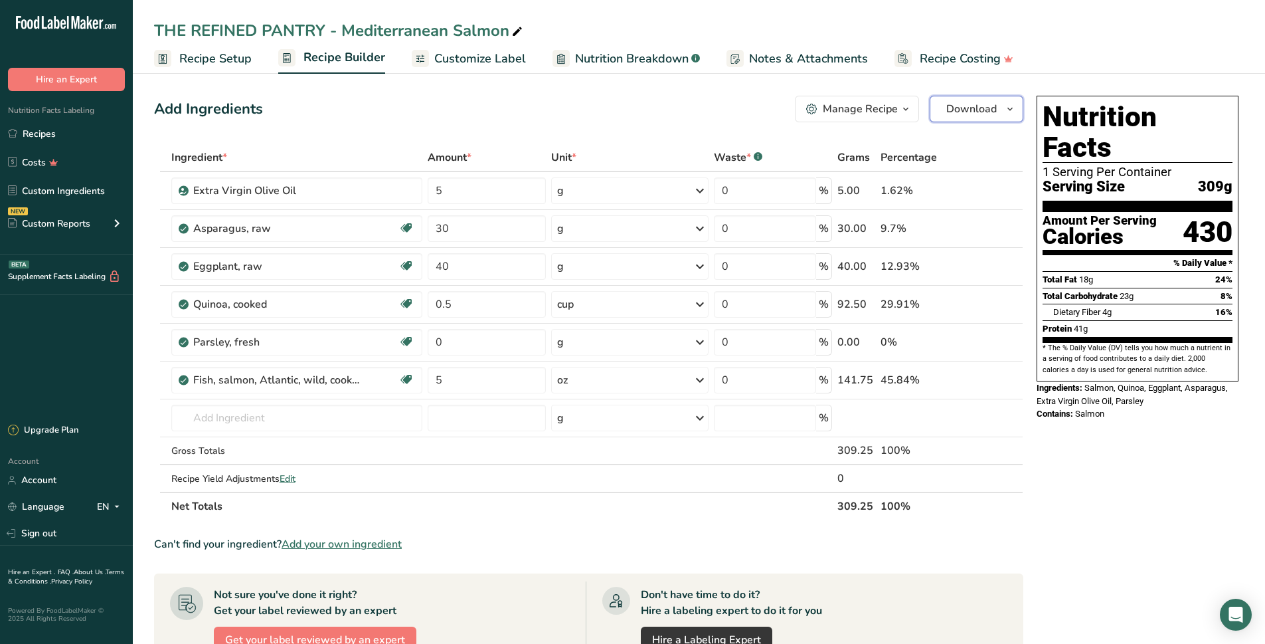
click at [984, 112] on span "Download" at bounding box center [971, 109] width 50 height 16
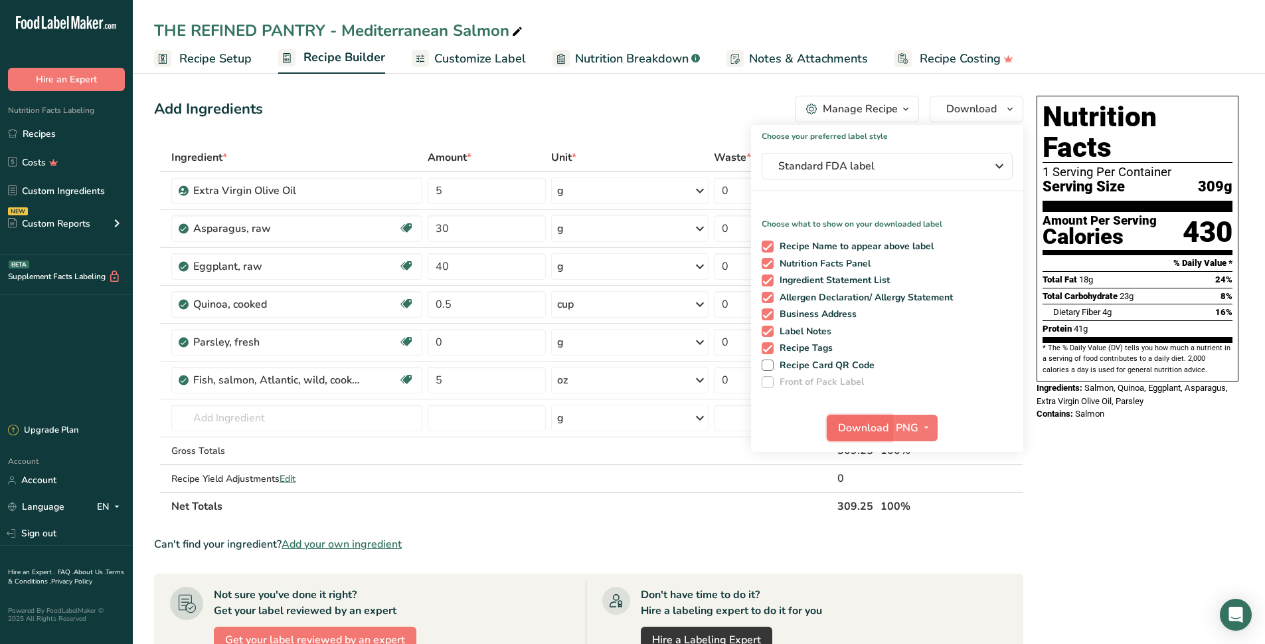
click at [872, 427] on span "Download" at bounding box center [863, 428] width 50 height 16
click at [256, 412] on input "text" at bounding box center [297, 417] width 252 height 27
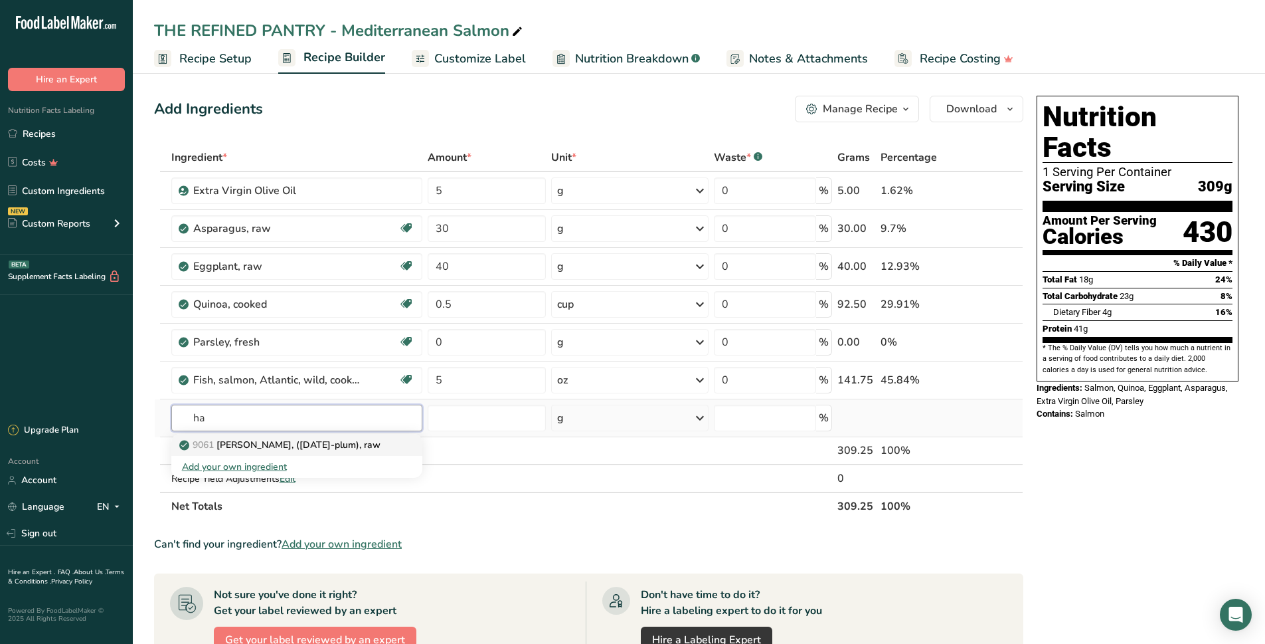
type input "h"
